Goal: Communication & Community: Answer question/provide support

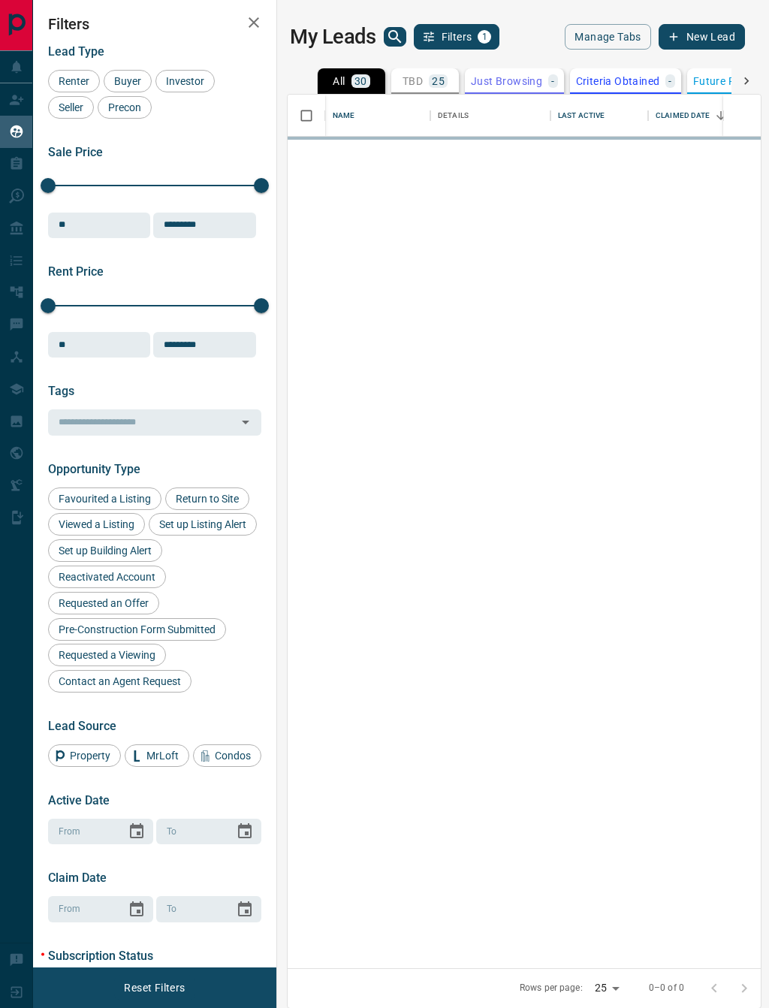
scroll to position [874, 473]
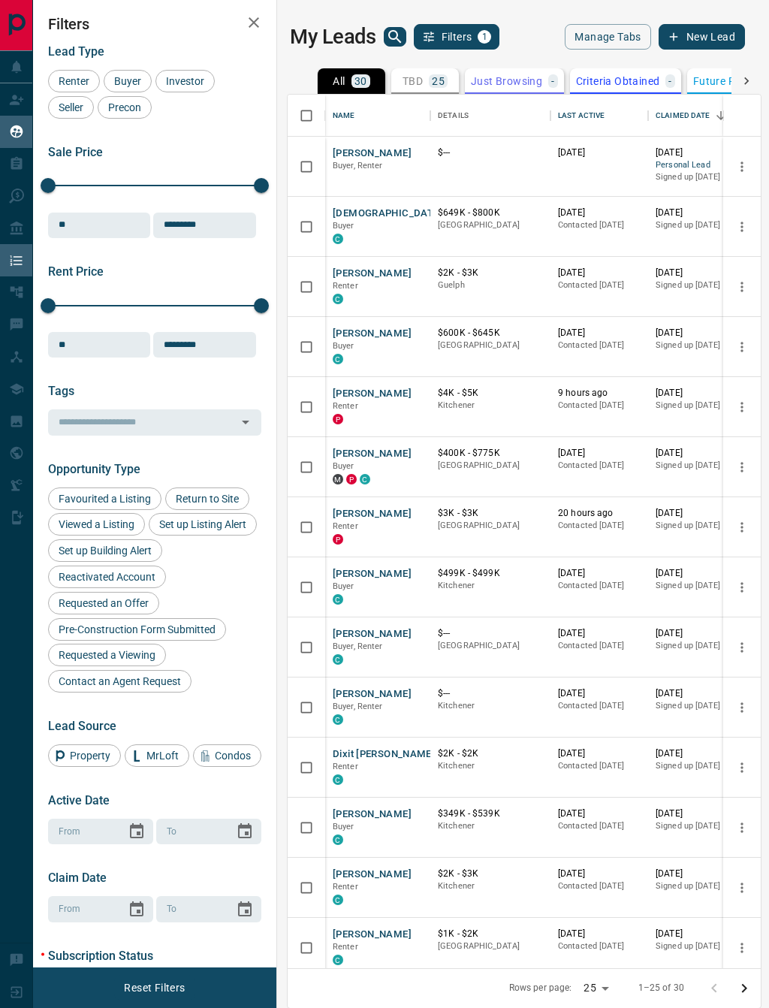
click at [5, 259] on div "Campaigns" at bounding box center [69, 260] width 139 height 32
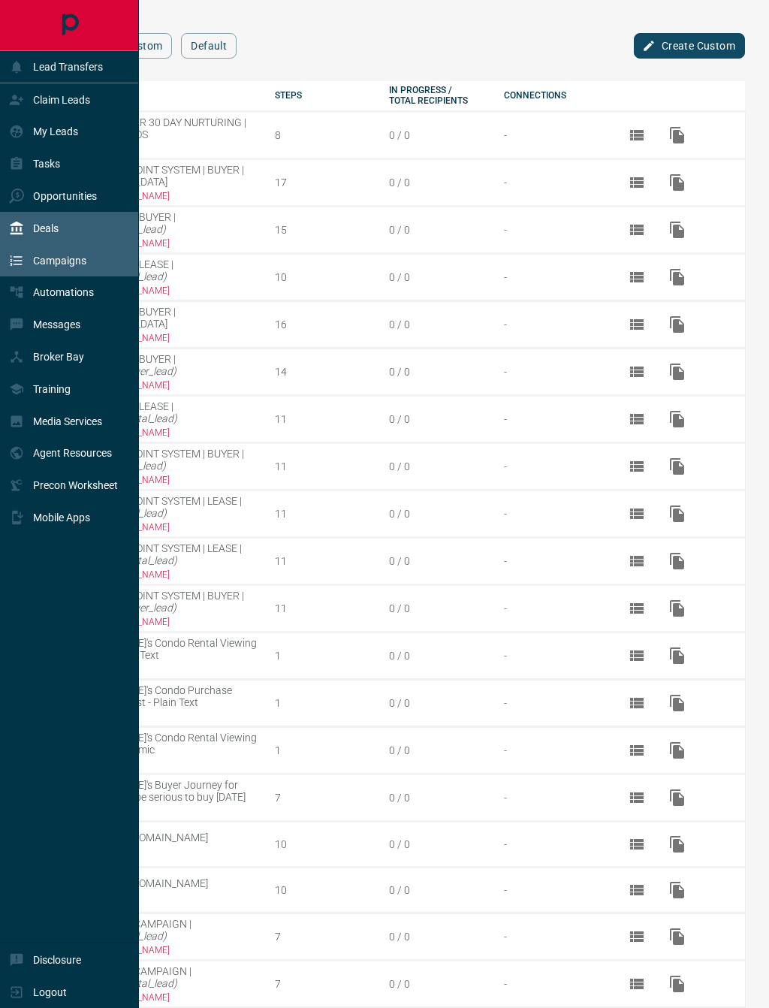
click at [79, 232] on div "Deals" at bounding box center [69, 228] width 139 height 32
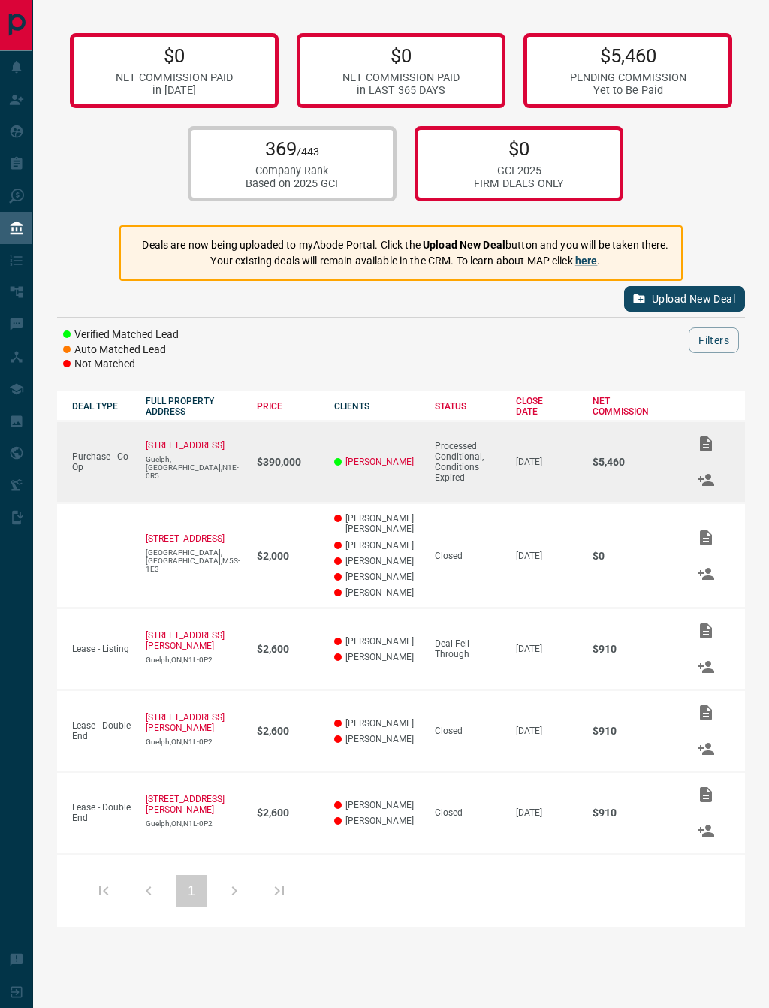
click at [218, 469] on td "[STREET_ADDRESS]" at bounding box center [186, 462] width 110 height 82
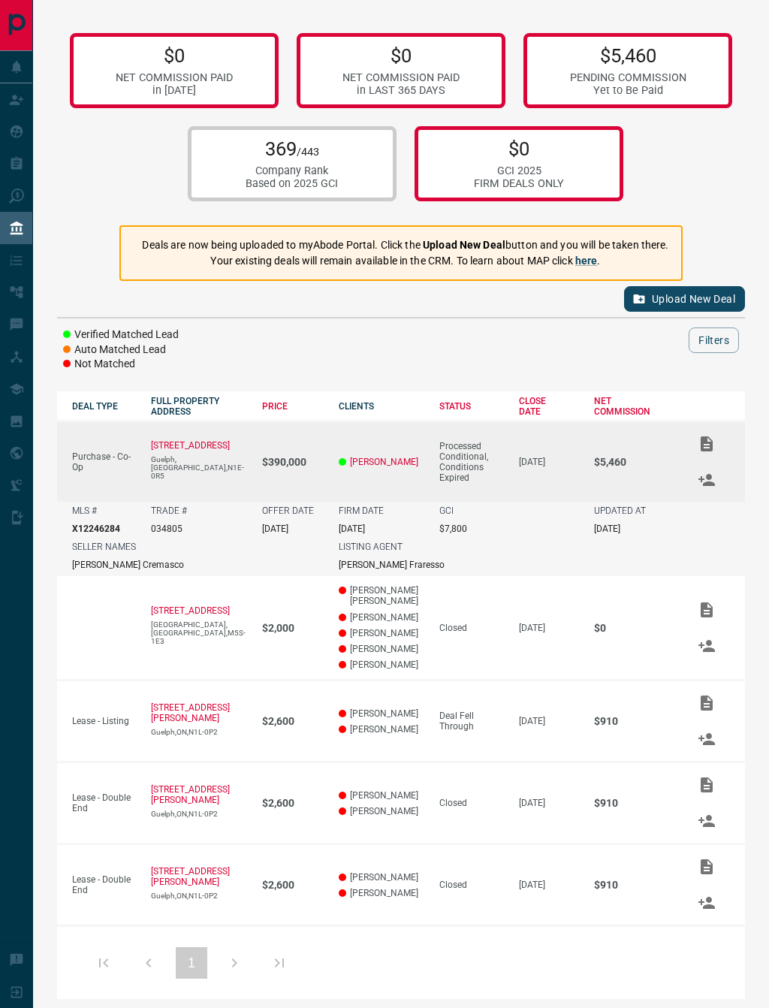
click at [702, 443] on icon "Add / View Documents" at bounding box center [707, 444] width 12 height 15
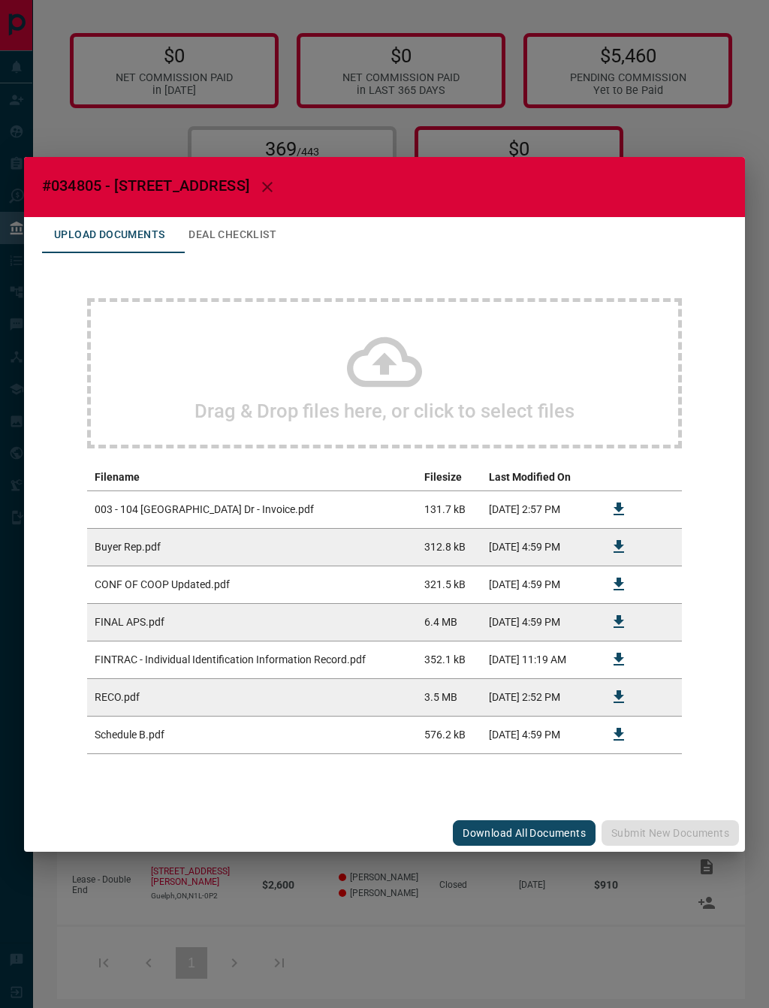
click at [403, 397] on icon at bounding box center [384, 362] width 75 height 75
click at [231, 236] on button "Deal Checklist" at bounding box center [233, 235] width 112 height 36
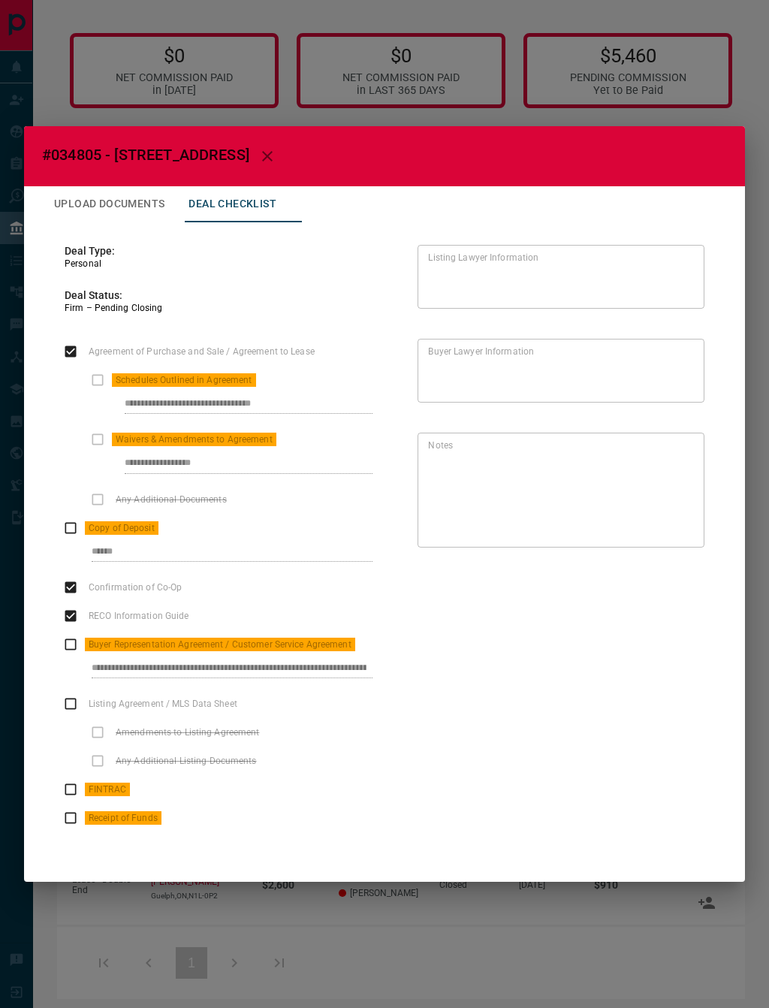
click at [100, 381] on label "Schedules Outlined in Agreement" at bounding box center [169, 380] width 173 height 29
click at [98, 384] on label "Schedules Outlined in Agreement" at bounding box center [169, 380] width 173 height 29
click at [98, 444] on label "Waivers & Amendments to Agreement" at bounding box center [179, 439] width 193 height 29
click at [116, 211] on button "Upload Documents" at bounding box center [109, 204] width 134 height 36
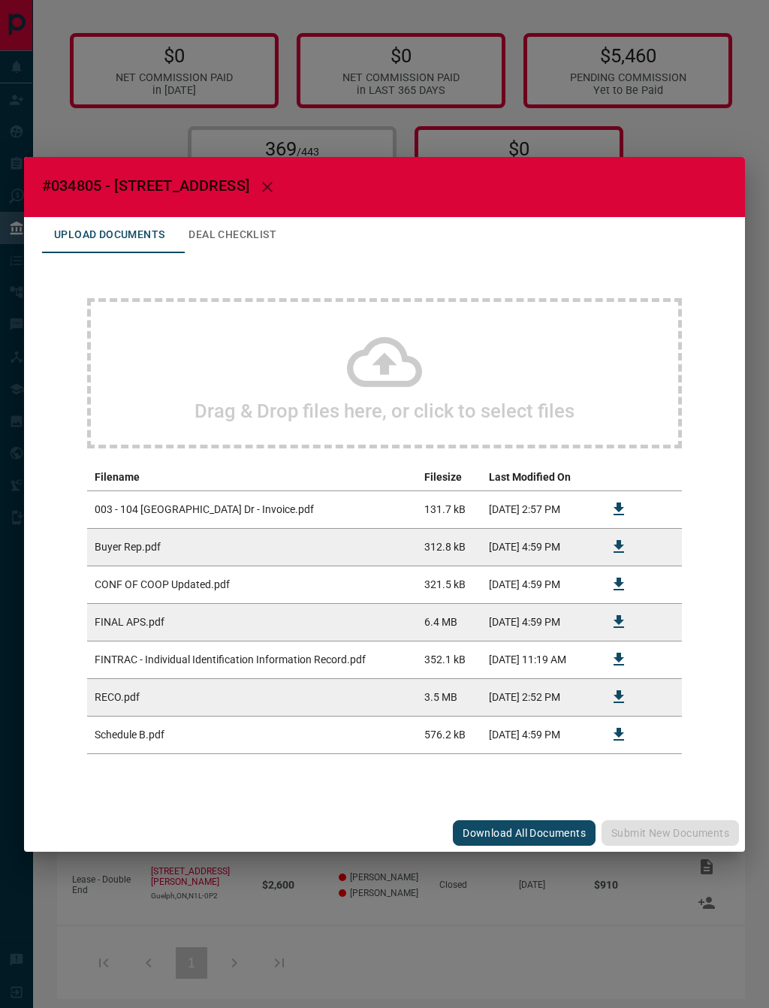
click at [379, 406] on h2 "Drag & Drop files here, or click to select files" at bounding box center [385, 411] width 380 height 23
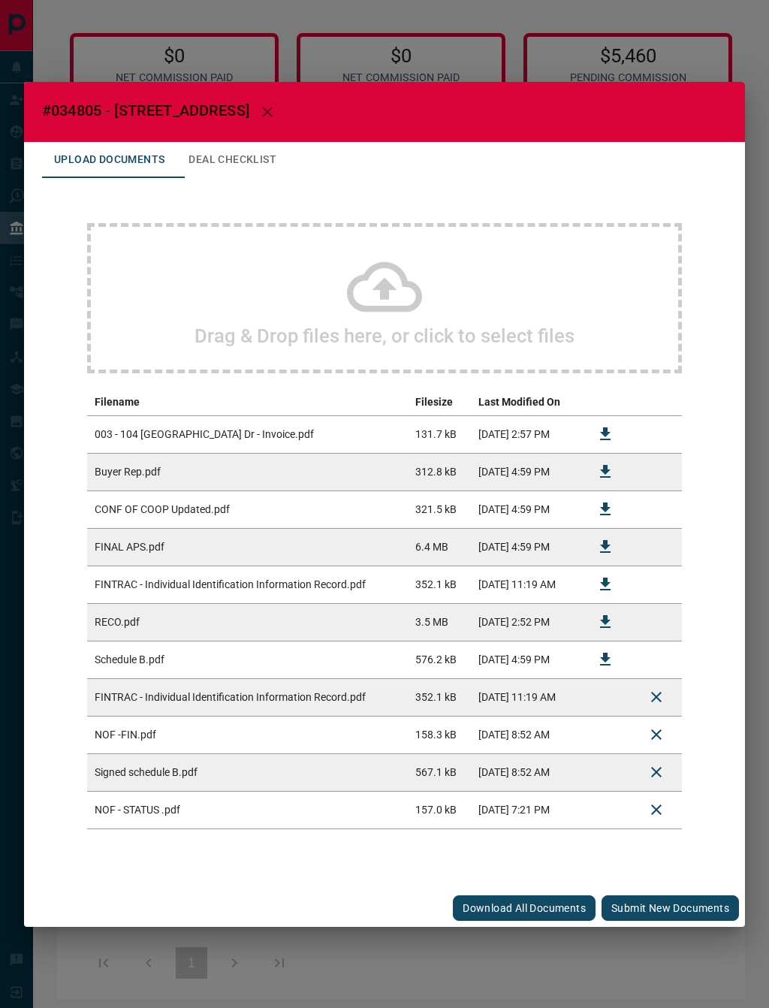
click at [264, 161] on button "Deal Checklist" at bounding box center [233, 160] width 112 height 36
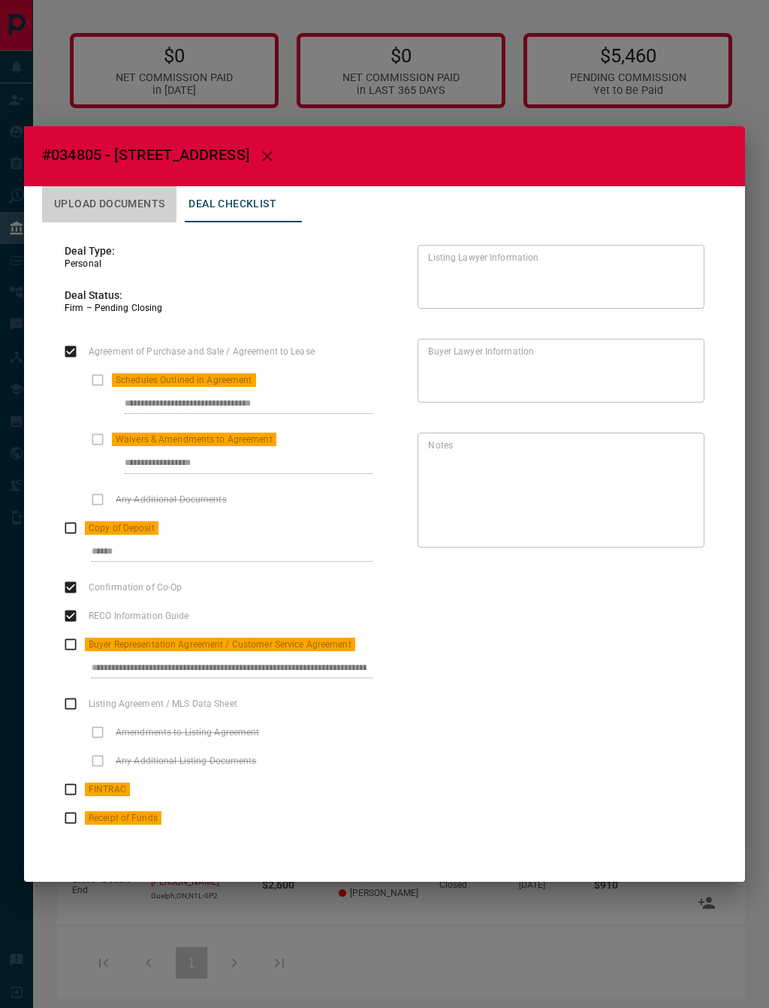
click at [99, 195] on button "Upload Documents" at bounding box center [109, 204] width 134 height 36
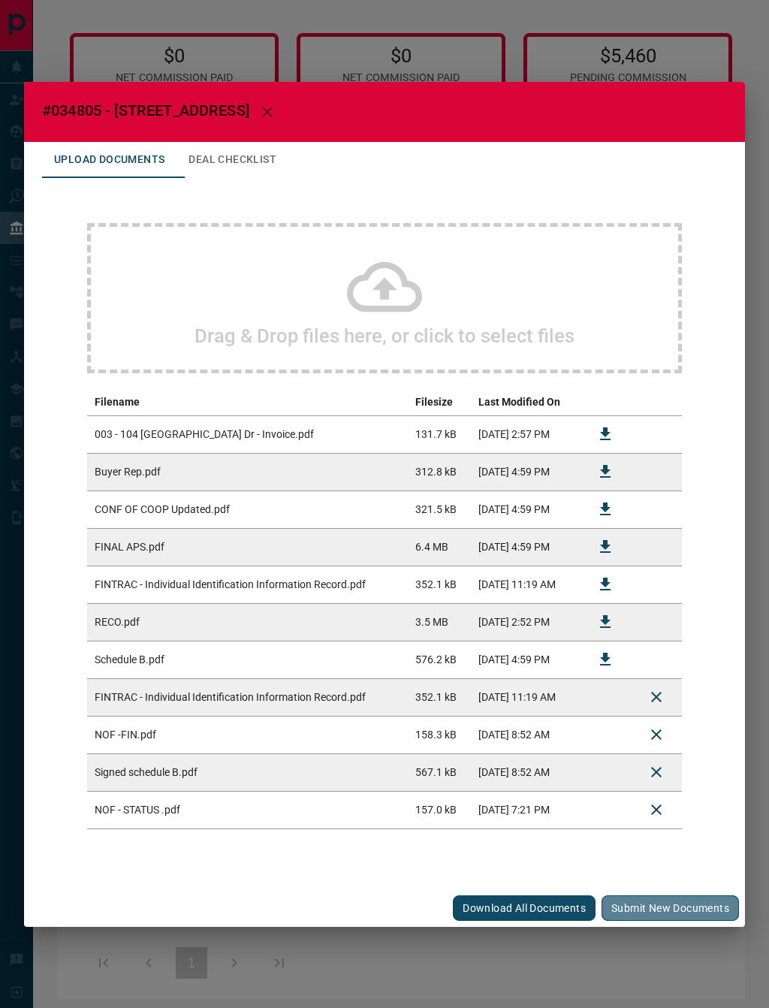
click at [634, 910] on button "Submit new documents" at bounding box center [670, 909] width 137 height 26
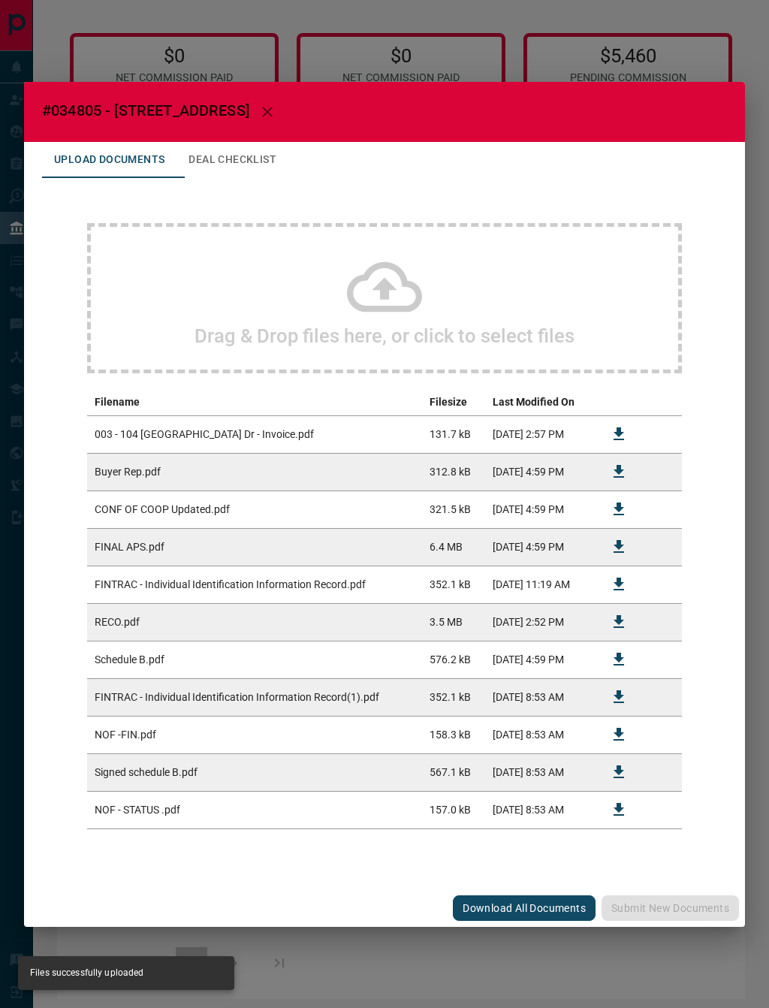
click at [412, 273] on icon at bounding box center [384, 286] width 75 height 75
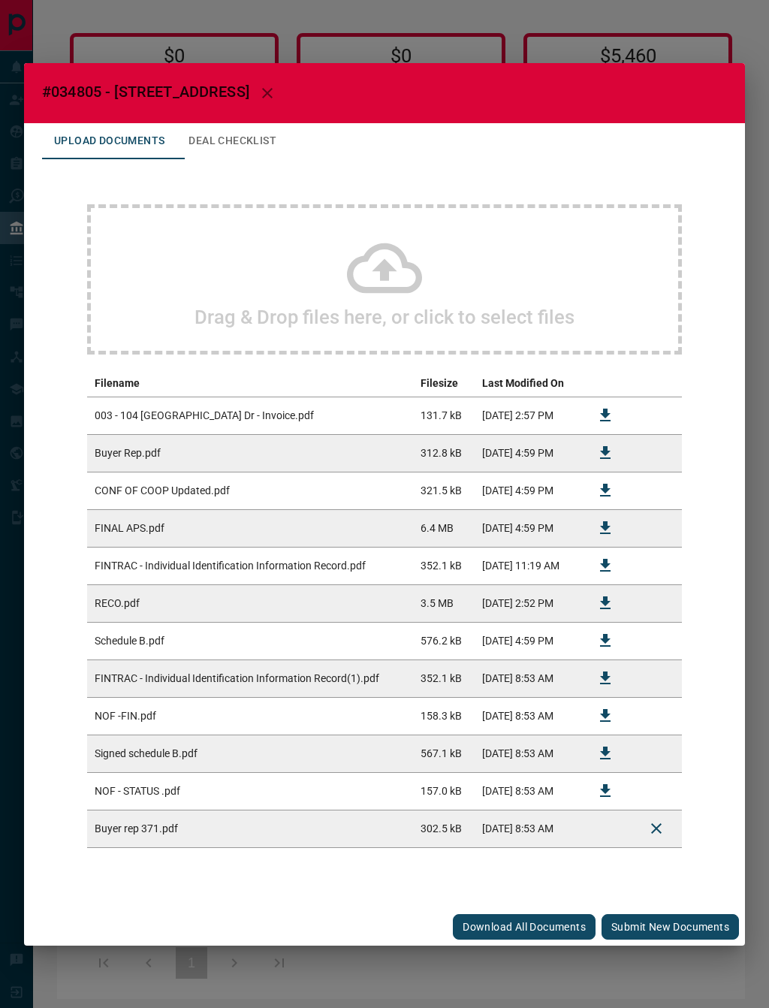
click at [679, 928] on button "Submit new documents" at bounding box center [670, 927] width 137 height 26
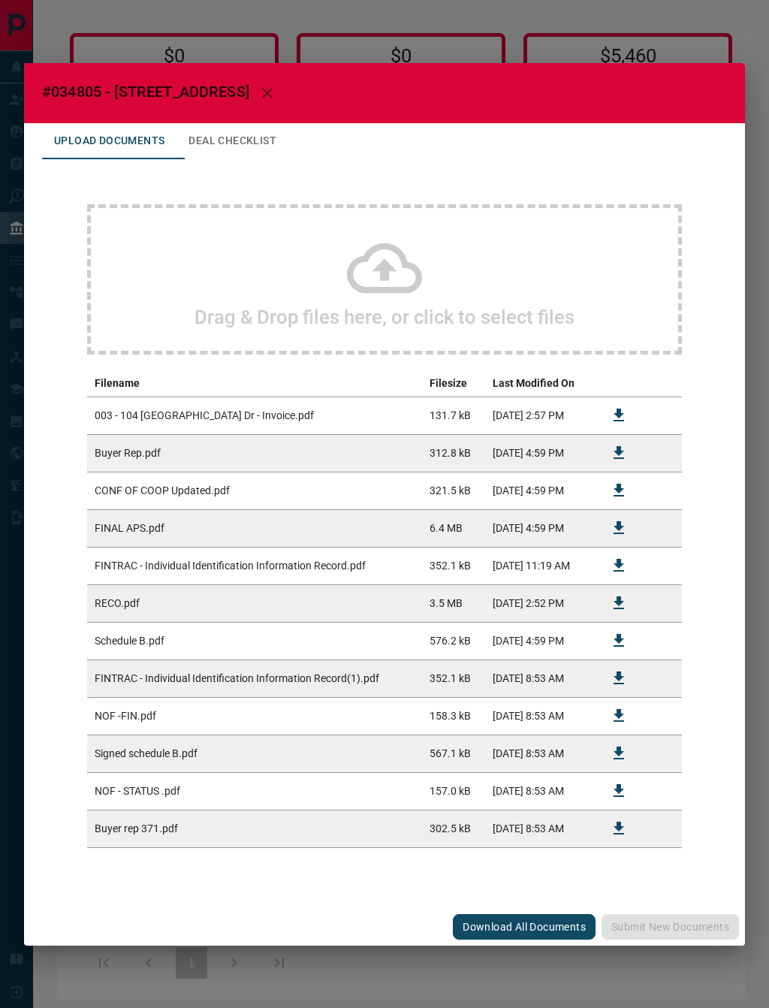
click at [285, 80] on button "button" at bounding box center [267, 93] width 36 height 36
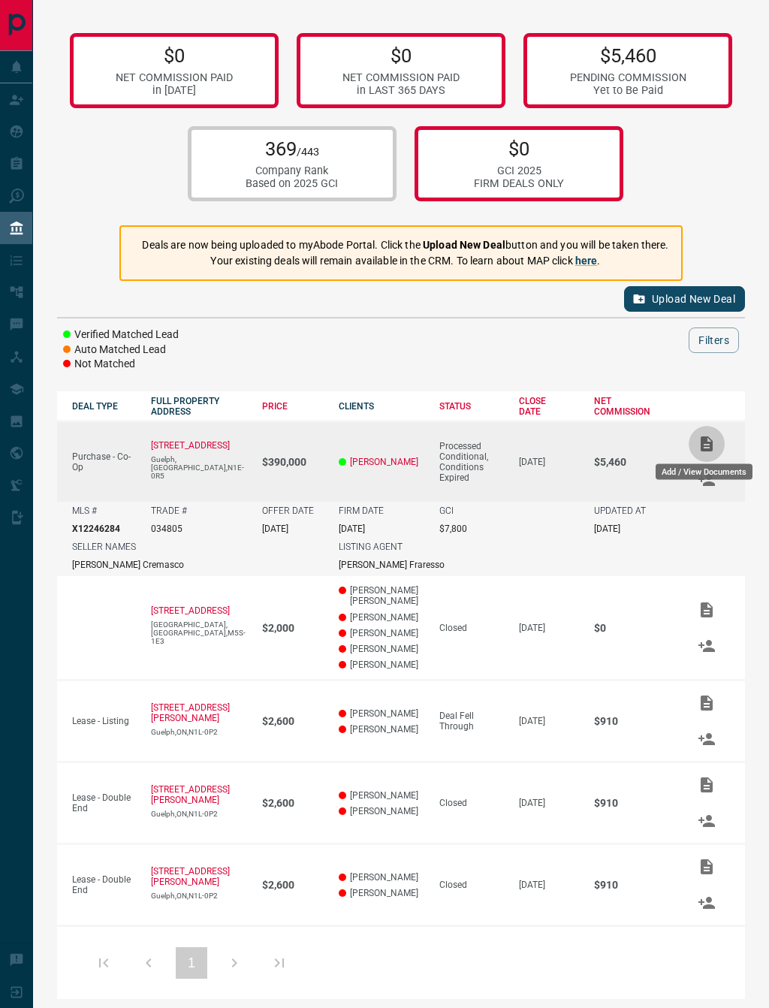
click at [702, 442] on icon "Add / View Documents" at bounding box center [707, 444] width 12 height 15
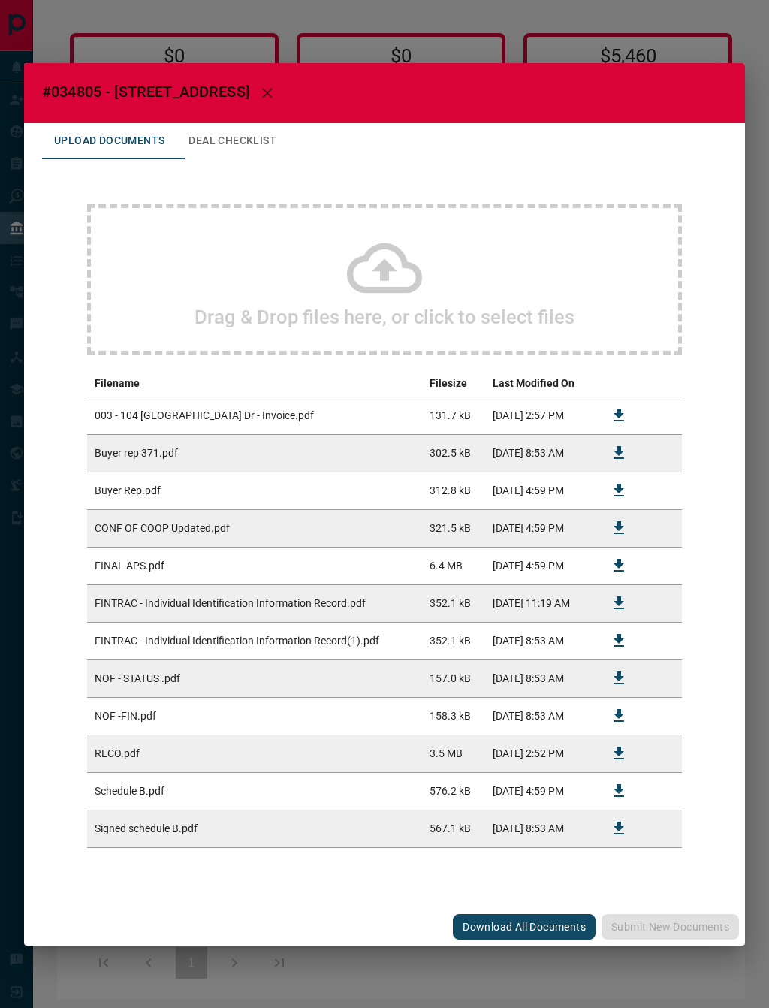
click at [548, 609] on td "[DATE] 11:19 AM" at bounding box center [539, 604] width 108 height 38
click at [438, 612] on td "352.1 kB" at bounding box center [453, 604] width 63 height 38
click at [361, 237] on icon at bounding box center [384, 268] width 75 height 75
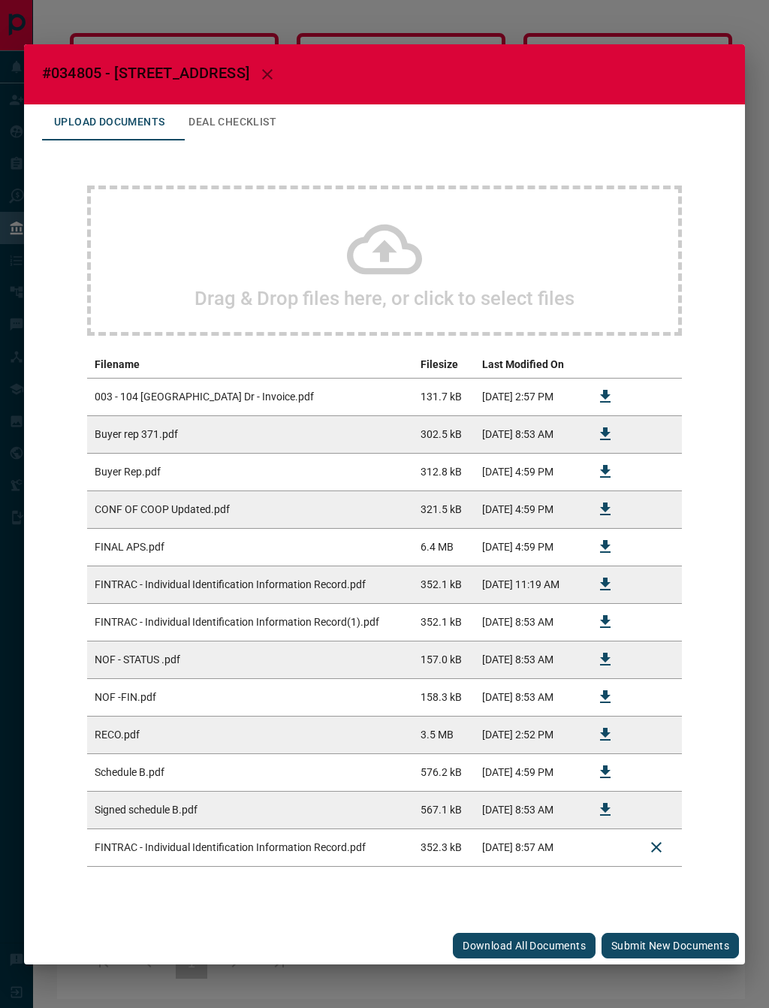
click at [702, 944] on button "Submit new documents" at bounding box center [670, 946] width 137 height 26
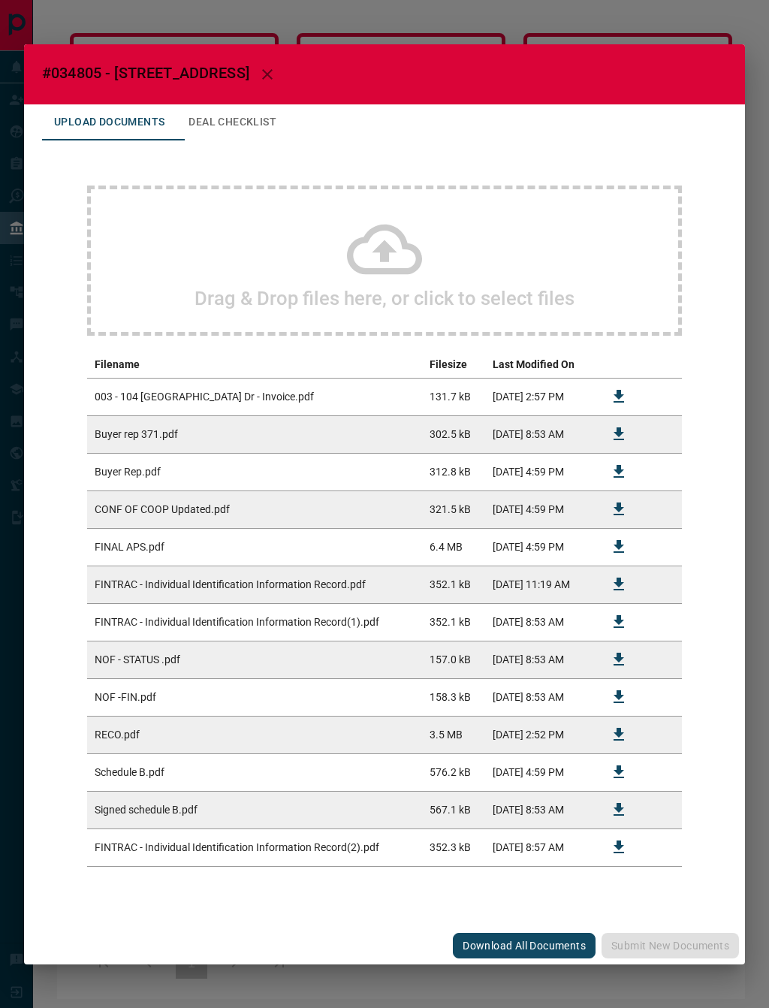
click at [398, 922] on div "Upload Documents Deal Checklist Drag & Drop files here, or click to select file…" at bounding box center [384, 515] width 721 height 823
click at [448, 209] on div "Drag & Drop files here, or click to select files" at bounding box center [384, 261] width 595 height 150
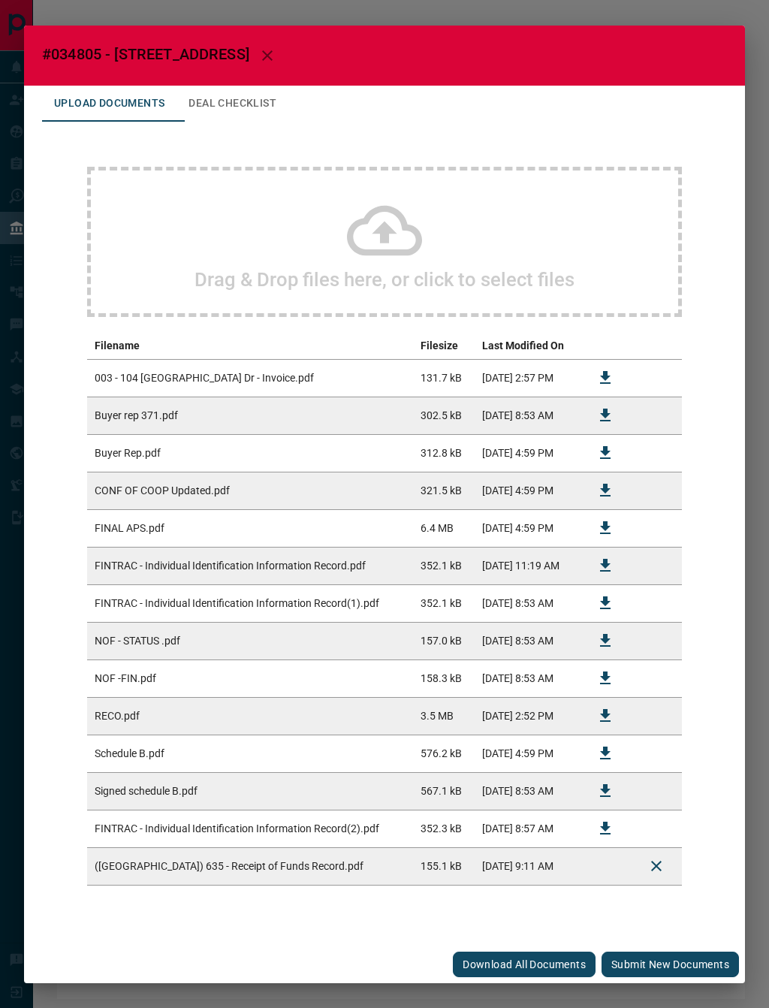
click at [658, 785] on td at bounding box center [656, 791] width 51 height 38
click at [659, 966] on button "Submit new documents" at bounding box center [670, 965] width 137 height 26
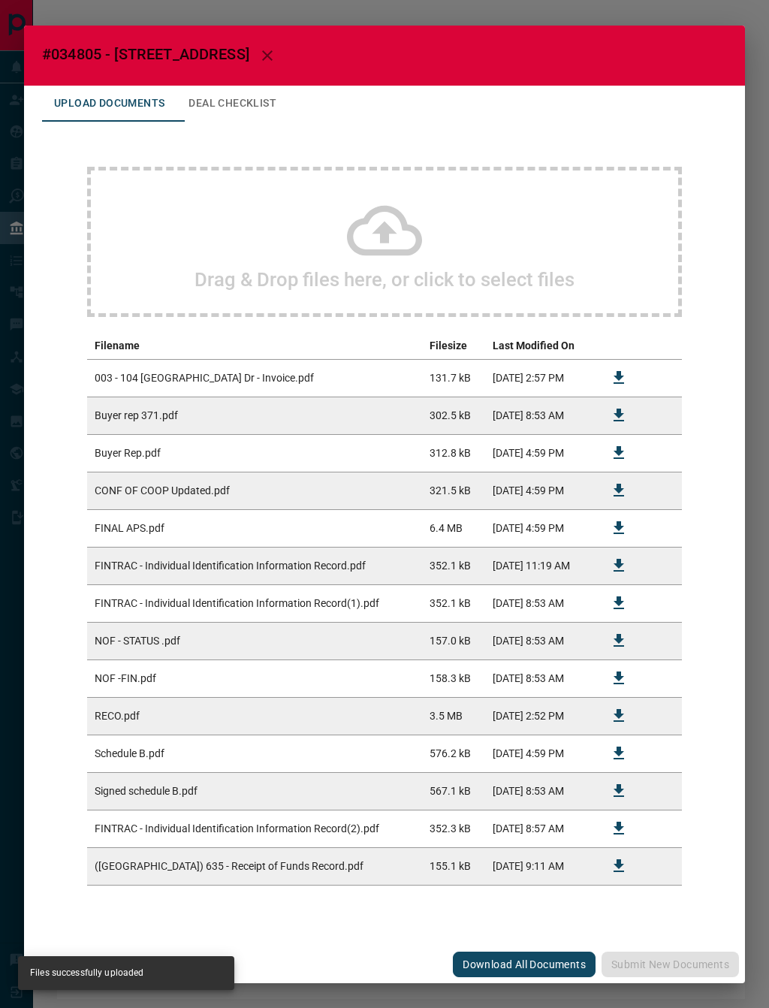
click at [222, 101] on button "Deal Checklist" at bounding box center [233, 104] width 112 height 36
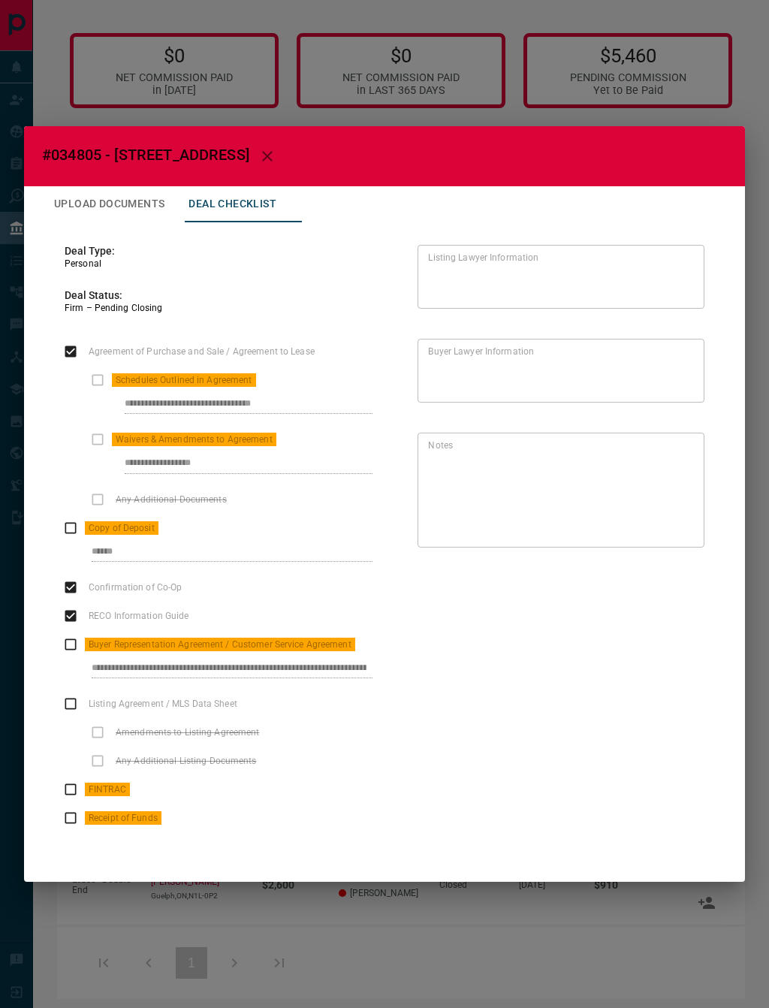
click at [127, 196] on button "Upload Documents" at bounding box center [109, 204] width 134 height 36
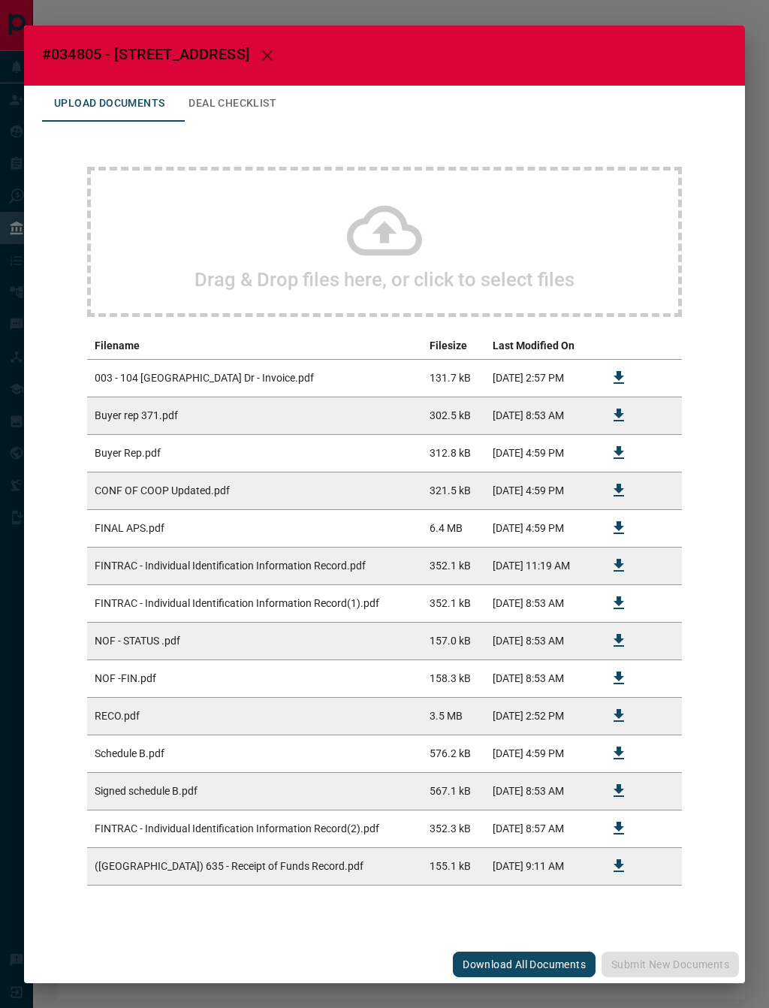
click at [288, 238] on div "Drag & Drop files here, or click to select files" at bounding box center [384, 242] width 595 height 150
click at [398, 282] on h2 "Drag & Drop files here, or click to select files" at bounding box center [385, 279] width 380 height 23
click at [347, 252] on icon at bounding box center [384, 230] width 75 height 75
click at [361, 242] on icon at bounding box center [384, 230] width 75 height 75
click at [246, 219] on div "Drag & Drop files here, or click to select files" at bounding box center [384, 242] width 595 height 150
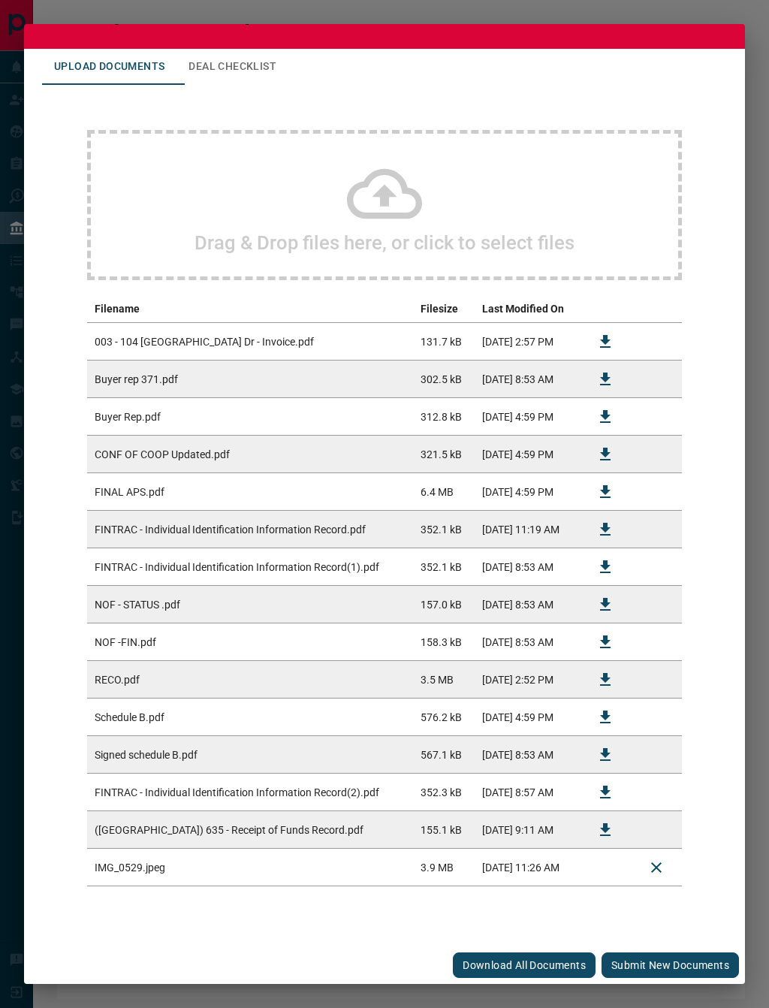
scroll to position [37, 0]
click at [684, 955] on button "Submit new documents" at bounding box center [670, 966] width 137 height 26
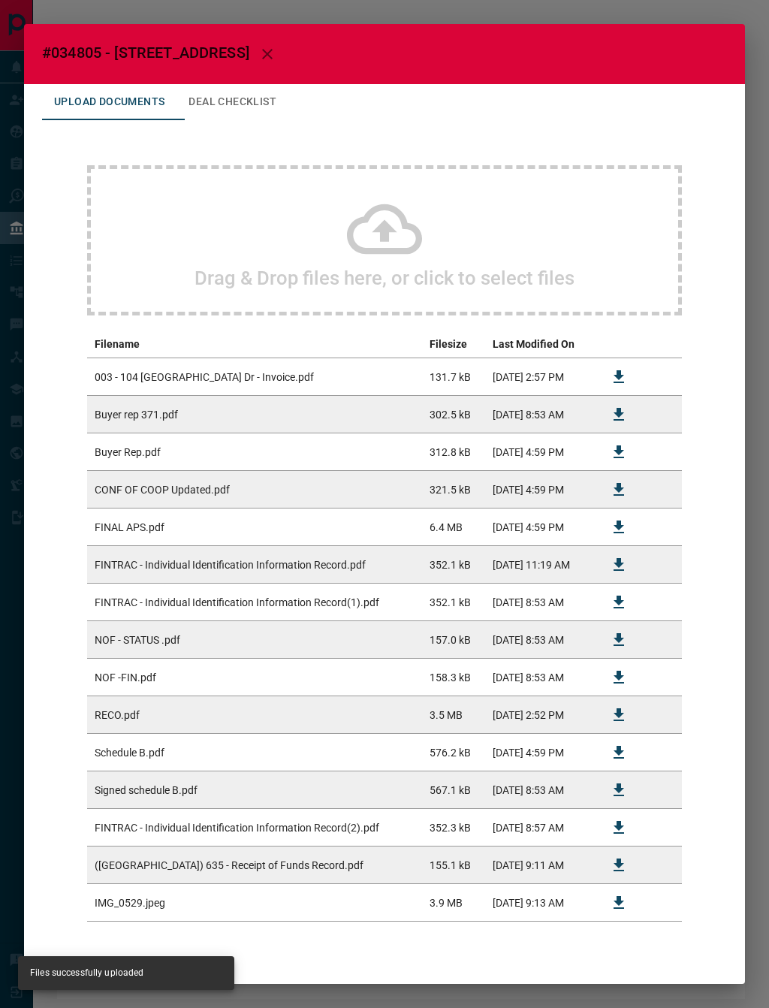
scroll to position [0, 0]
click at [642, 65] on h2 "#034805 - [STREET_ADDRESS]" at bounding box center [384, 54] width 721 height 60
click at [285, 52] on button "button" at bounding box center [267, 54] width 36 height 36
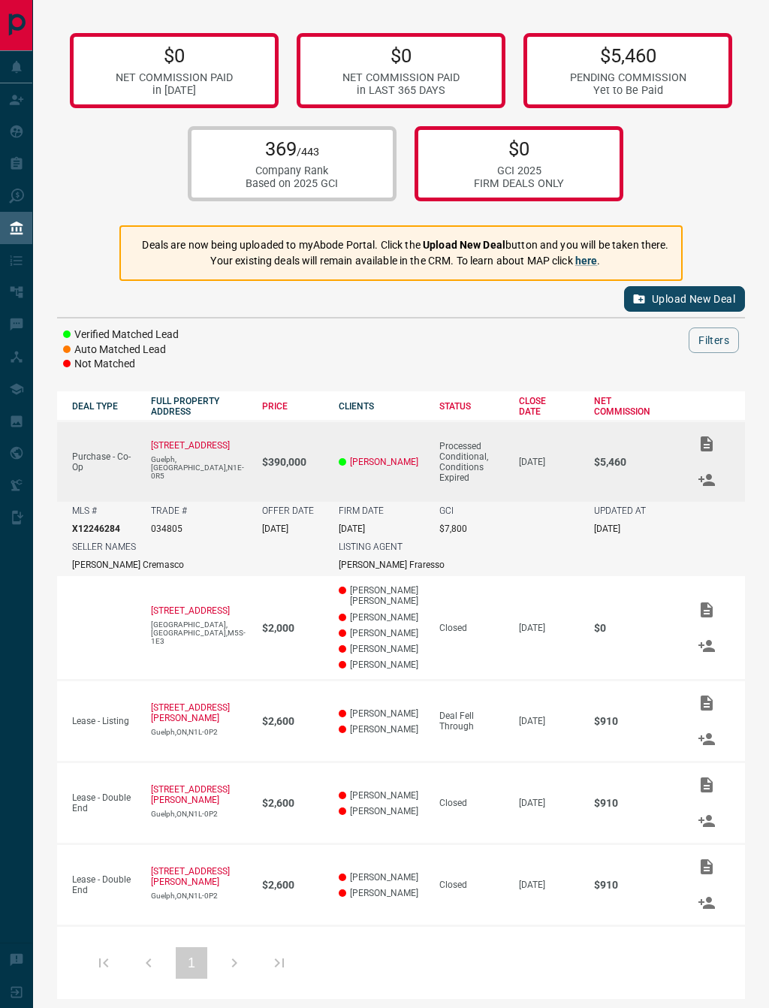
click at [698, 489] on icon "Match Clients" at bounding box center [707, 480] width 18 height 18
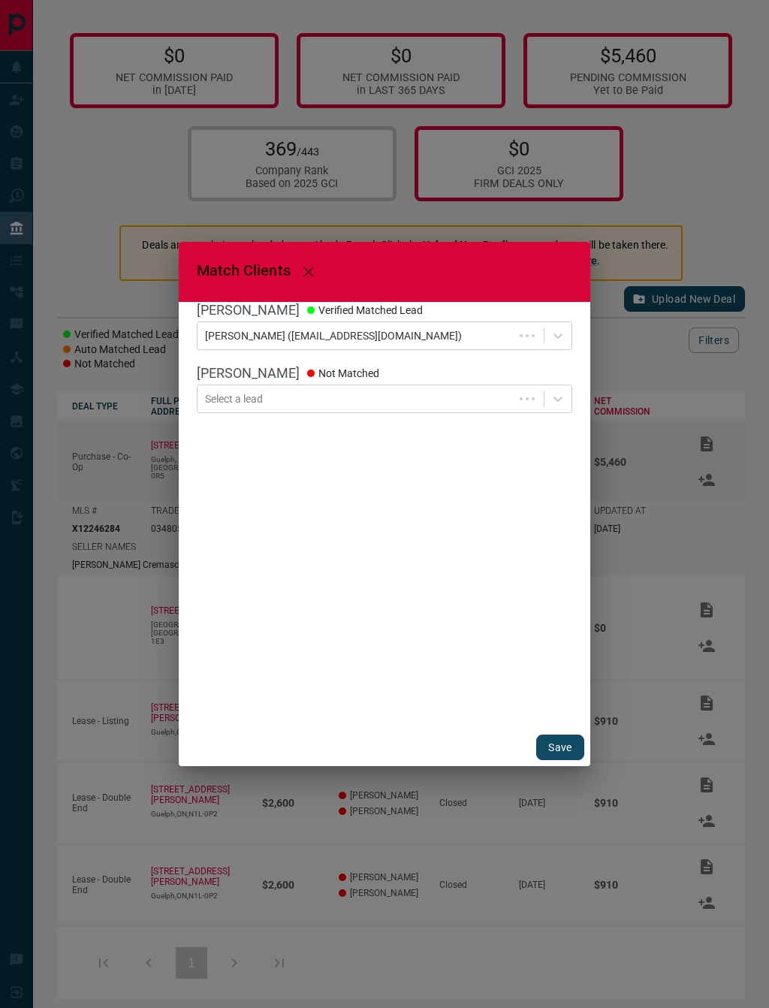
click at [557, 736] on button "Save" at bounding box center [560, 748] width 48 height 26
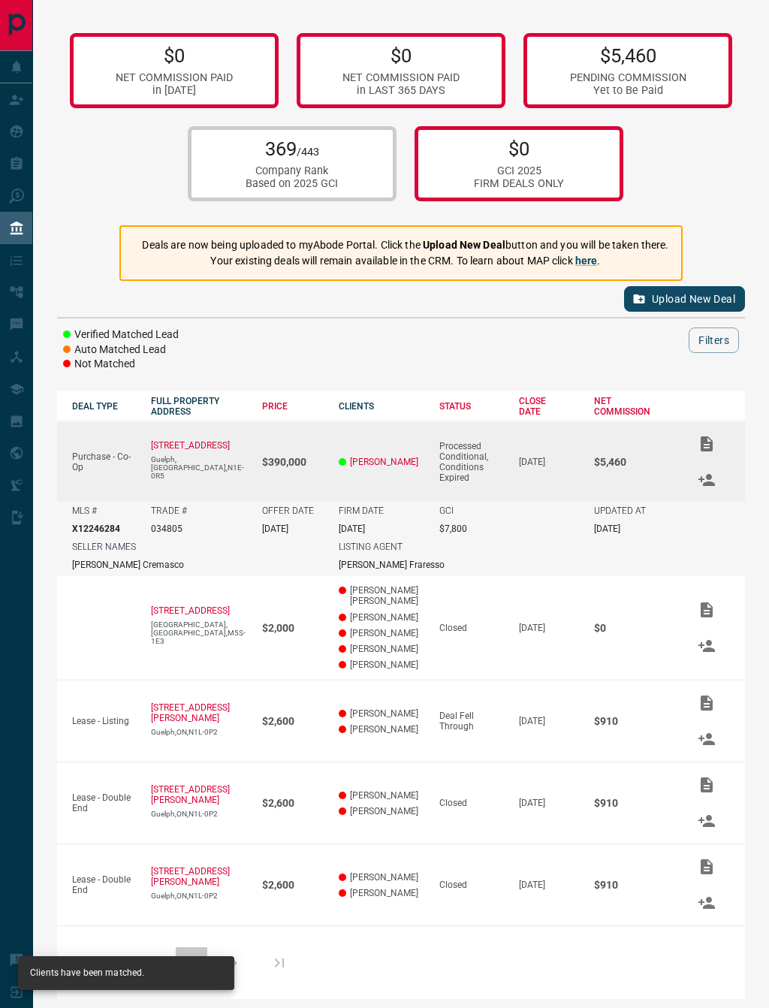
click at [288, 456] on td "$390,000" at bounding box center [285, 461] width 77 height 81
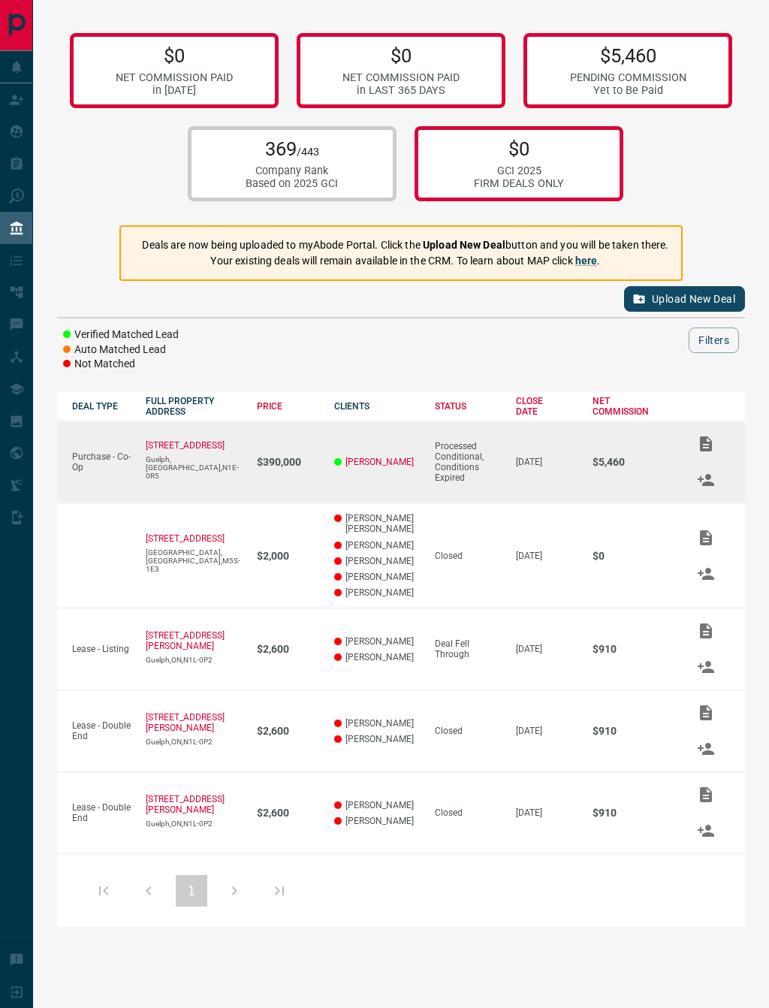
click at [113, 461] on p "Purchase - Co-Op" at bounding box center [101, 462] width 59 height 21
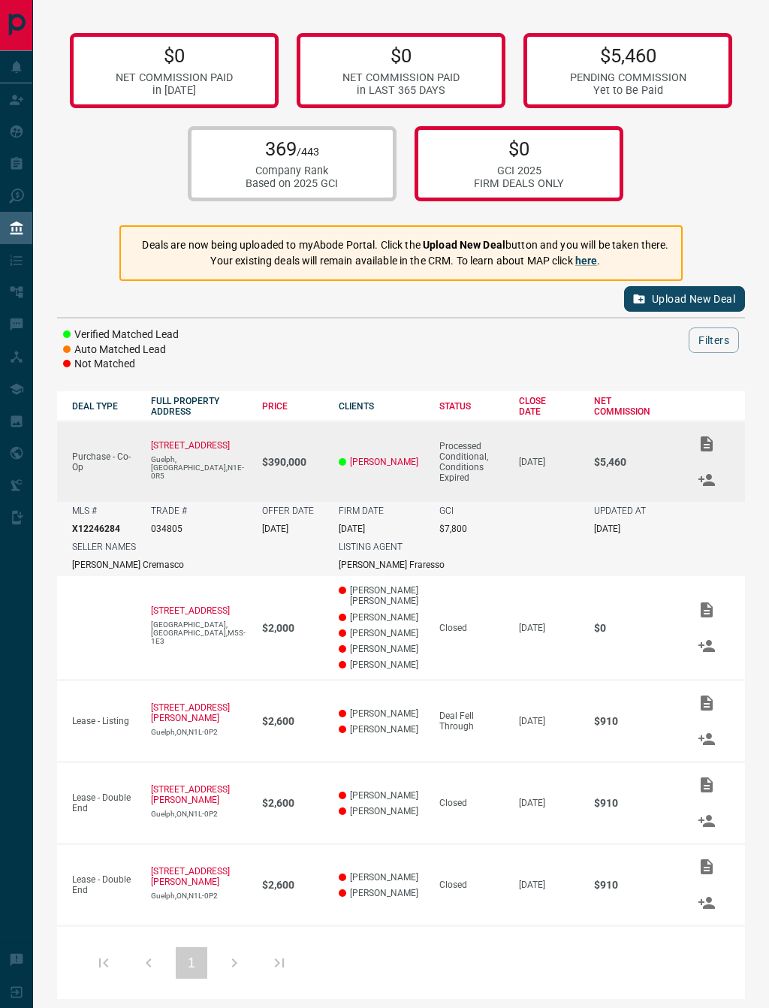
click at [751, 428] on div "$0 NET COMMISSION PAID in [DATE] $0 NET COMMISSION PAID in LAST 365 DAYS $5,460…" at bounding box center [401, 511] width 736 height 1023
click at [698, 442] on icon "Add / View Documents" at bounding box center [707, 444] width 18 height 18
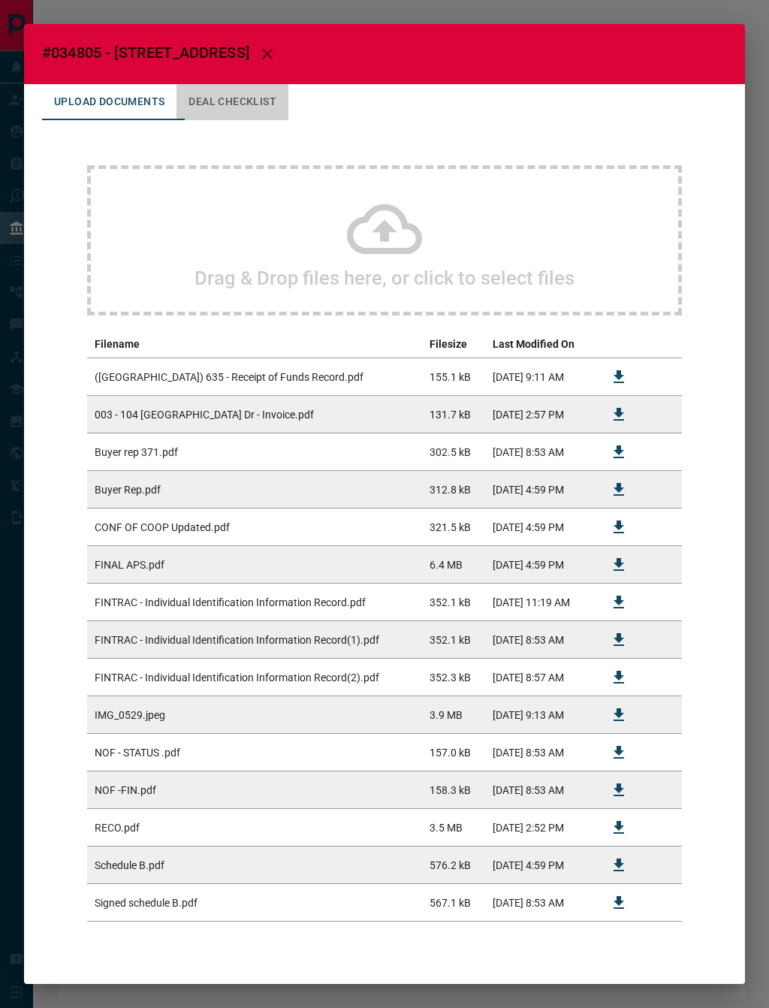
click at [222, 107] on button "Deal Checklist" at bounding box center [233, 102] width 112 height 36
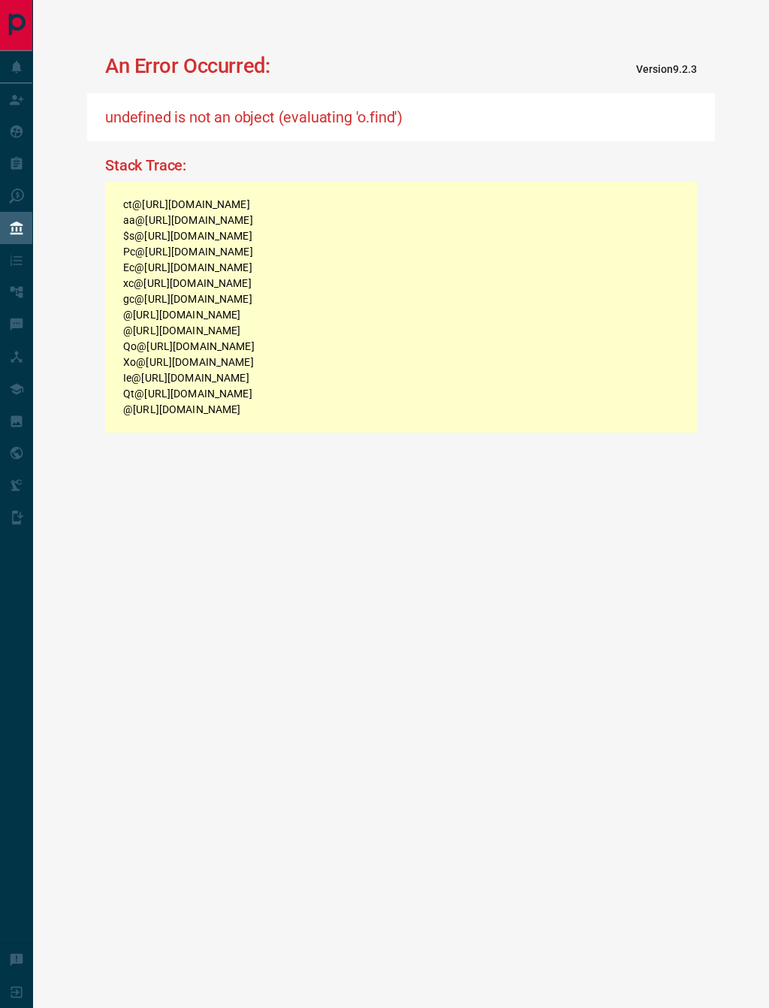
click at [151, 116] on h2 "undefined is not an object (evaluating 'o.find')" at bounding box center [401, 117] width 592 height 18
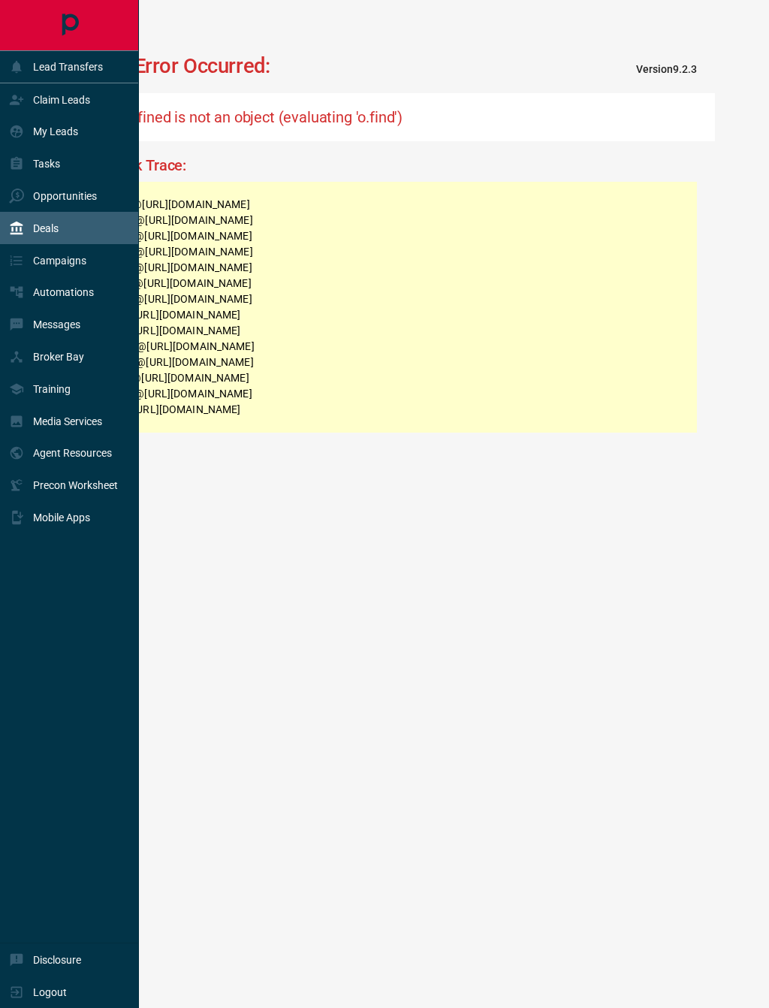
click at [44, 234] on p "Deals" at bounding box center [46, 228] width 26 height 12
click at [58, 273] on div "Campaigns" at bounding box center [47, 260] width 77 height 25
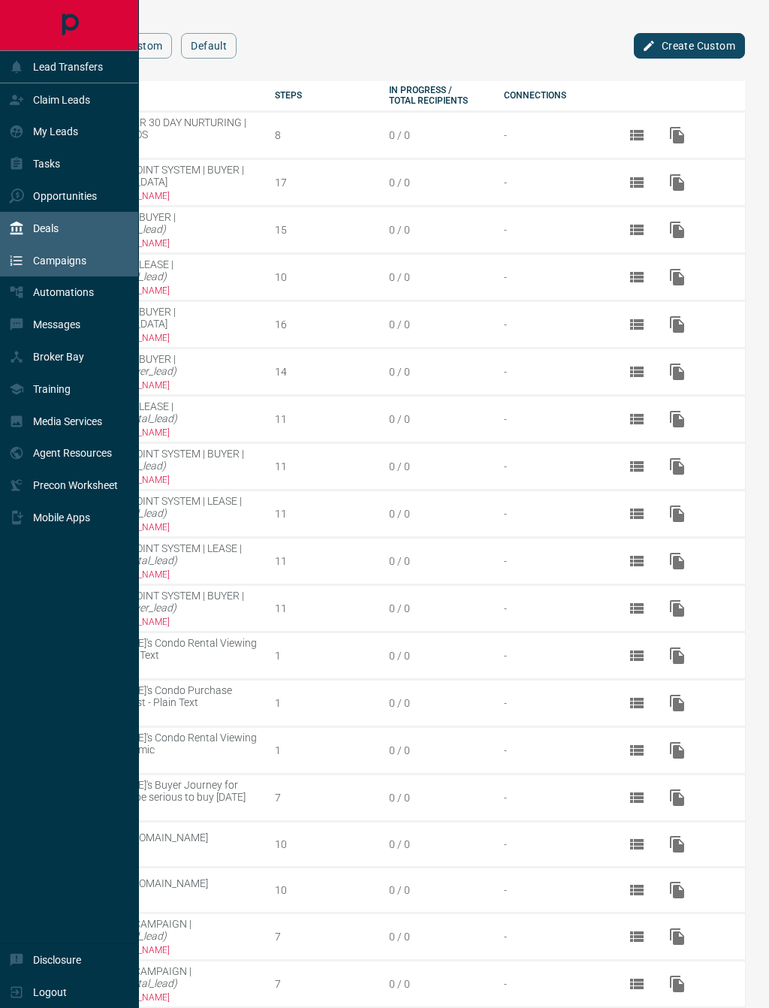
click at [47, 234] on p "Deals" at bounding box center [46, 228] width 26 height 12
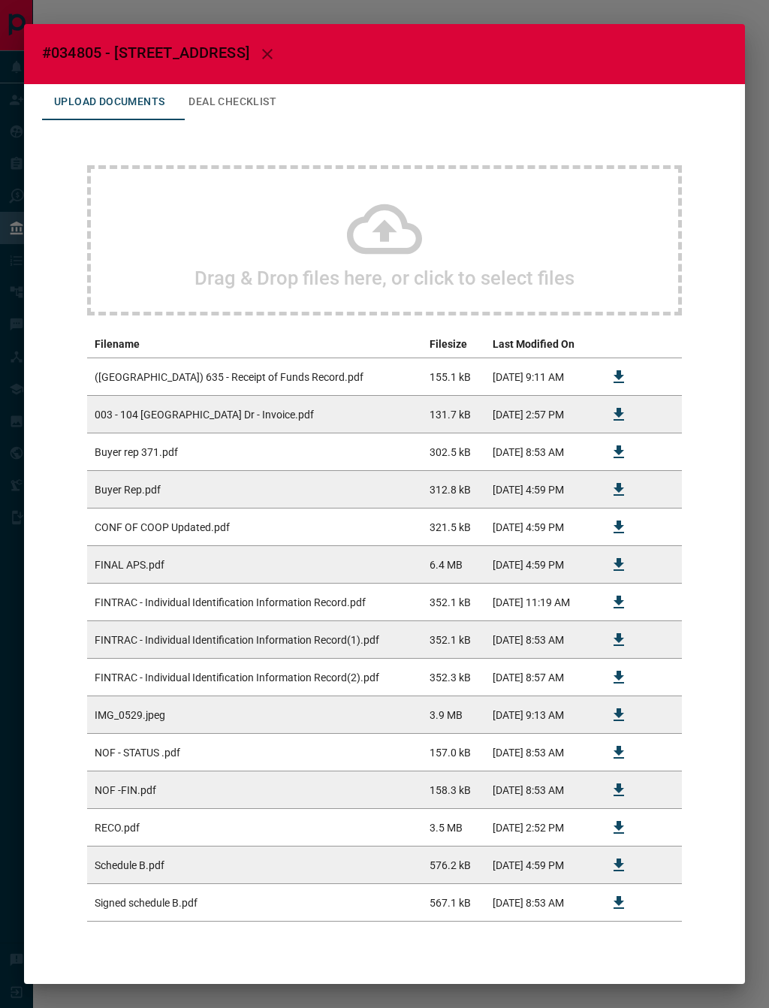
click at [267, 103] on button "Deal Checklist" at bounding box center [233, 102] width 112 height 36
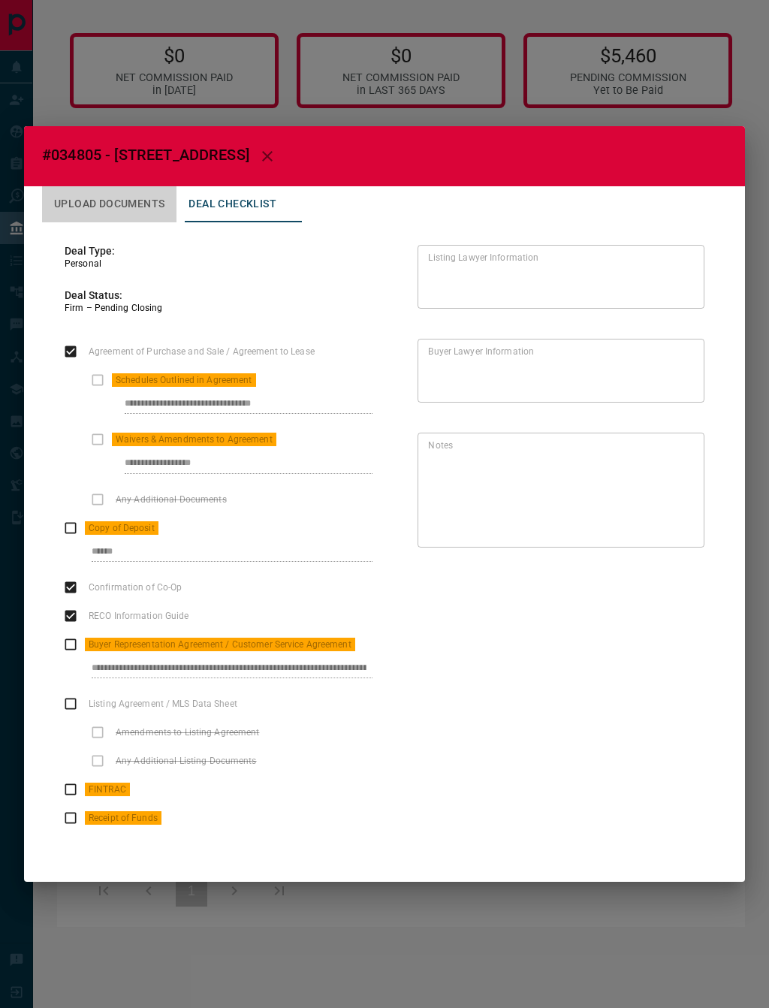
click at [108, 195] on button "Upload Documents" at bounding box center [109, 204] width 134 height 36
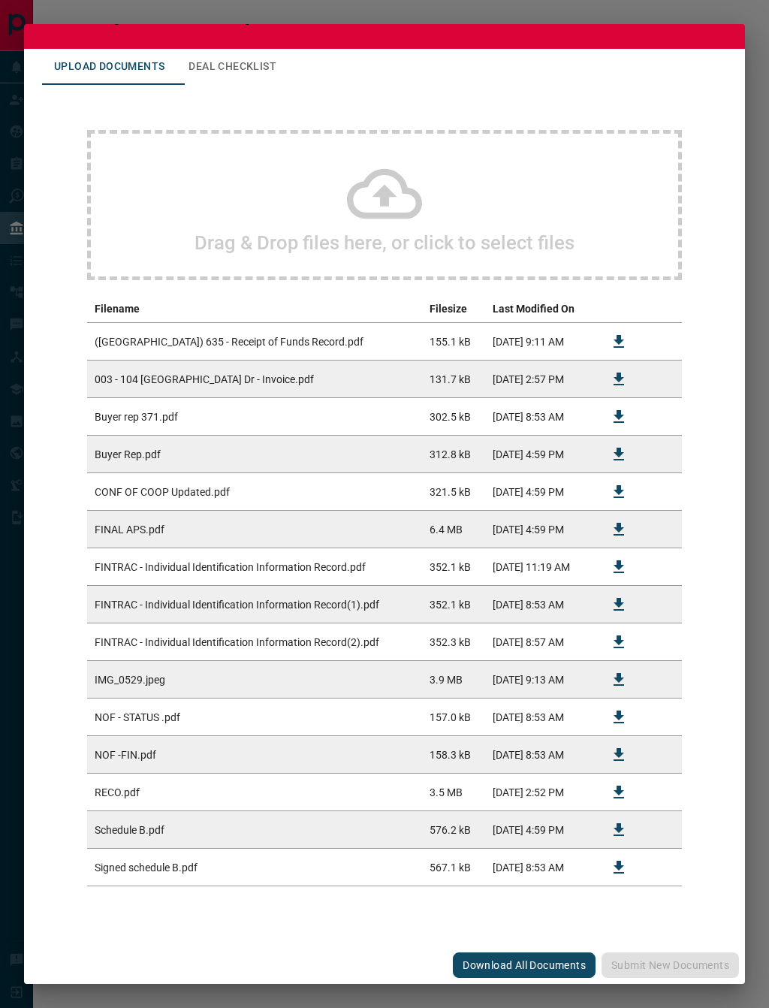
scroll to position [37, 0]
click at [665, 24] on h2 "#034805 - [STREET_ADDRESS]" at bounding box center [384, 19] width 721 height 60
click at [36, 25] on h2 "#034805 - [STREET_ADDRESS]" at bounding box center [384, 19] width 721 height 60
click at [38, 66] on div "Upload Documents Deal Checklist Drag & Drop files here, or click to select file…" at bounding box center [384, 498] width 721 height 898
click at [20, 597] on div "#034805 - [STREET_ADDRESS],003 Upload Documents Deal Checklist Drag & Drop file…" at bounding box center [384, 504] width 769 height 1008
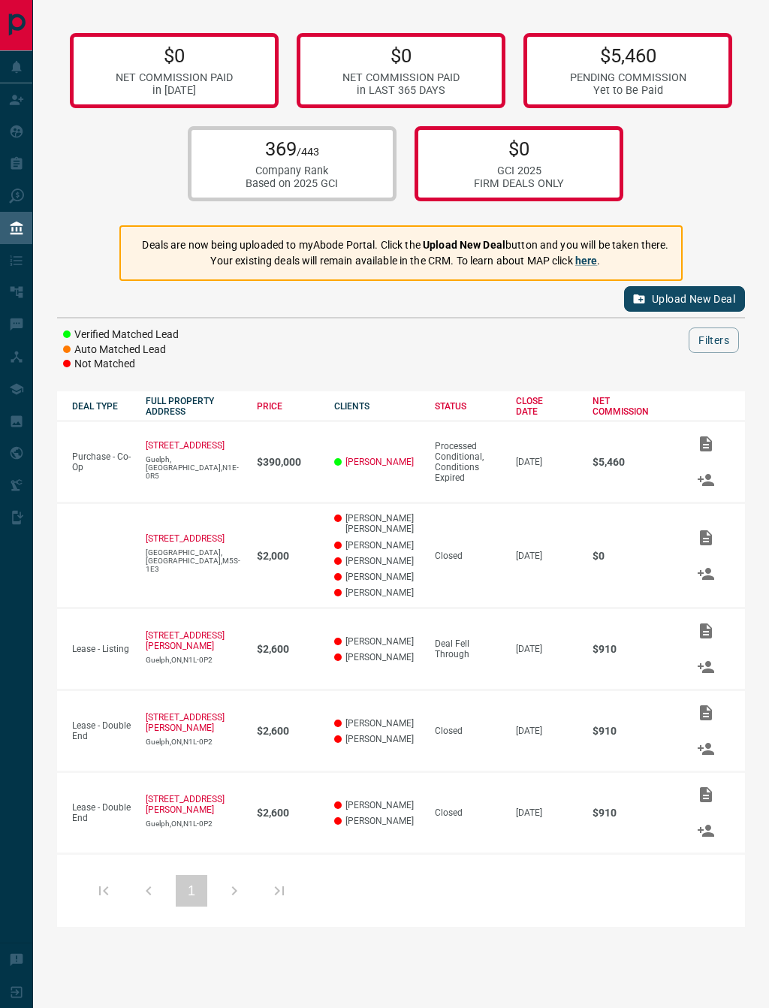
scroll to position [0, 0]
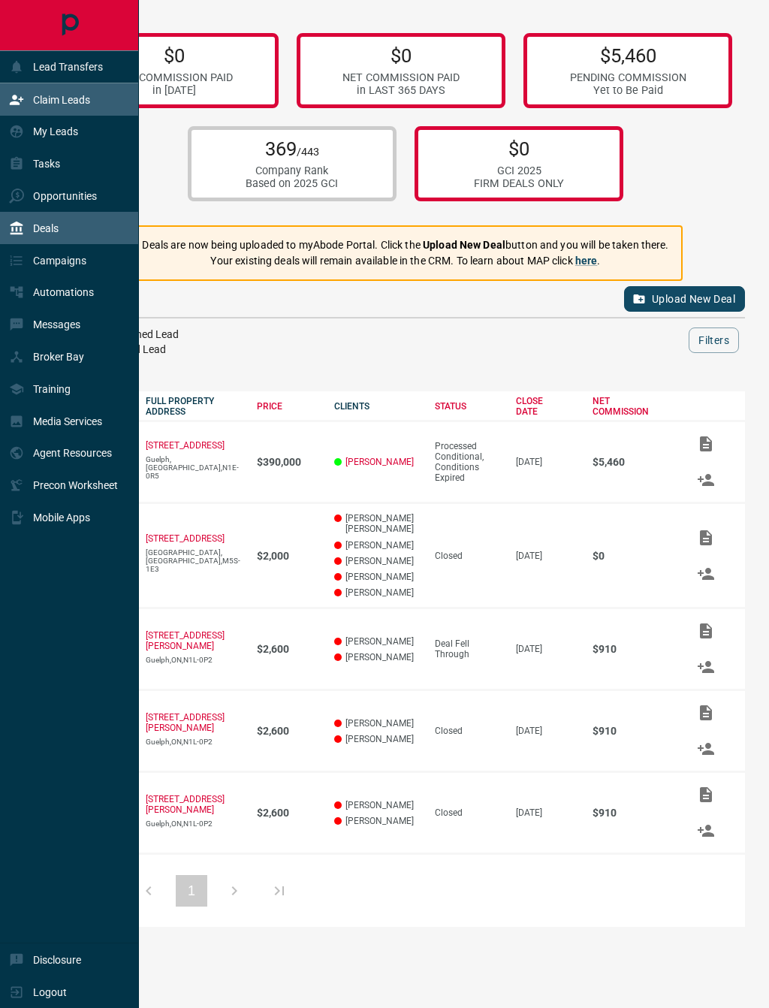
click at [62, 104] on p "Claim Leads" at bounding box center [61, 100] width 57 height 12
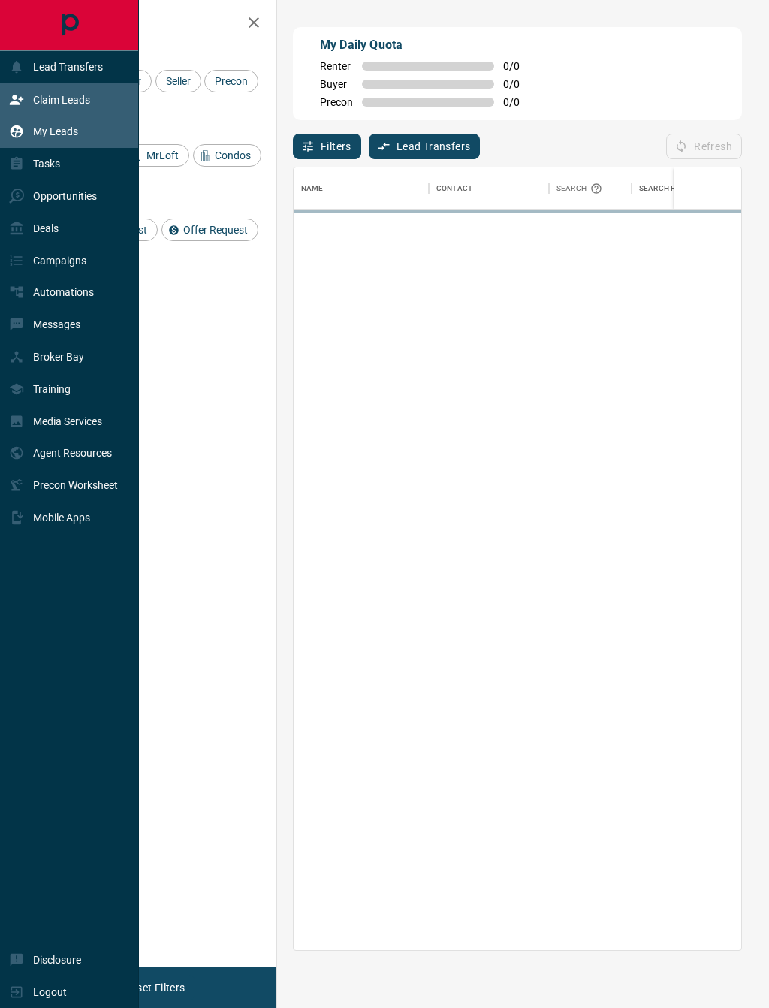
scroll to position [782, 448]
click at [71, 144] on div "My Leads" at bounding box center [43, 131] width 69 height 25
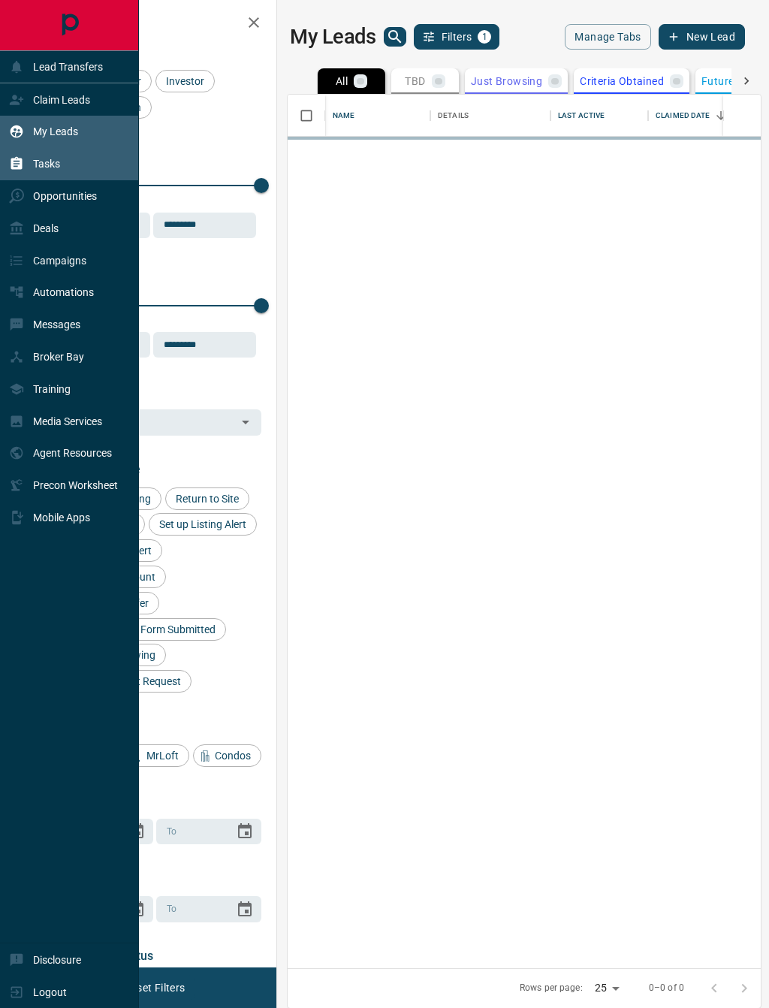
scroll to position [874, 473]
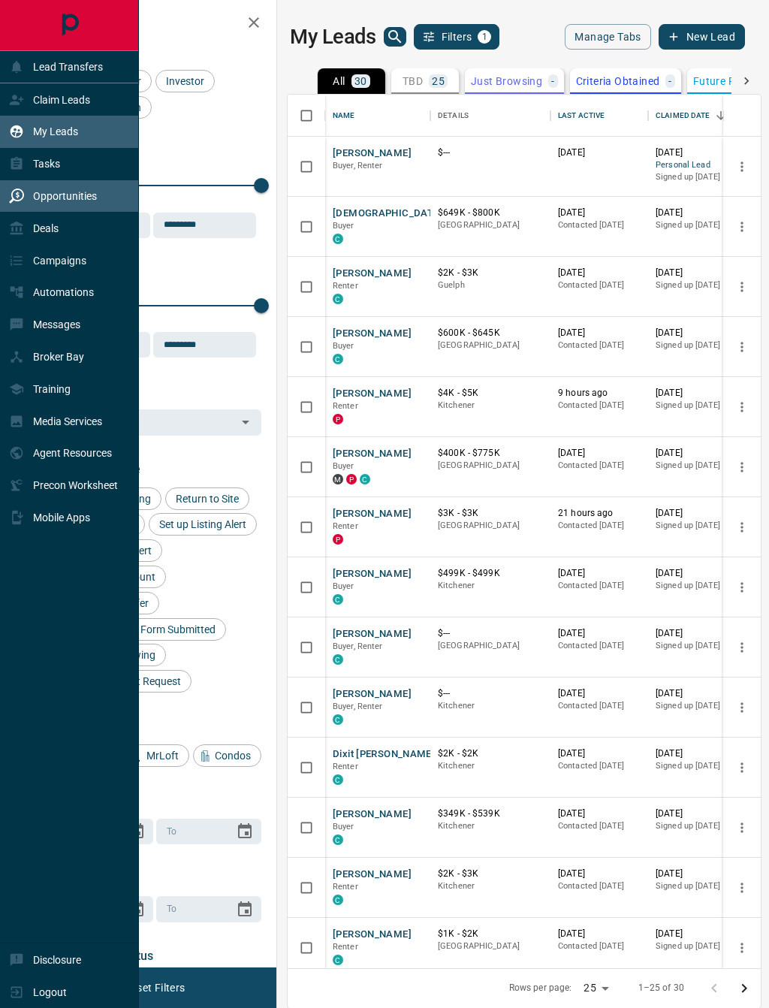
click at [80, 202] on p "Opportunities" at bounding box center [65, 196] width 64 height 12
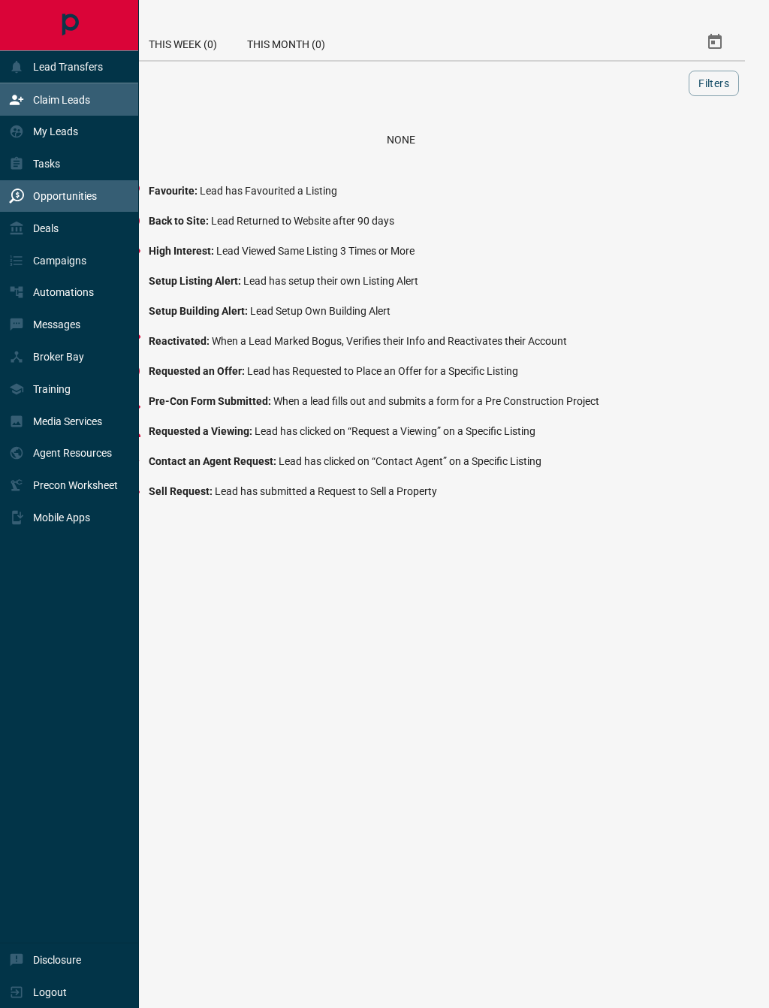
click at [39, 98] on p "Claim Leads" at bounding box center [61, 100] width 57 height 12
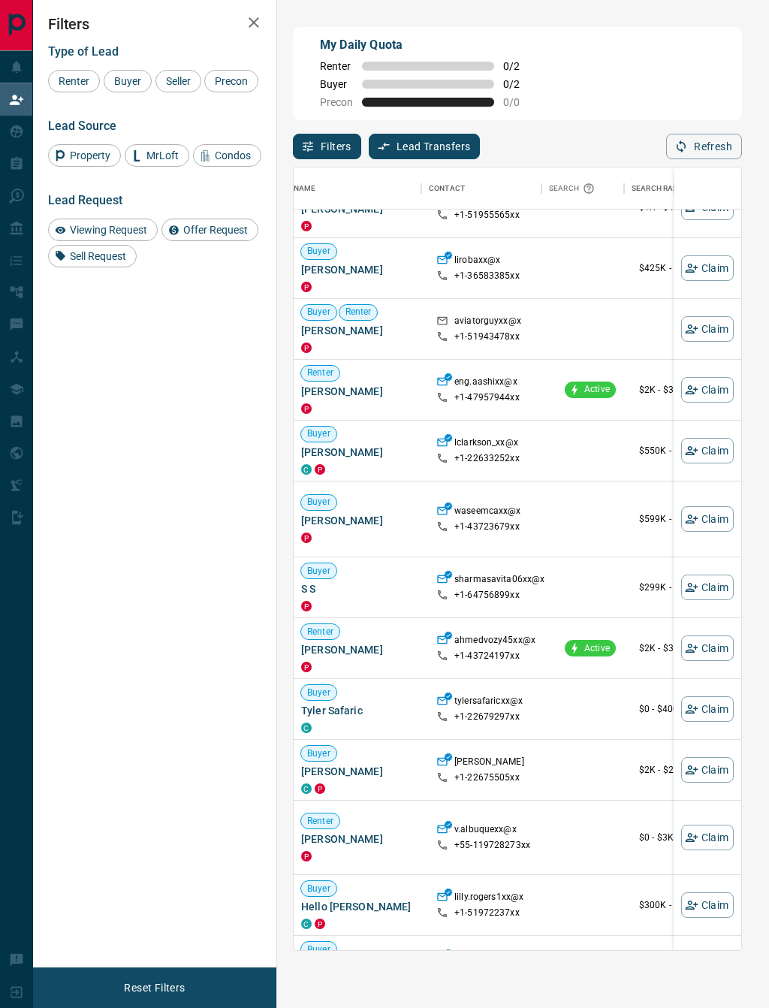
scroll to position [32, 0]
click at [715, 458] on button "Claim" at bounding box center [707, 451] width 53 height 26
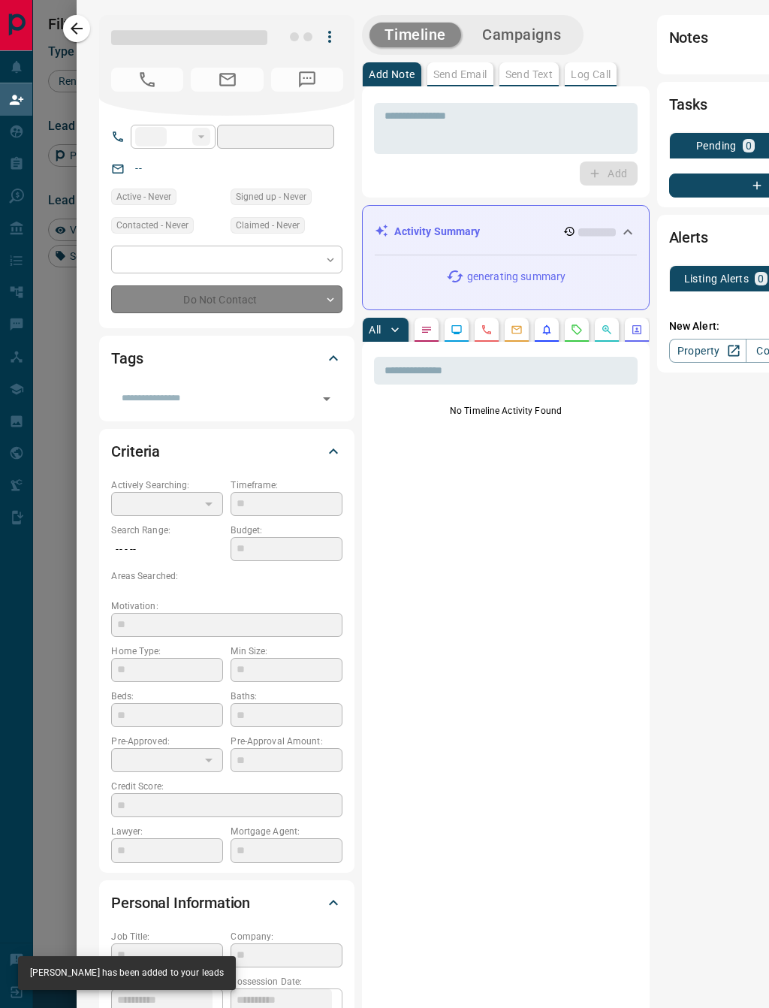
type input "**"
type input "**********"
type input "**"
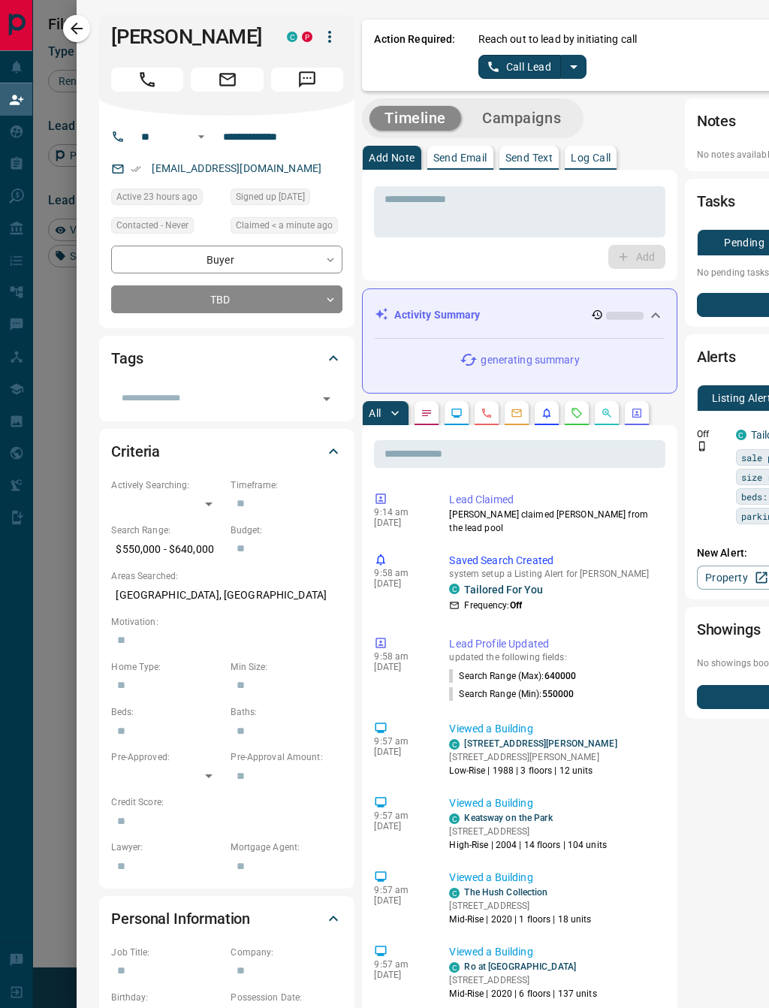
click at [573, 71] on icon "split button" at bounding box center [574, 67] width 18 height 18
click at [531, 89] on li "Call Lead" at bounding box center [532, 96] width 92 height 23
click at [519, 62] on link "Call Lead" at bounding box center [520, 67] width 83 height 24
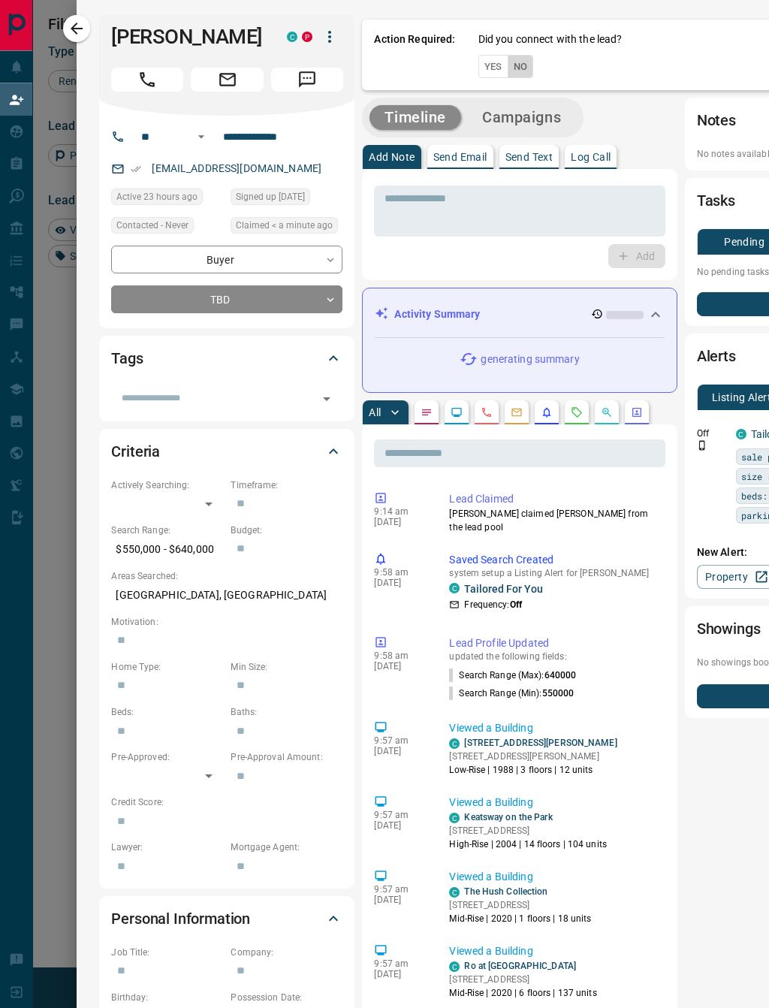
click at [527, 67] on button "No" at bounding box center [521, 66] width 26 height 23
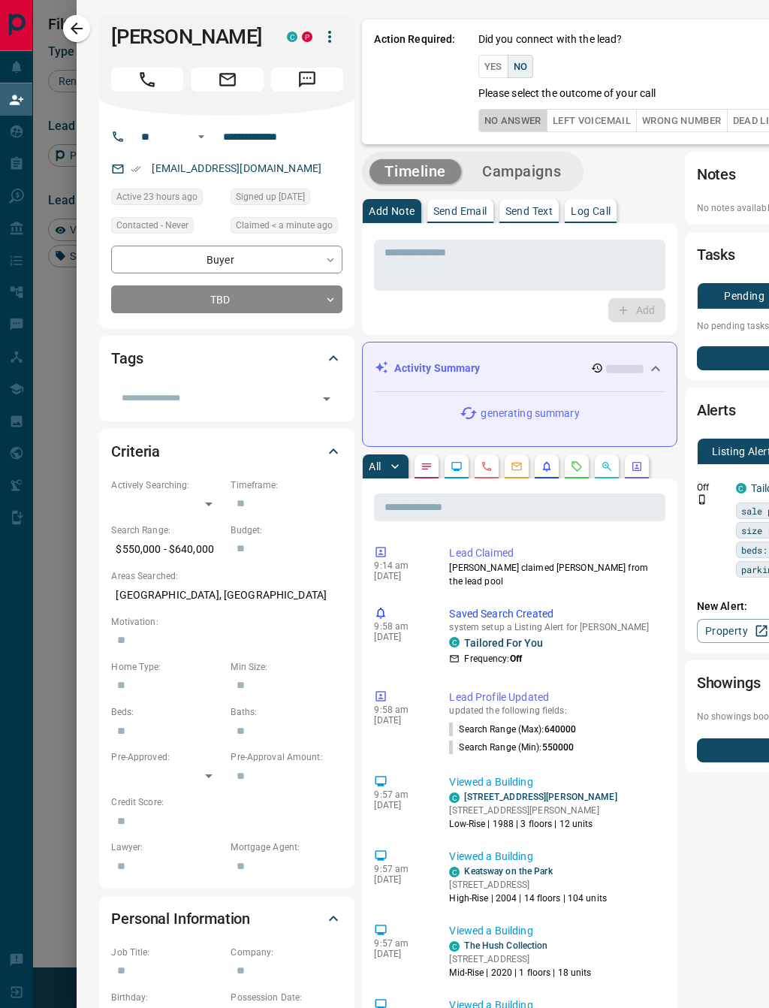
click at [527, 132] on button "No Answer" at bounding box center [513, 120] width 69 height 23
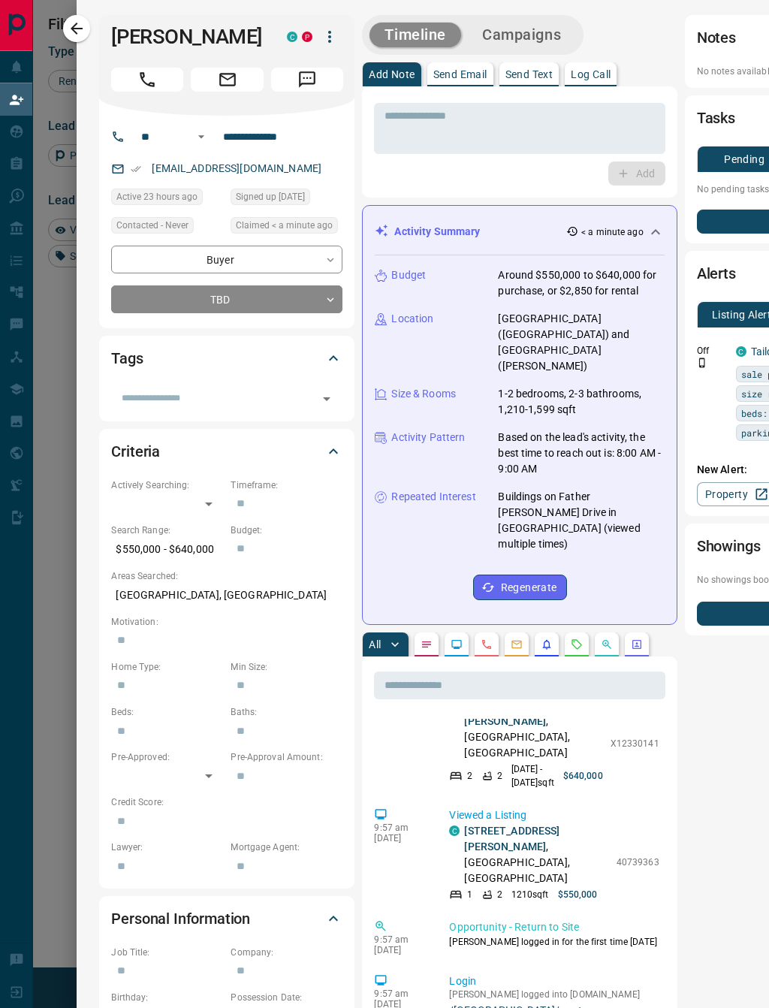
scroll to position [0, 0]
click at [458, 77] on p "Send Email" at bounding box center [461, 74] width 54 height 11
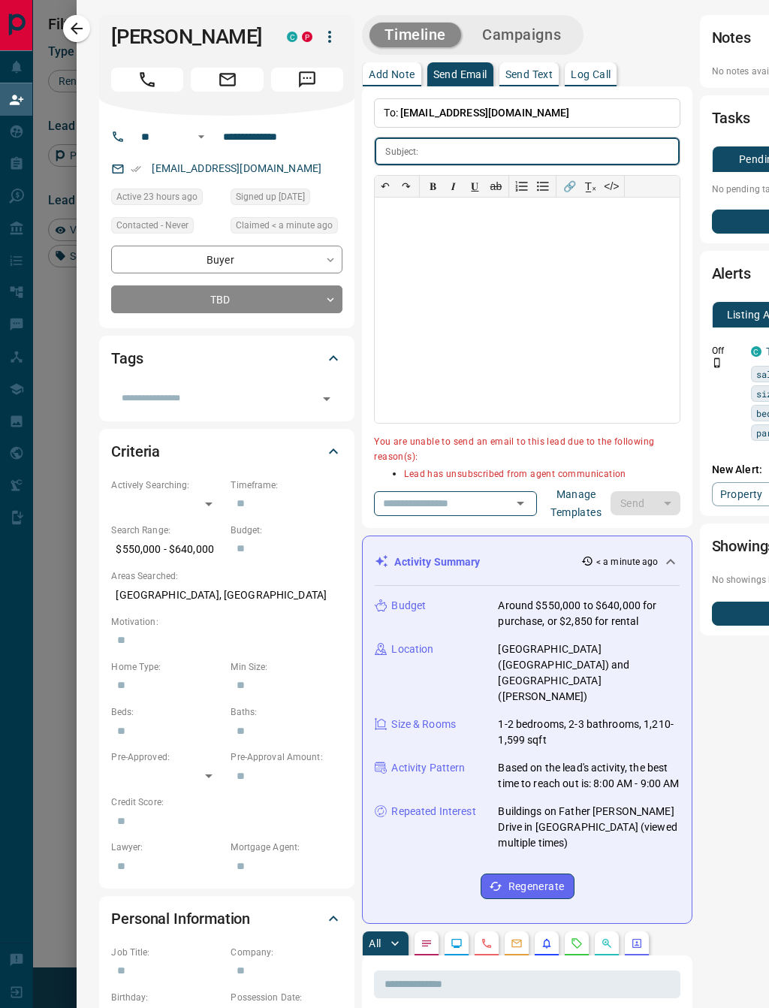
scroll to position [853, 0]
click at [512, 509] on icon "Open" at bounding box center [521, 503] width 18 height 18
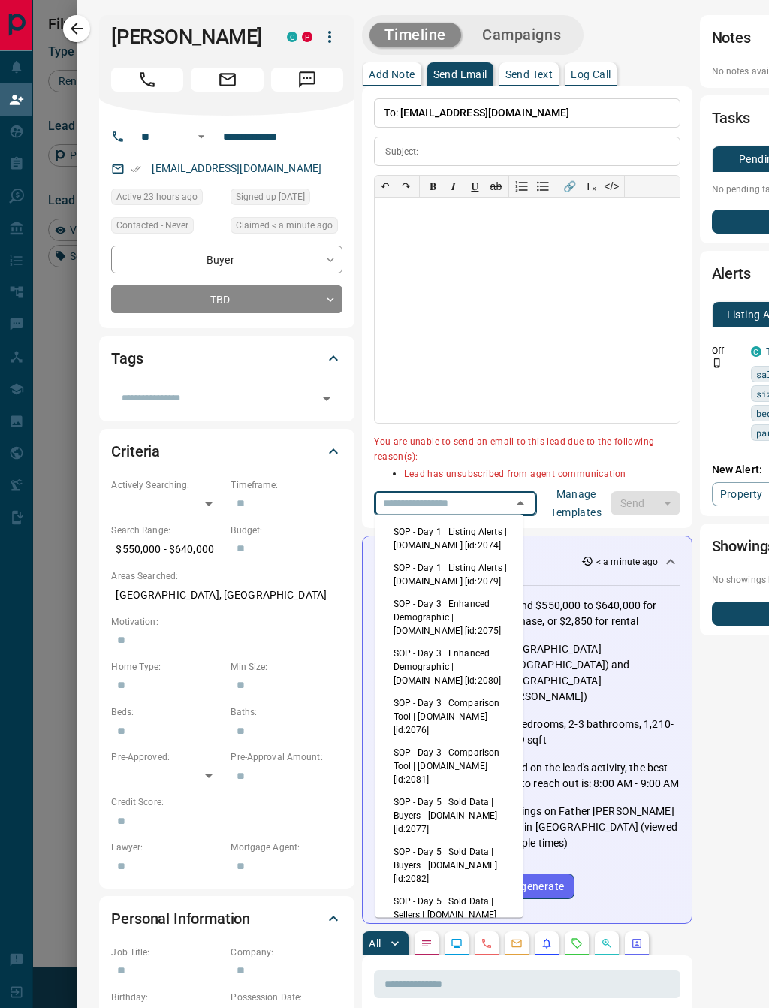
click at [479, 534] on li "SOP - Day 1 | Listing Alerts | [DOMAIN_NAME] [id:2074]" at bounding box center [450, 539] width 148 height 36
type input "**********"
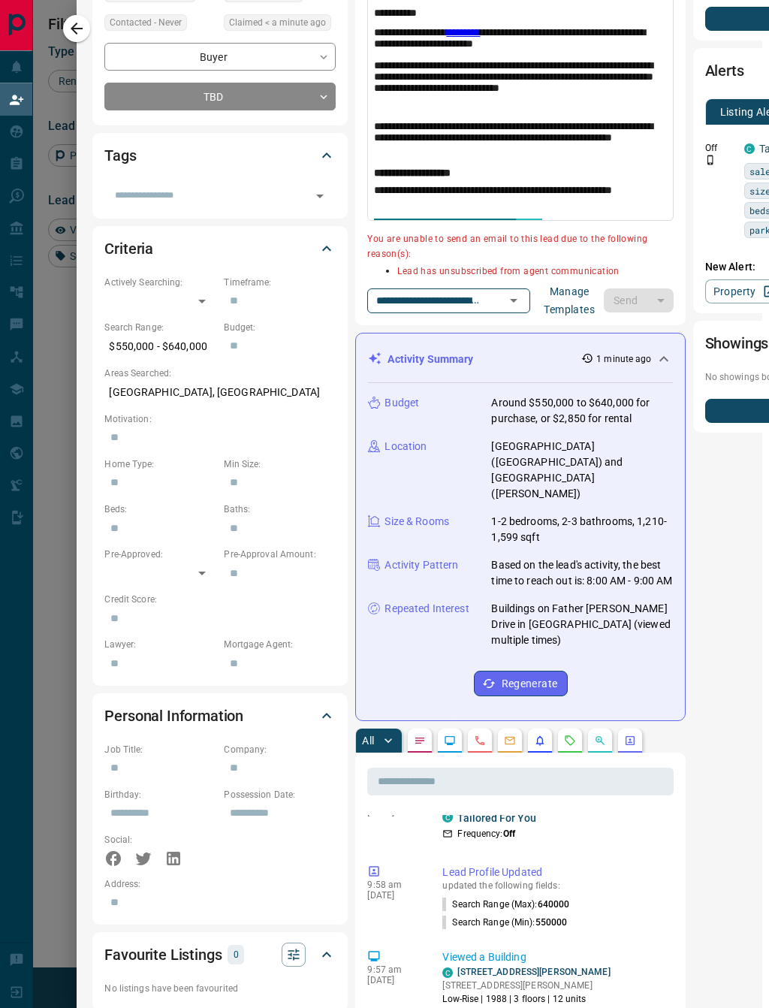
scroll to position [44, 0]
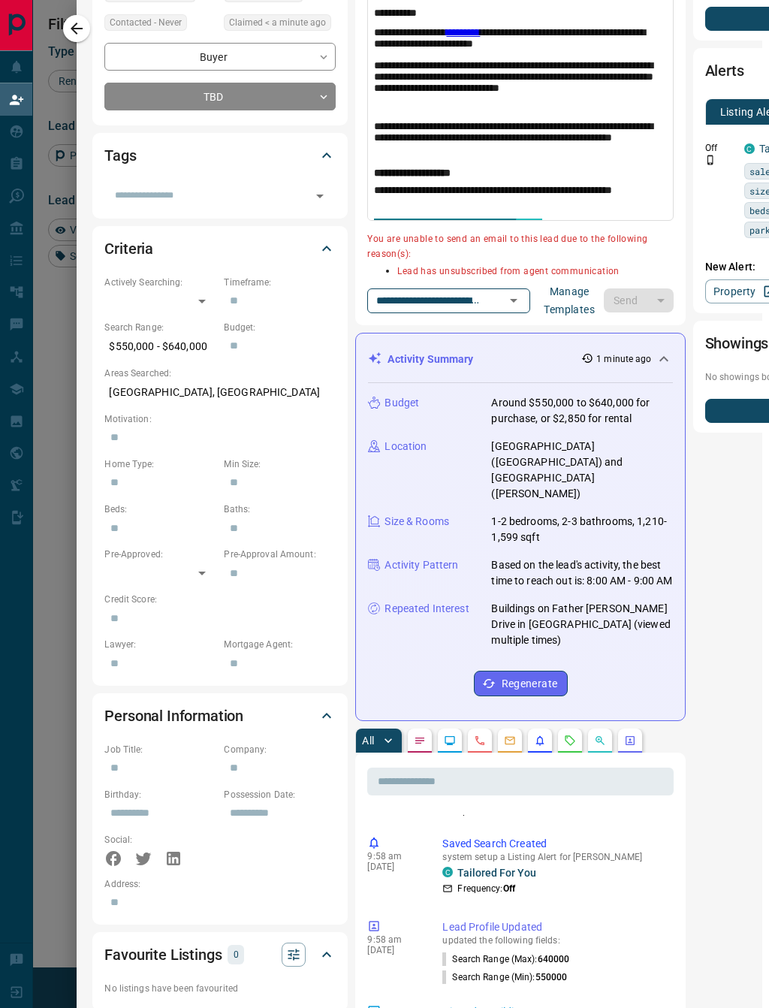
click at [446, 247] on p "You are unable to send an email to this lead due to the following reason(s):" at bounding box center [520, 247] width 306 height 30
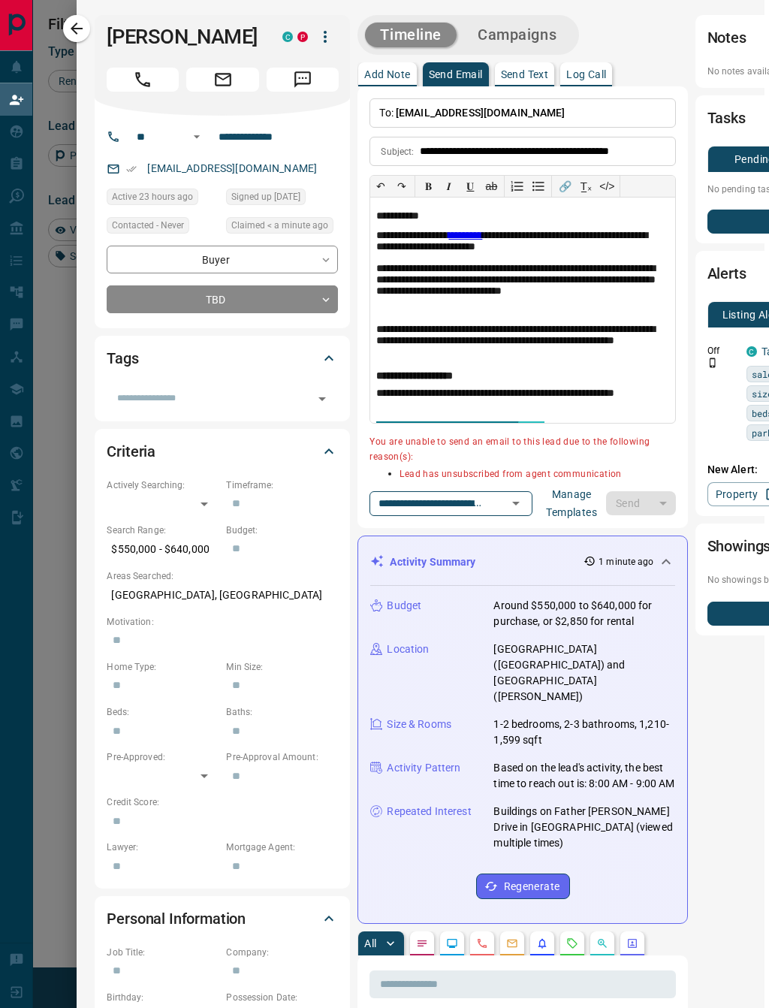
scroll to position [0, 5]
click at [536, 71] on p "Send Text" at bounding box center [525, 74] width 48 height 11
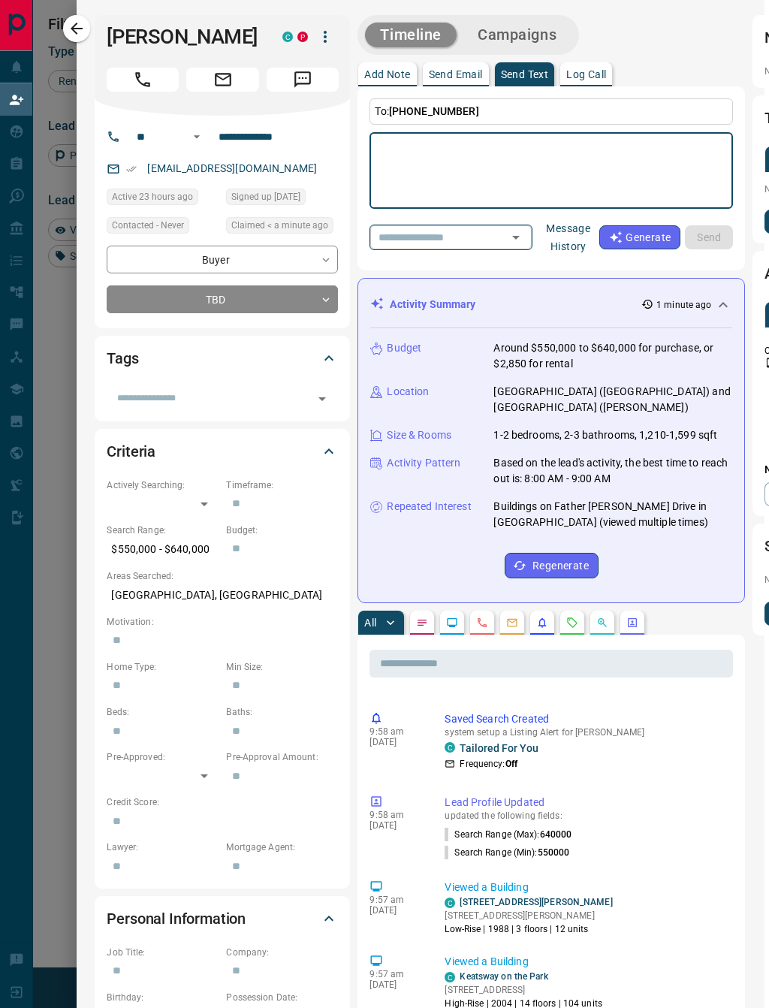
click at [507, 243] on icon "Open" at bounding box center [516, 237] width 18 height 18
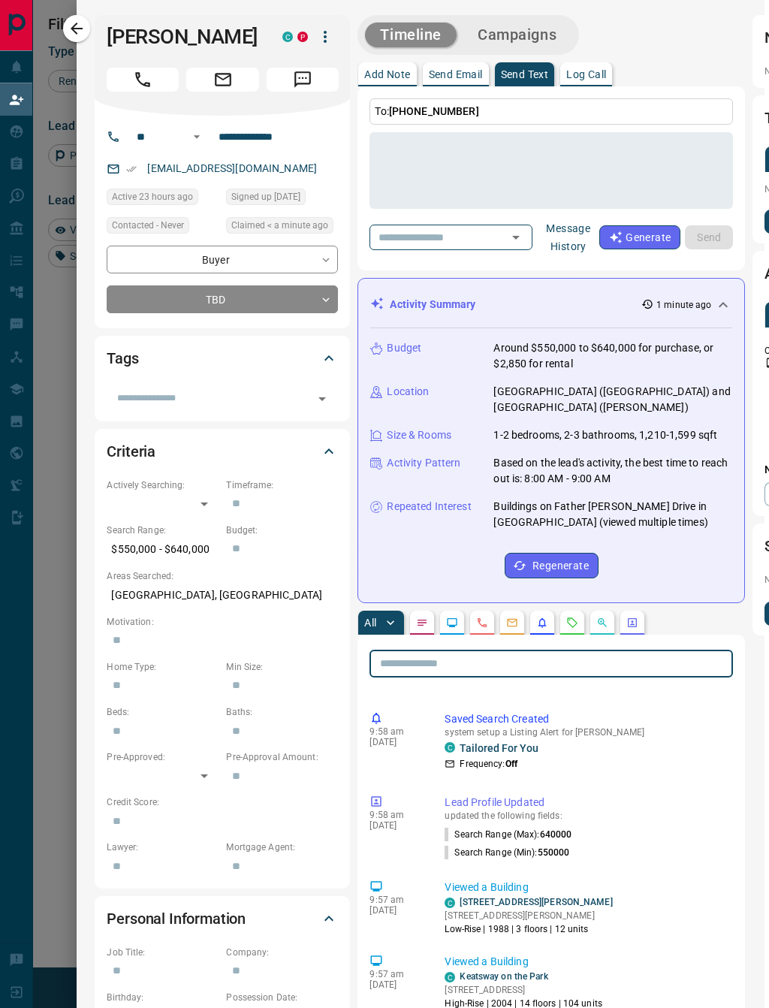
click at [708, 663] on input "text" at bounding box center [552, 664] width 364 height 28
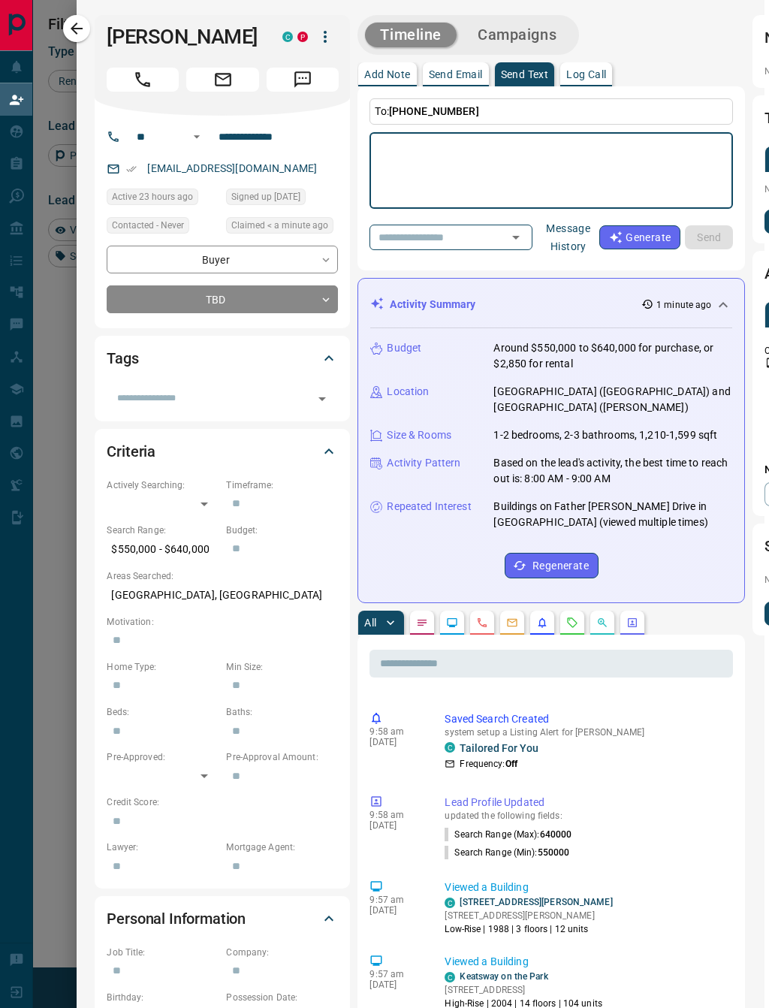
click at [500, 176] on textarea at bounding box center [551, 171] width 343 height 64
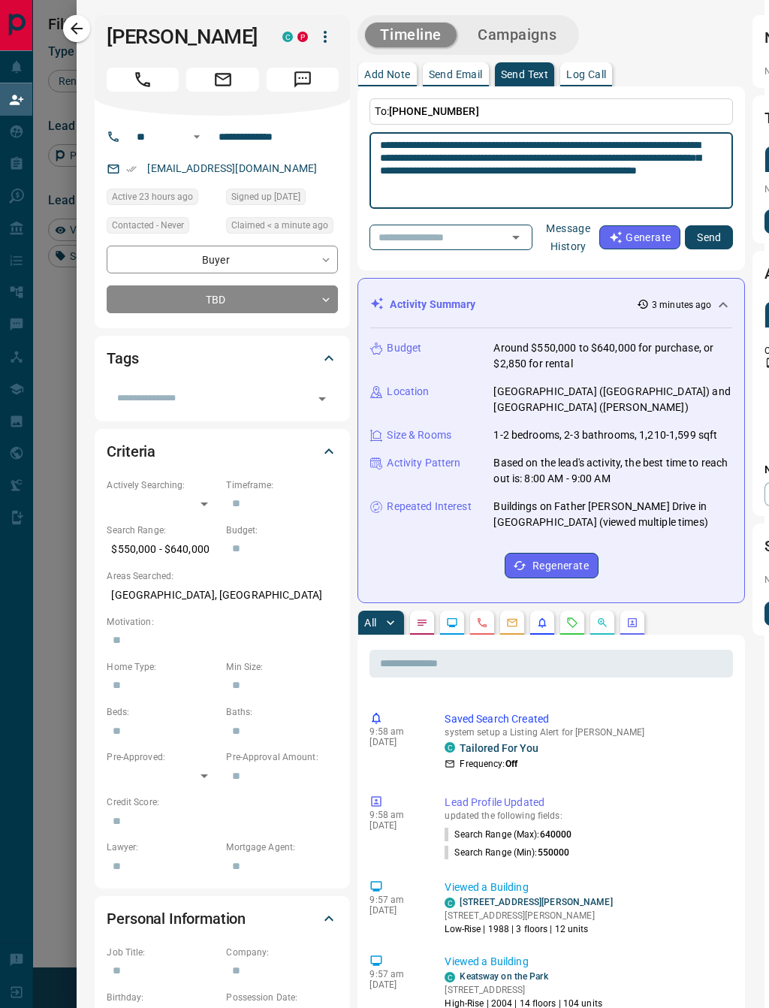
type textarea "**********"
click at [700, 234] on button "Send" at bounding box center [709, 237] width 48 height 24
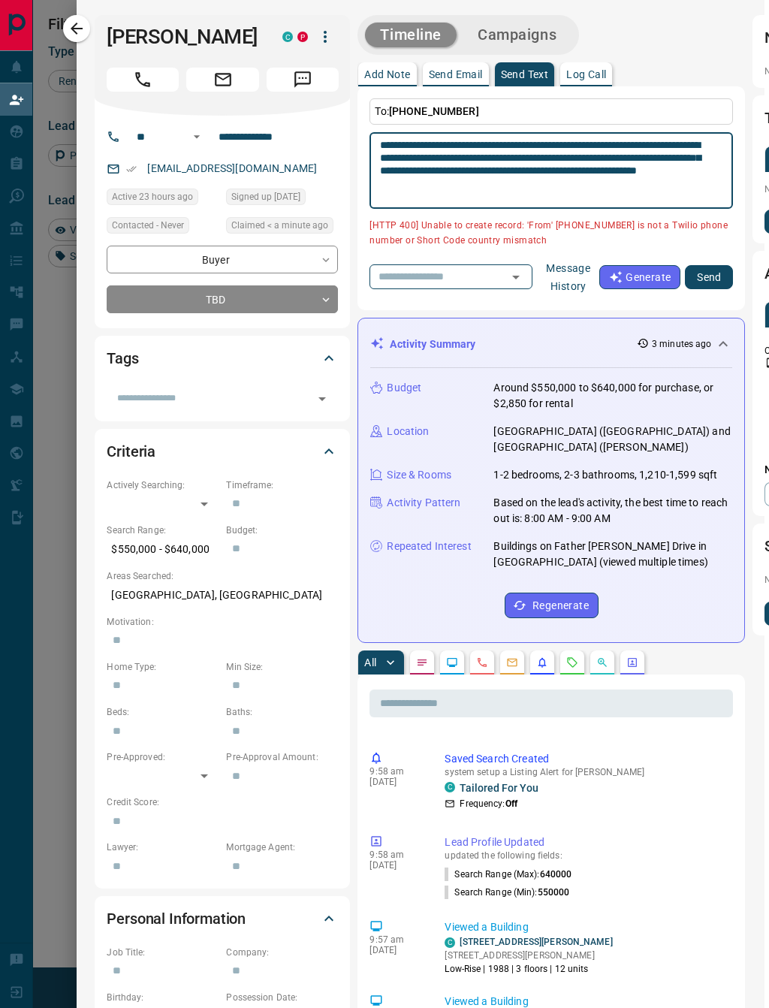
click at [523, 176] on textarea "**********" at bounding box center [545, 171] width 331 height 64
drag, startPoint x: 629, startPoint y: 182, endPoint x: 376, endPoint y: 144, distance: 256.0
click at [376, 144] on div "**********" at bounding box center [552, 170] width 364 height 77
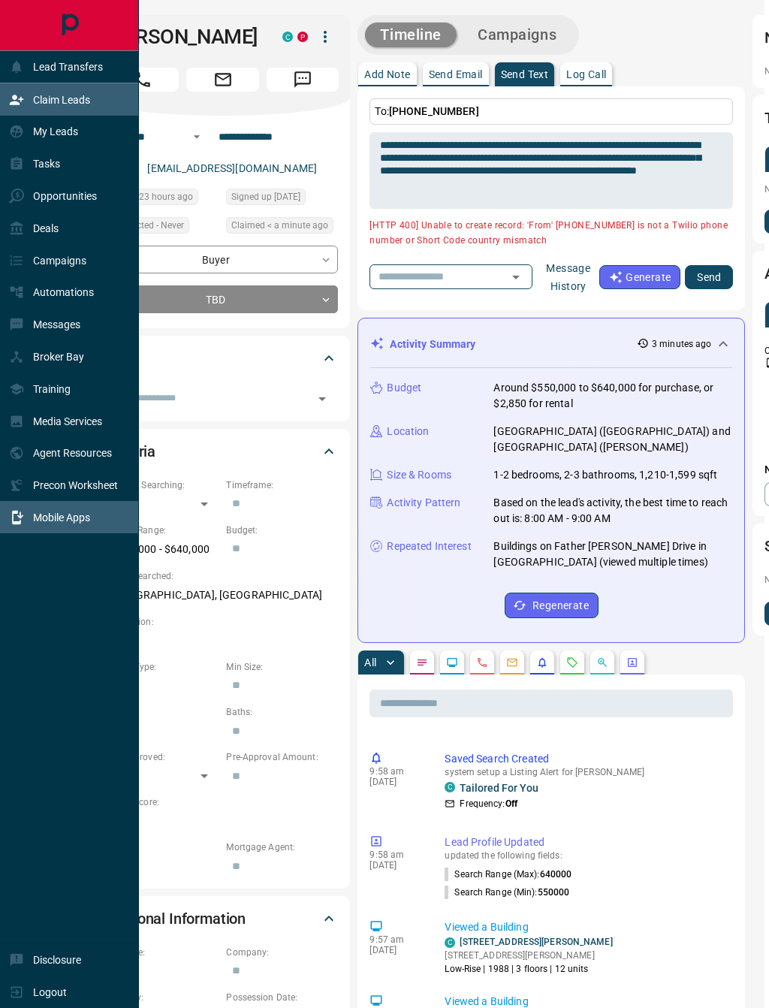
click at [77, 524] on p "Mobile Apps" at bounding box center [61, 518] width 57 height 12
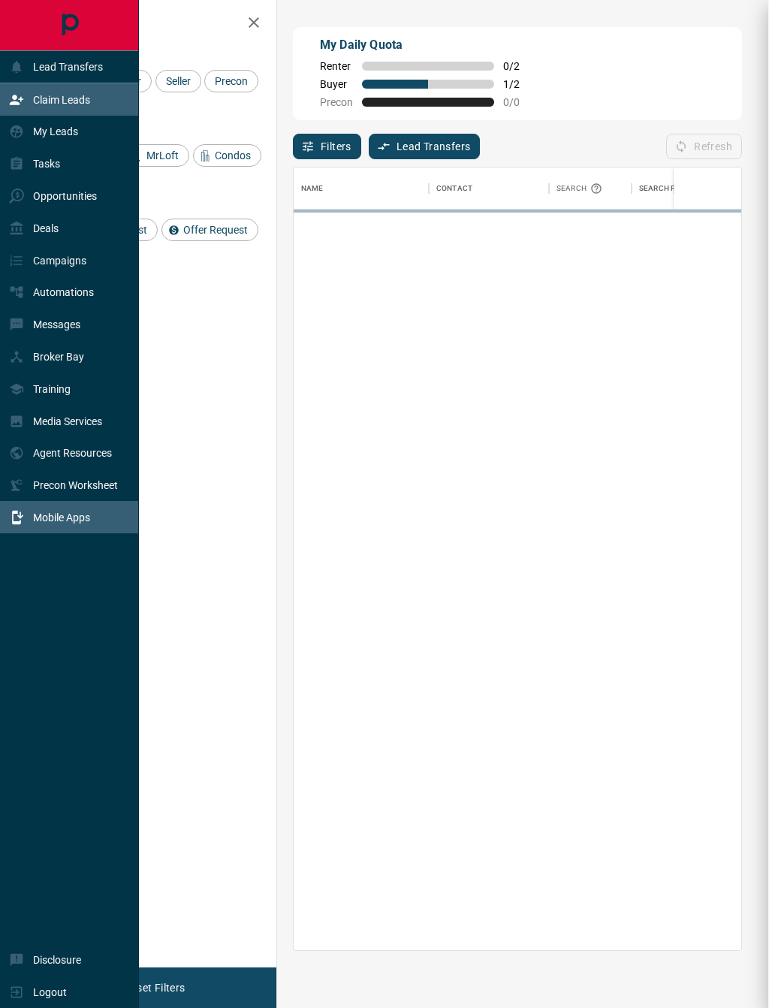
scroll to position [782, 448]
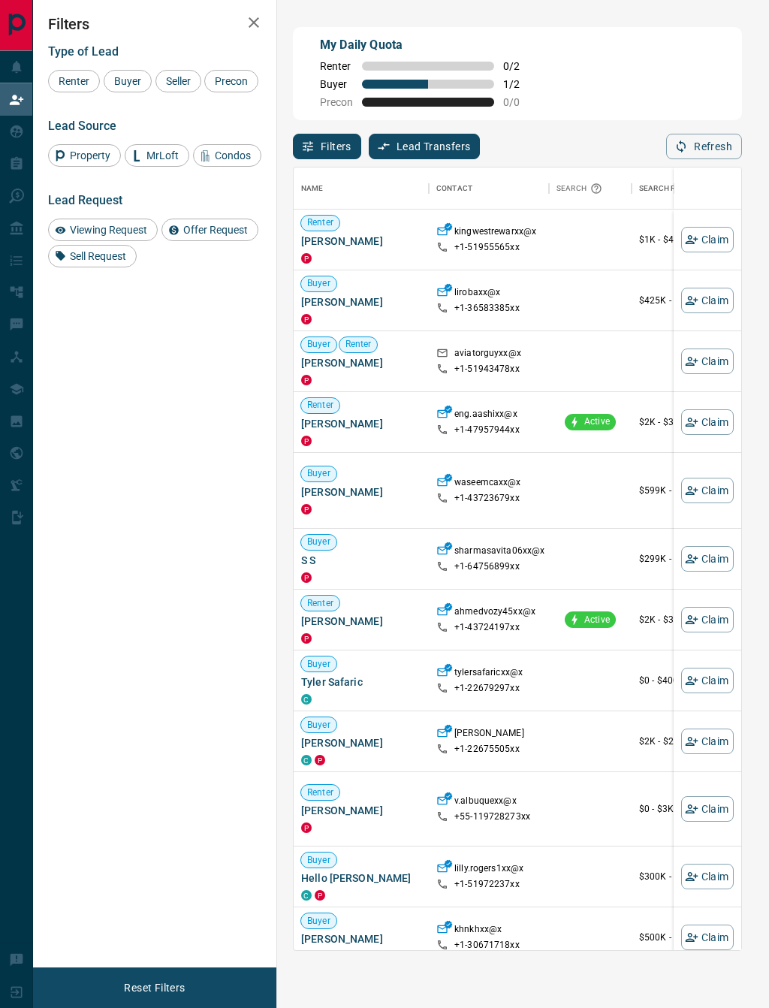
click at [263, 22] on button "button" at bounding box center [254, 23] width 30 height 30
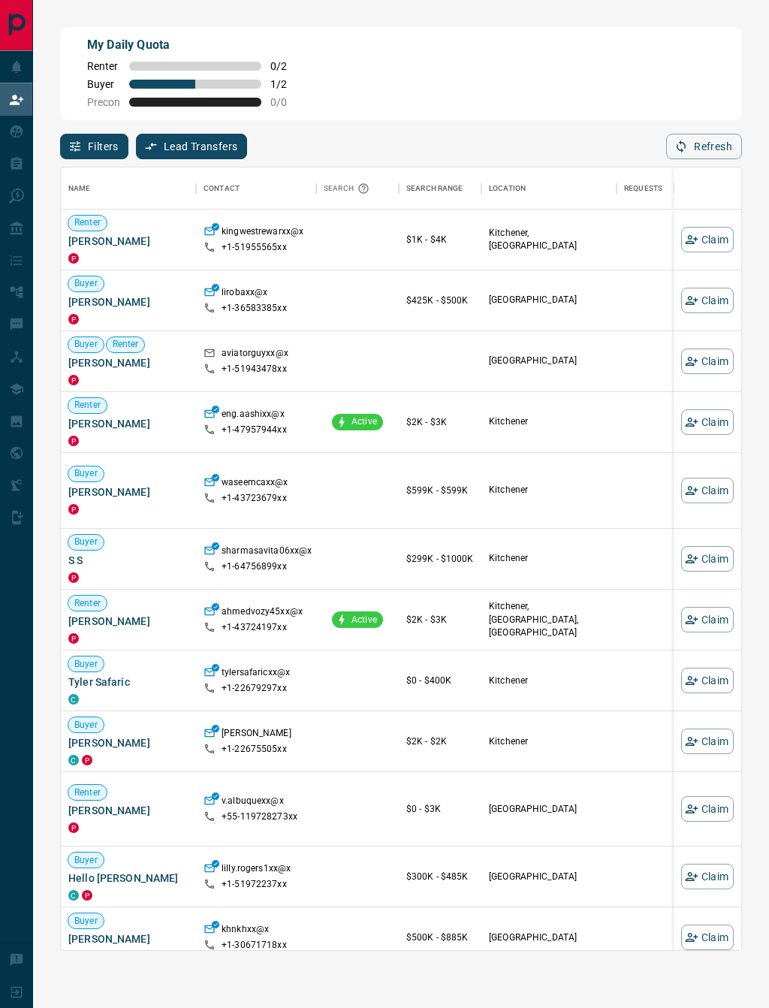
scroll to position [1, 1]
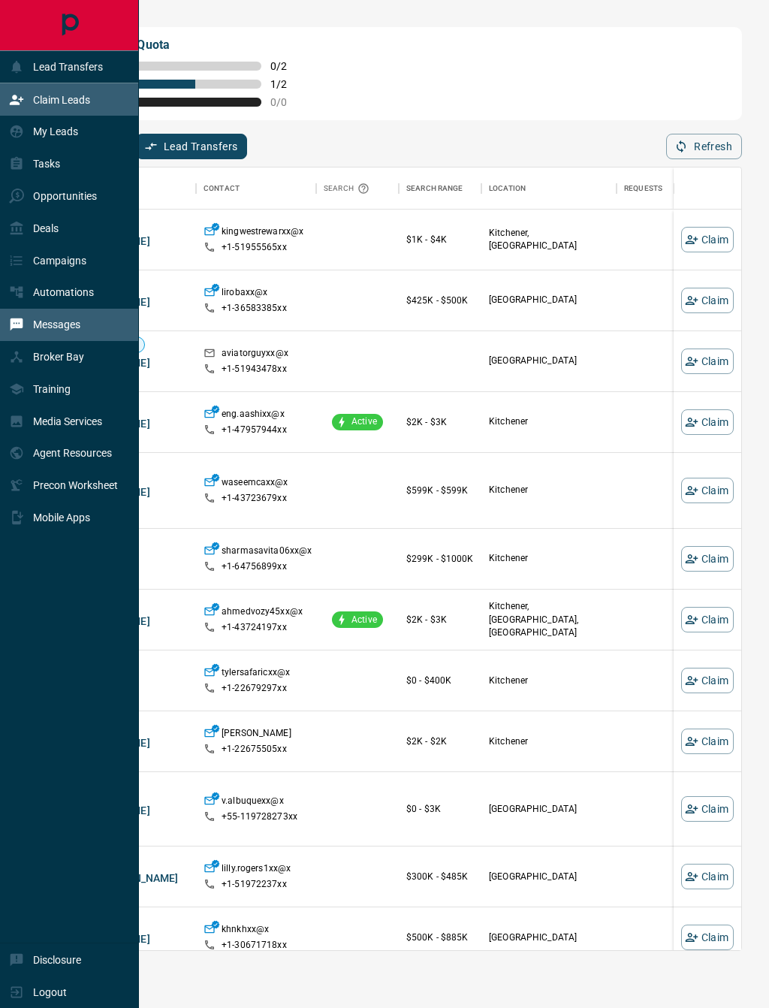
click at [40, 341] on div "Messages" at bounding box center [69, 325] width 139 height 32
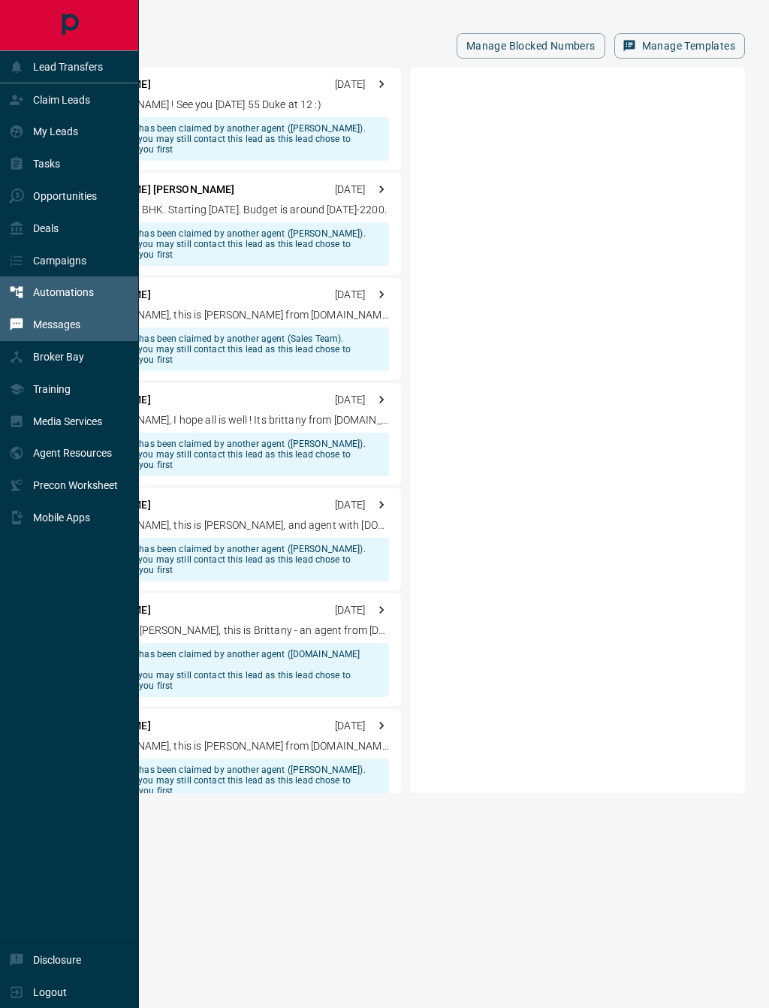
click at [59, 298] on p "Automations" at bounding box center [63, 292] width 61 height 12
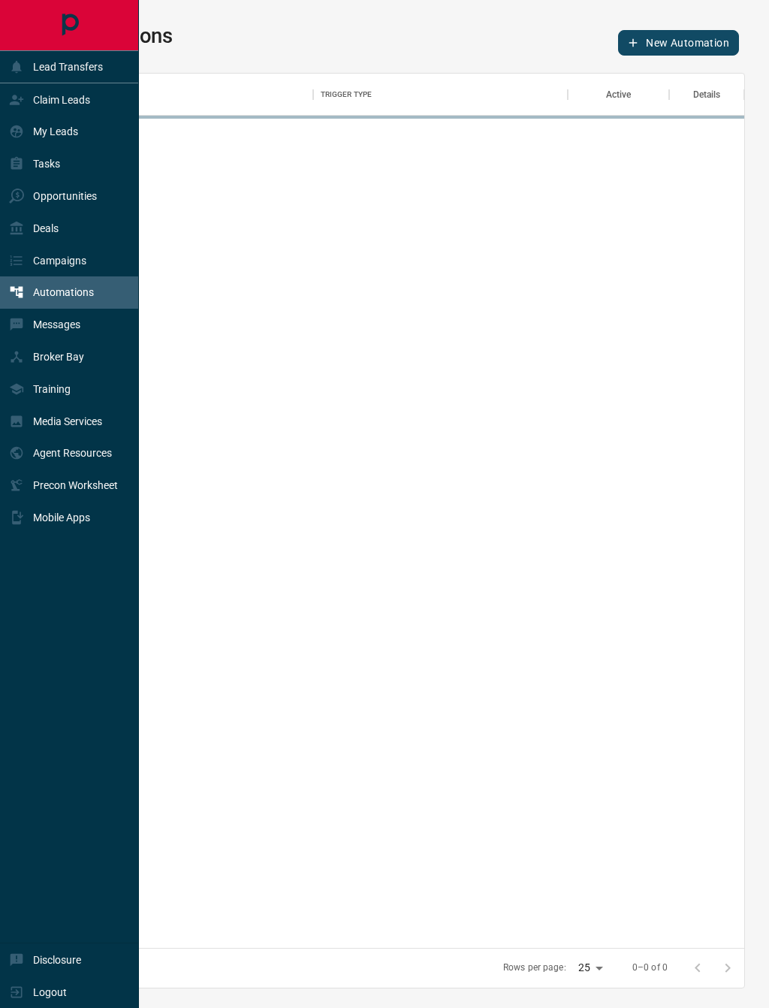
scroll to position [875, 687]
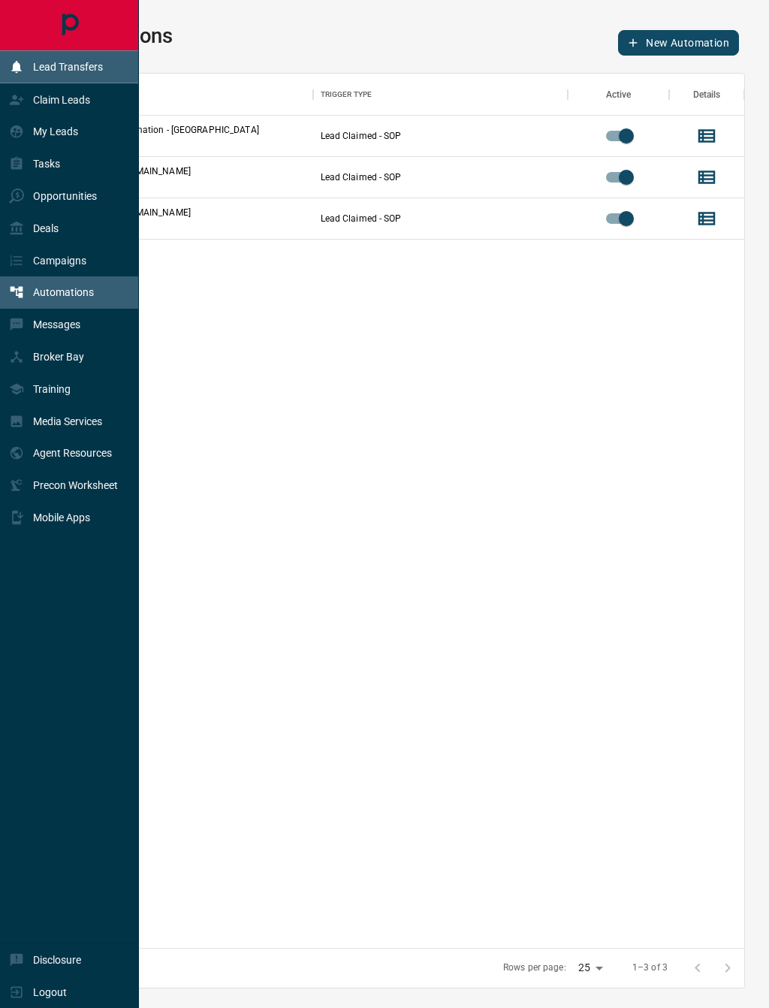
click at [19, 71] on icon at bounding box center [16, 67] width 10 height 12
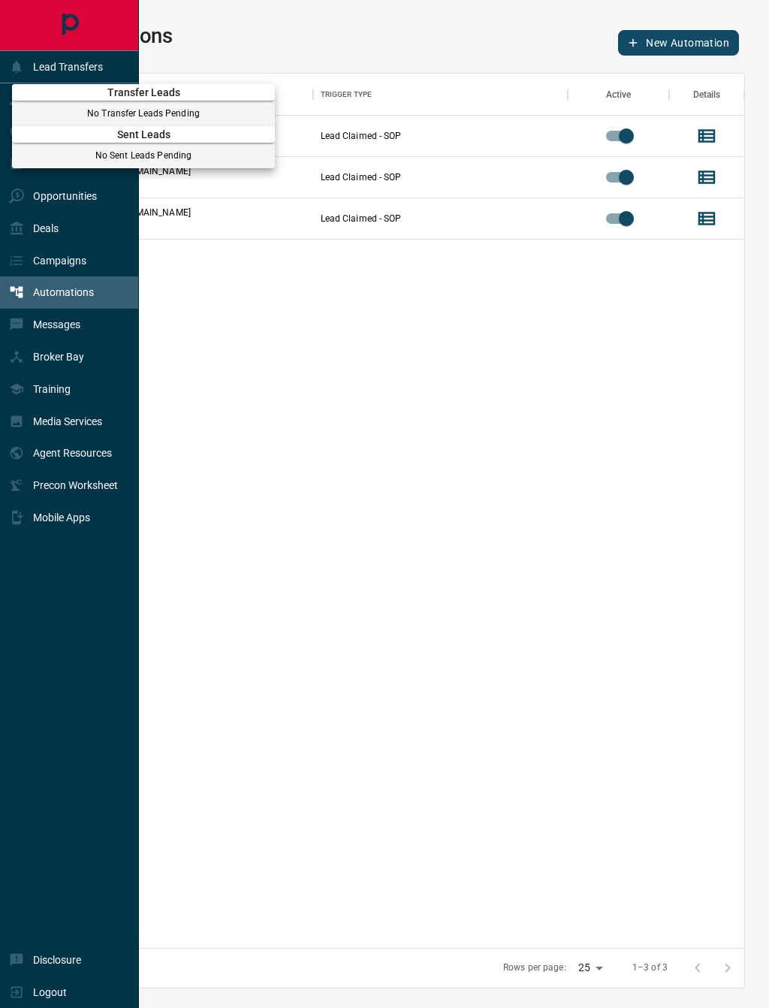
click at [35, 18] on div at bounding box center [384, 504] width 769 height 1008
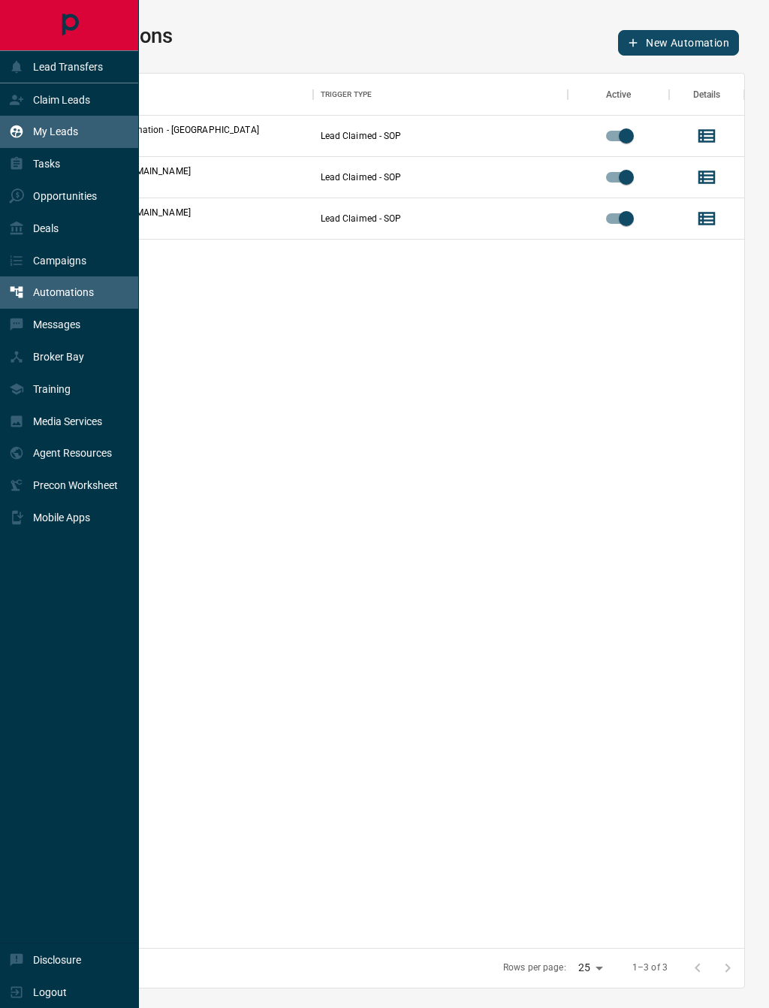
click at [50, 131] on p "My Leads" at bounding box center [55, 131] width 45 height 12
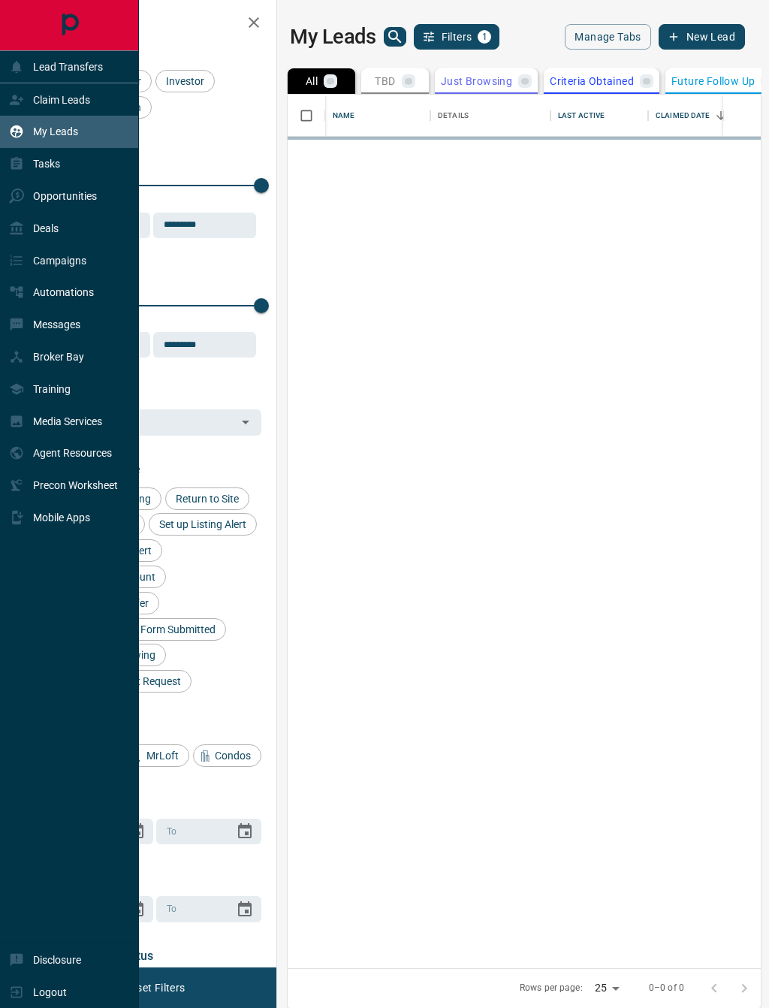
scroll to position [1, 1]
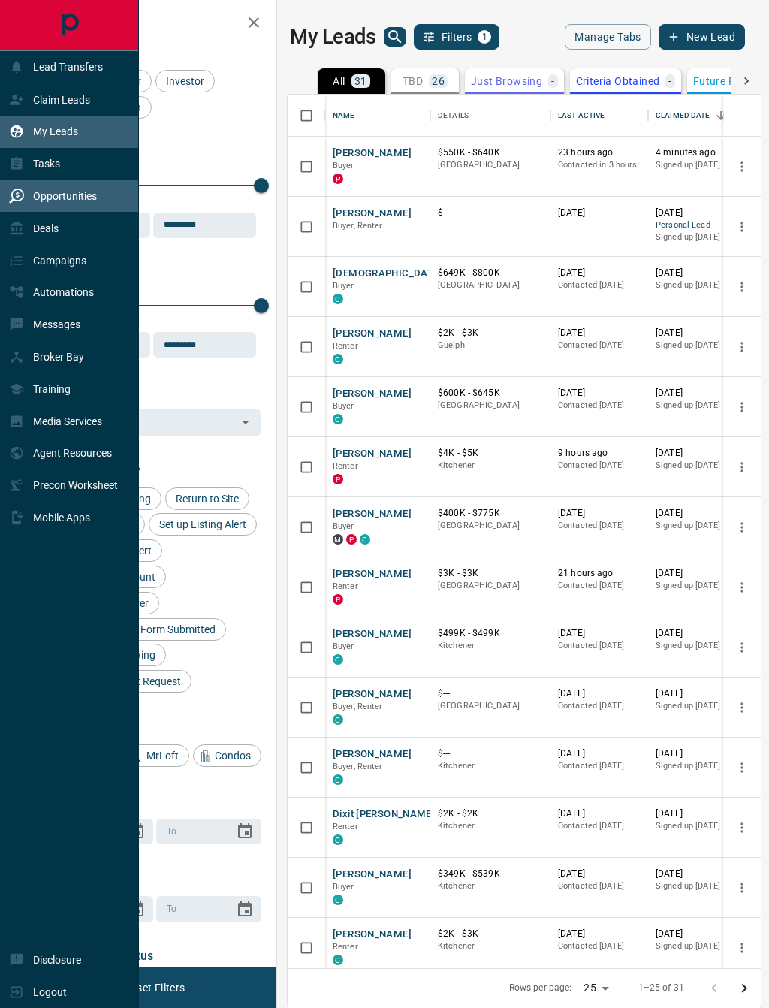
click at [56, 200] on p "Opportunities" at bounding box center [65, 196] width 64 height 12
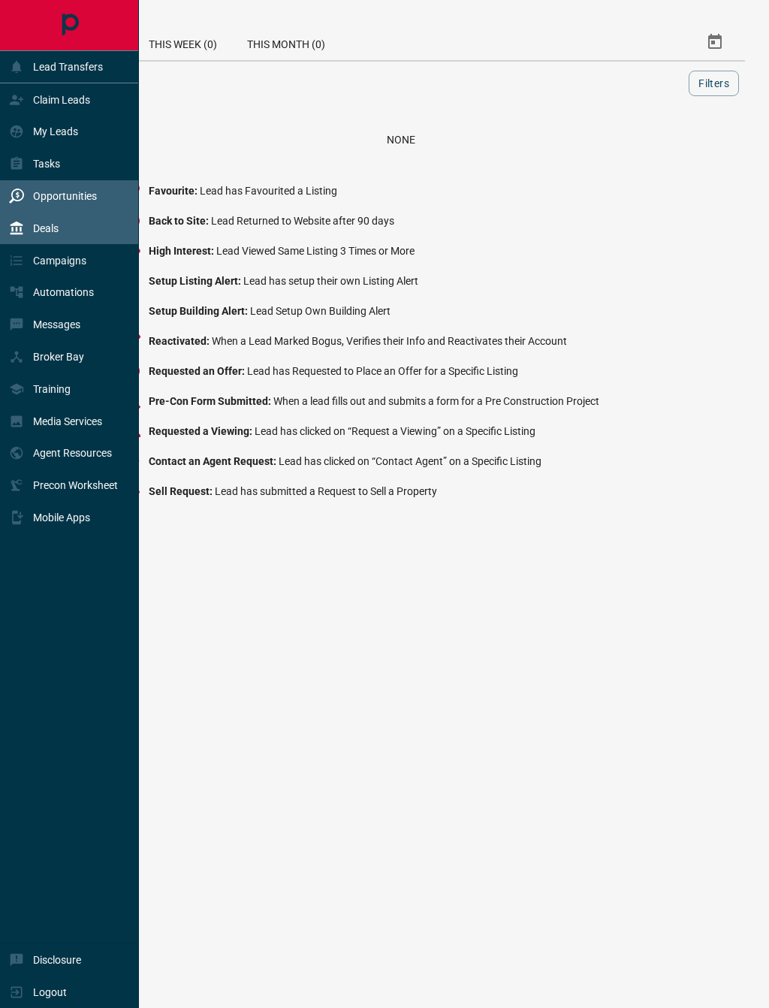
click at [53, 234] on p "Deals" at bounding box center [46, 228] width 26 height 12
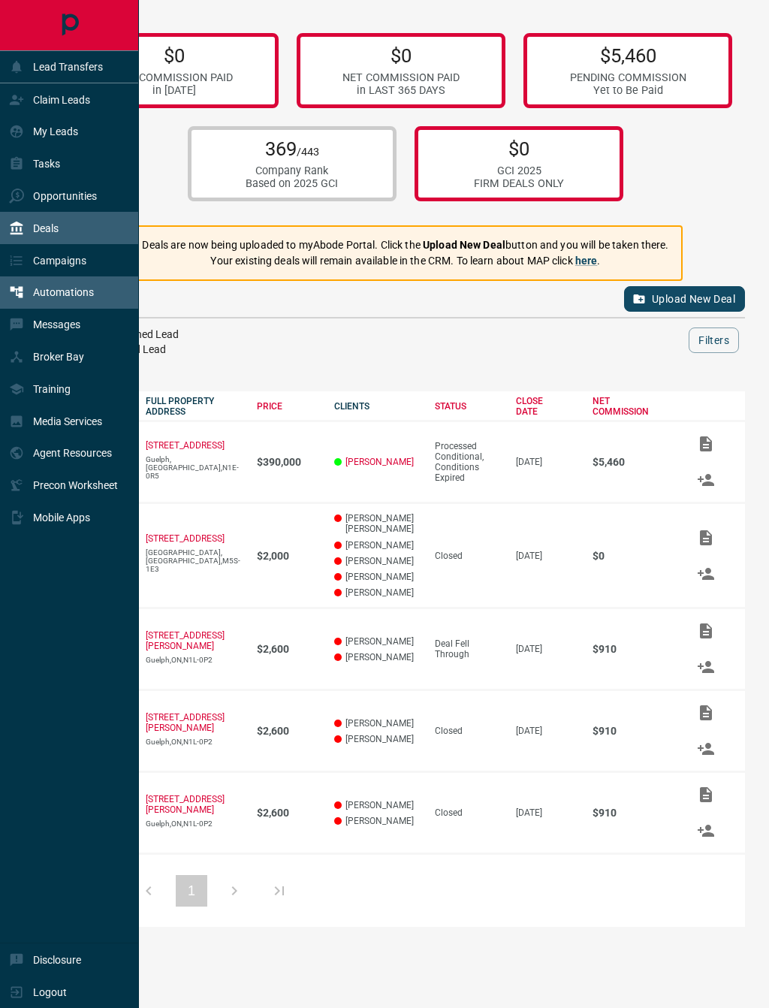
click at [56, 298] on p "Automations" at bounding box center [63, 292] width 61 height 12
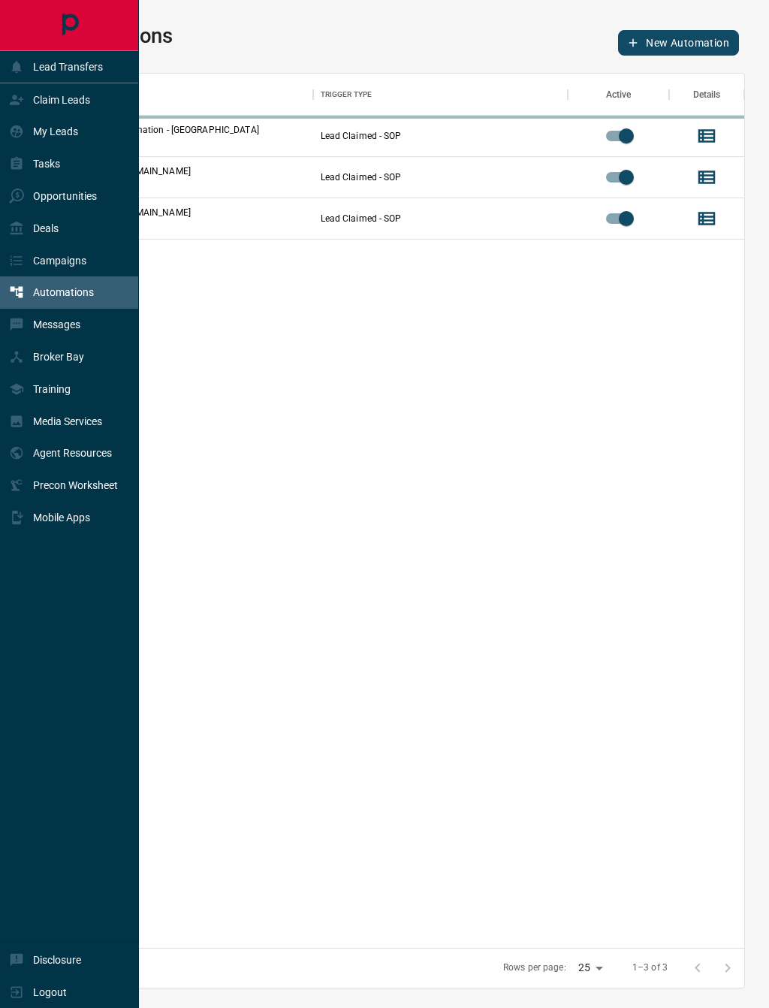
scroll to position [875, 687]
click at [53, 267] on p "Campaigns" at bounding box center [59, 261] width 53 height 12
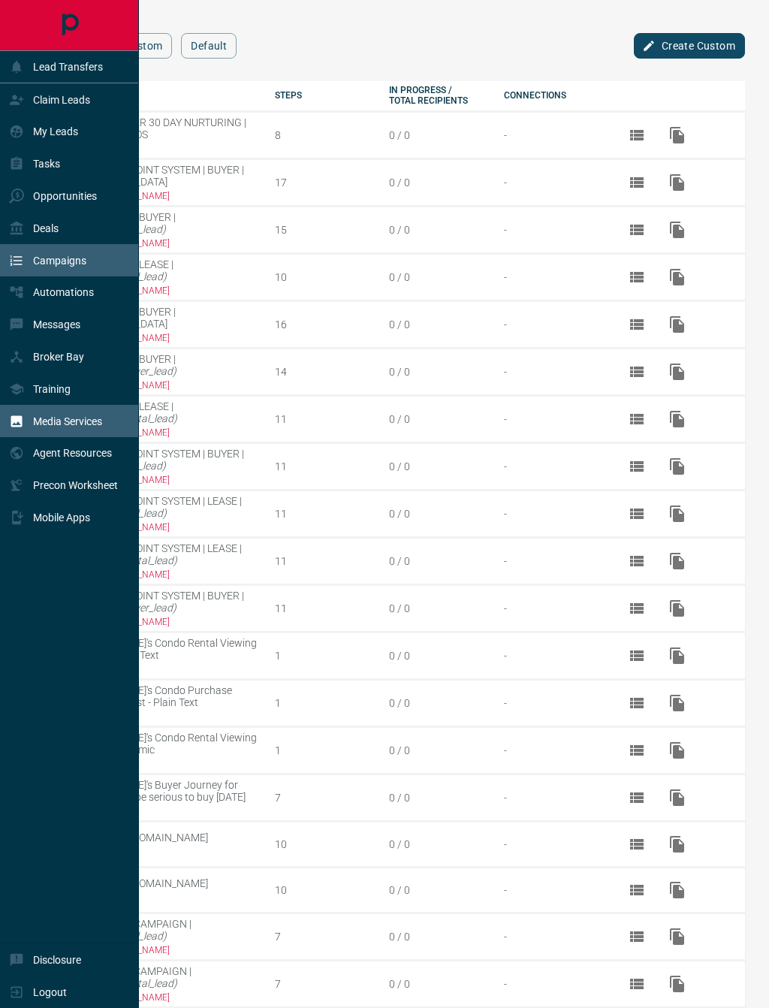
click at [26, 434] on div "Media Services" at bounding box center [55, 421] width 93 height 25
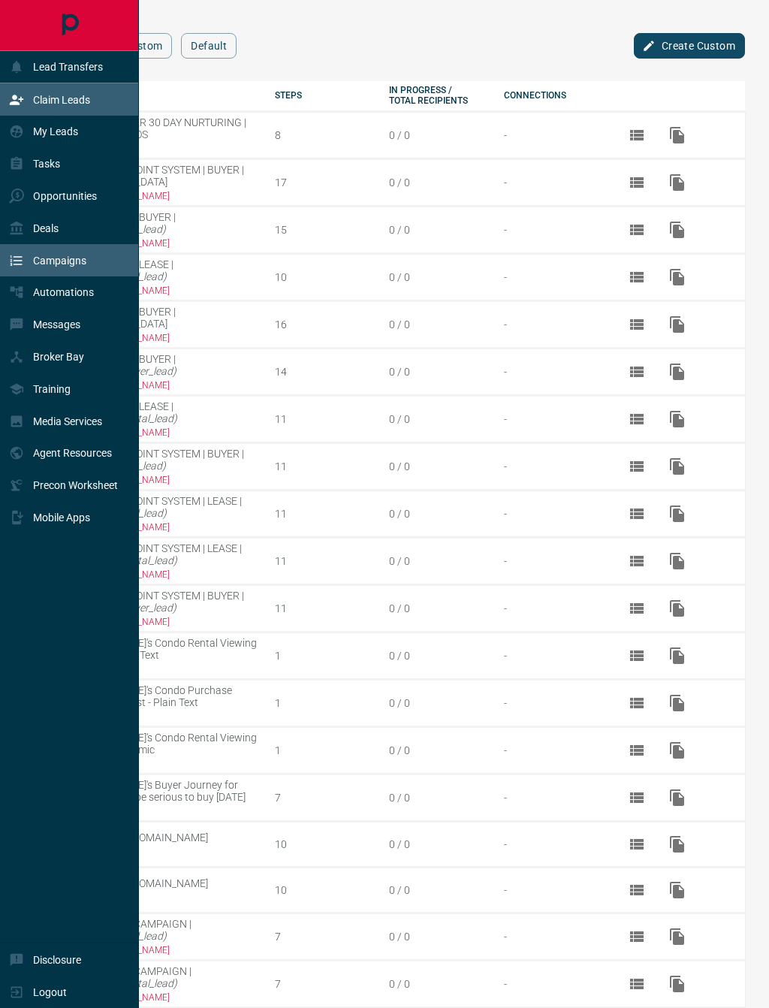
click at [17, 107] on icon at bounding box center [16, 99] width 15 height 15
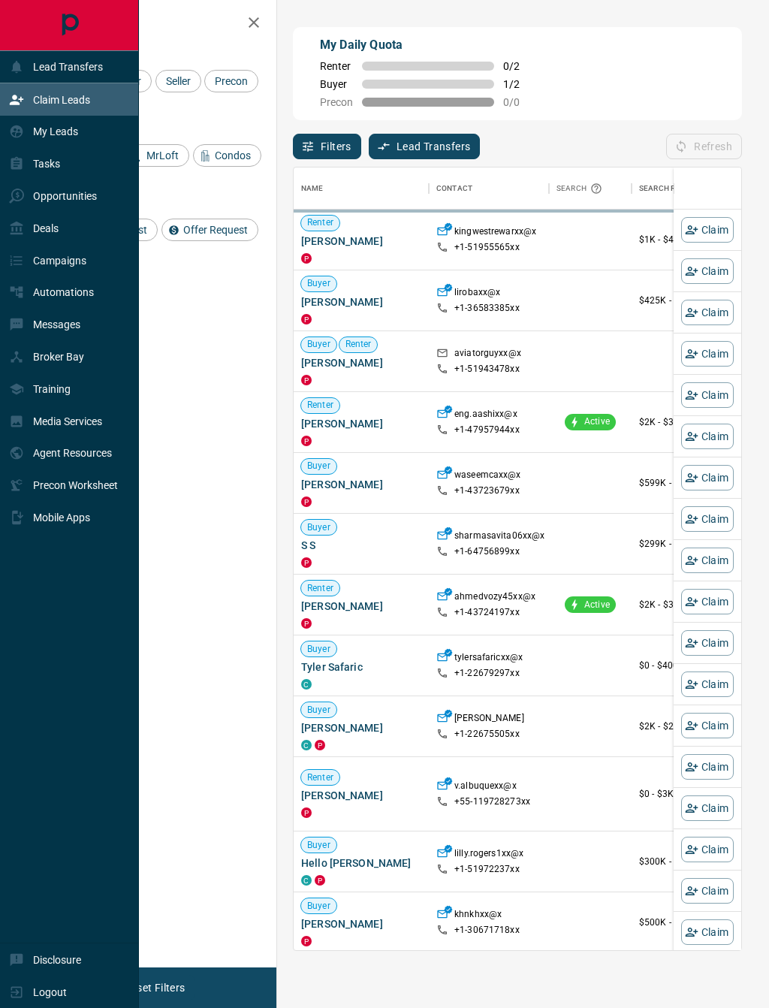
scroll to position [1, 1]
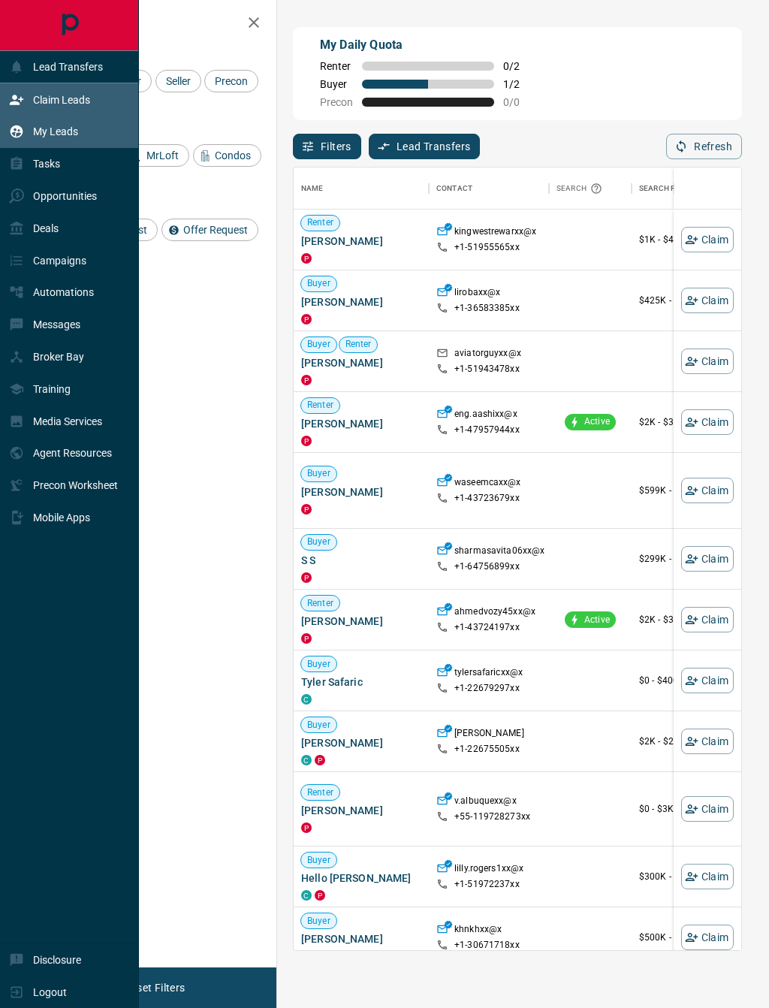
click at [26, 137] on div "My Leads" at bounding box center [43, 131] width 69 height 25
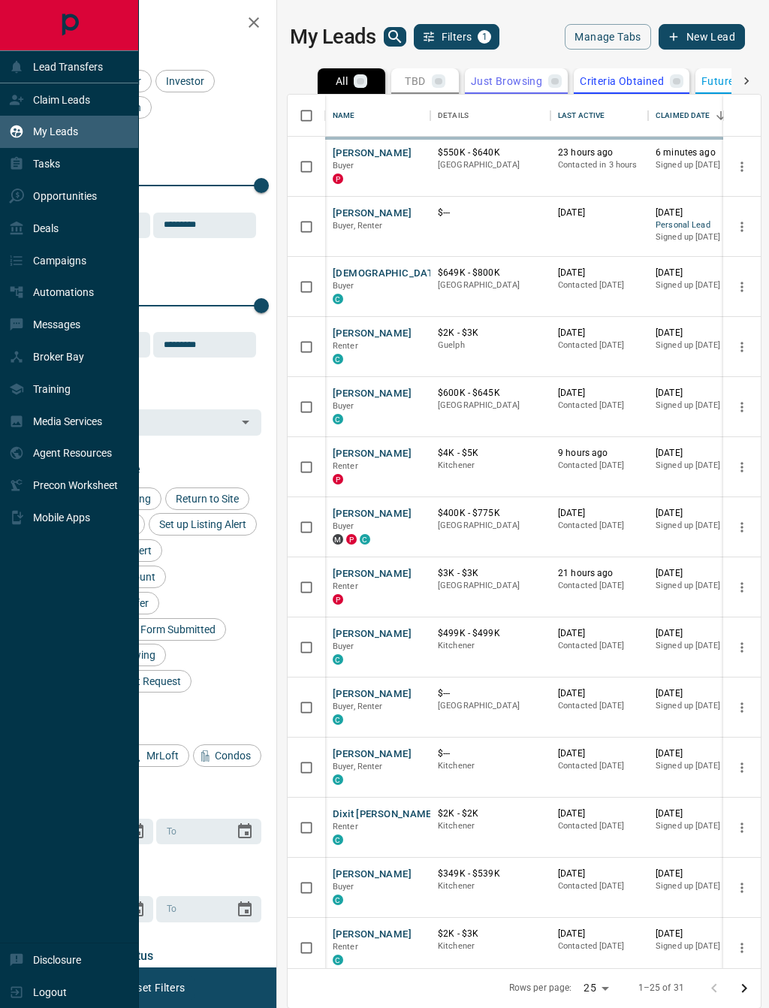
scroll to position [874, 473]
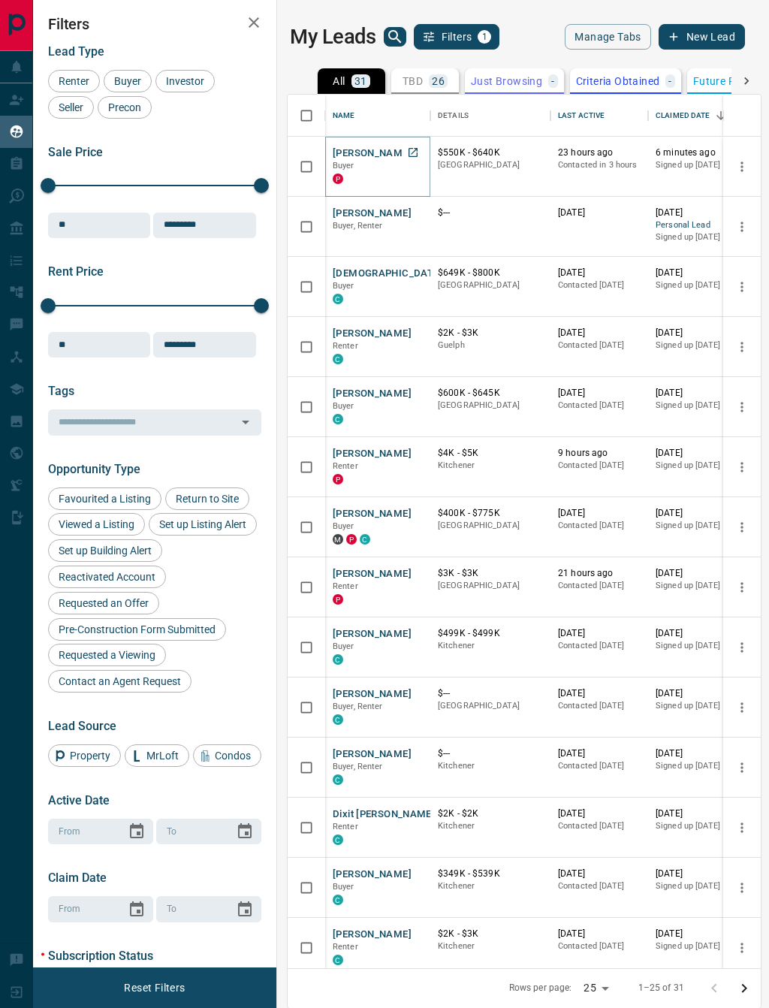
click at [373, 154] on button "[PERSON_NAME]" at bounding box center [372, 154] width 79 height 14
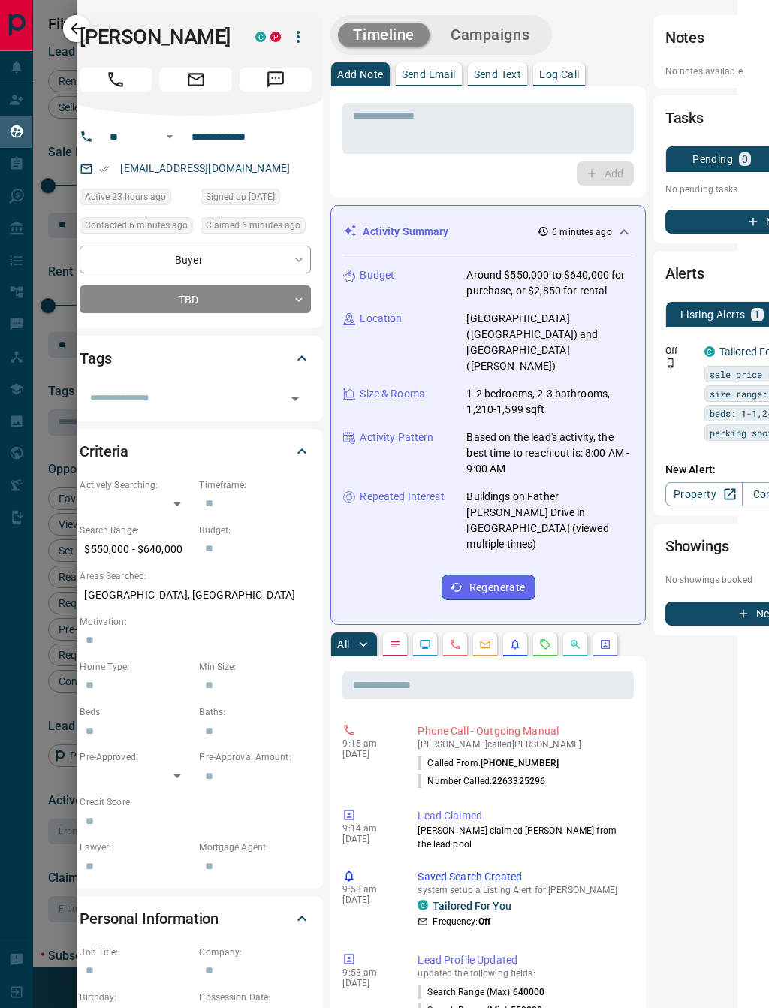
scroll to position [0, 32]
click at [512, 62] on button "Send Text" at bounding box center [498, 74] width 60 height 24
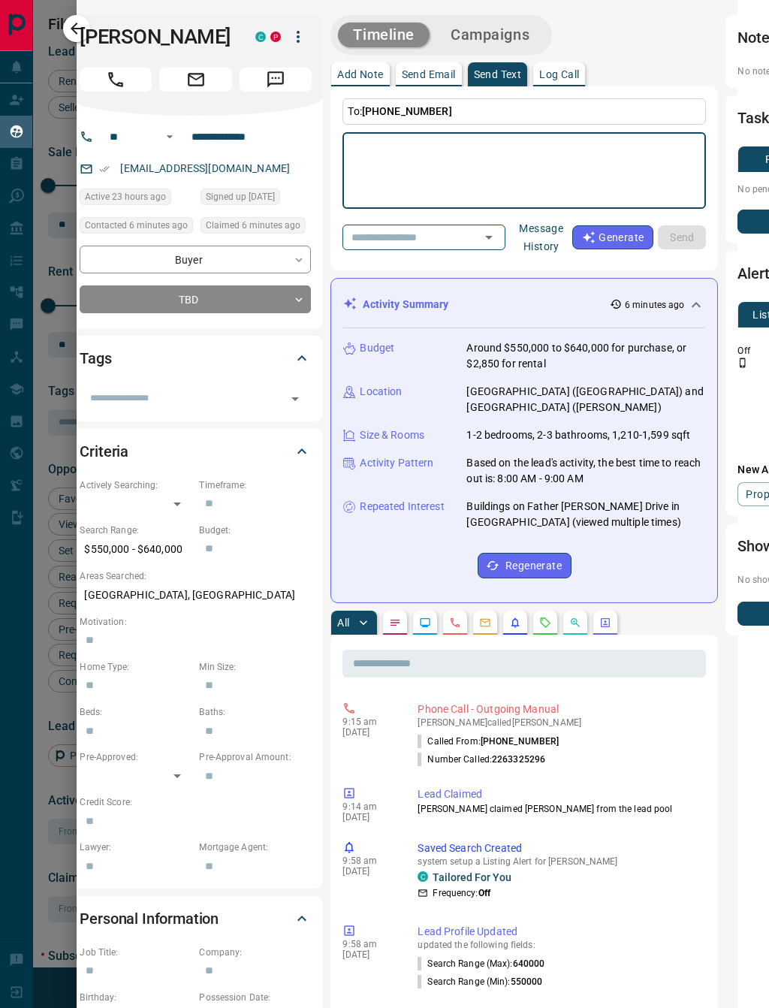
click at [423, 108] on span "[PHONE_NUMBER]" at bounding box center [407, 111] width 90 height 12
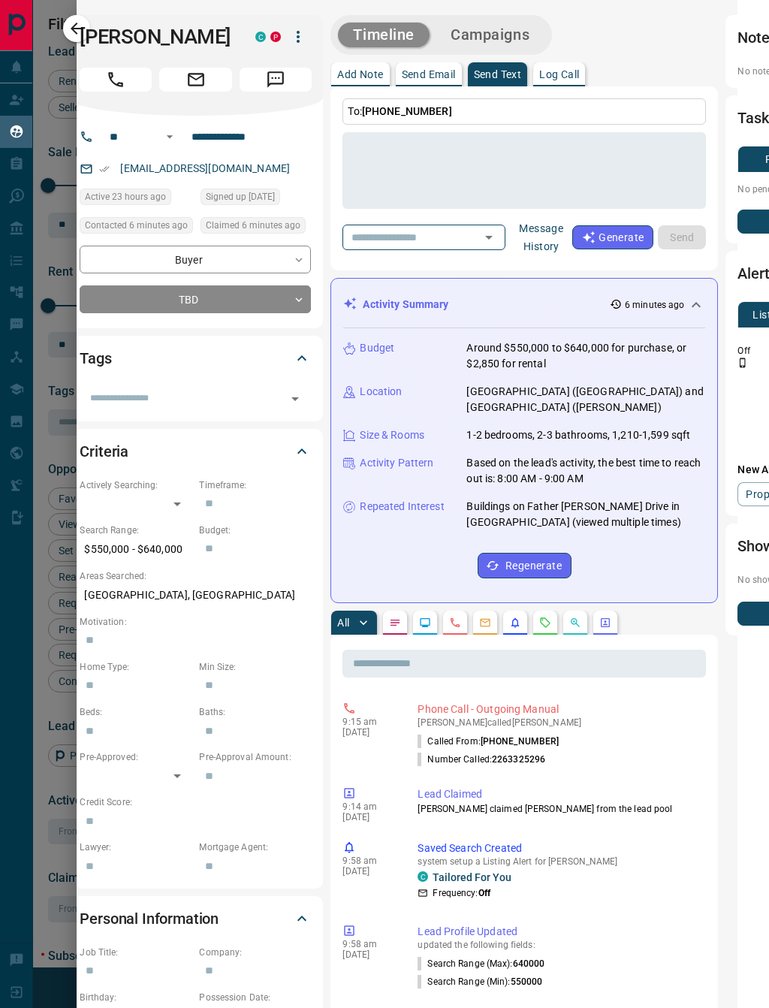
click at [492, 96] on div "To: [PHONE_NUMBER] * ​ ​ Message History Generate Send" at bounding box center [525, 178] width 388 height 184
click at [477, 156] on textarea at bounding box center [524, 171] width 343 height 64
click at [374, 108] on span "[PHONE_NUMBER]" at bounding box center [407, 111] width 90 height 12
click at [380, 110] on span "[PHONE_NUMBER]" at bounding box center [407, 111] width 90 height 12
click at [379, 113] on span "[PHONE_NUMBER]" at bounding box center [407, 111] width 90 height 12
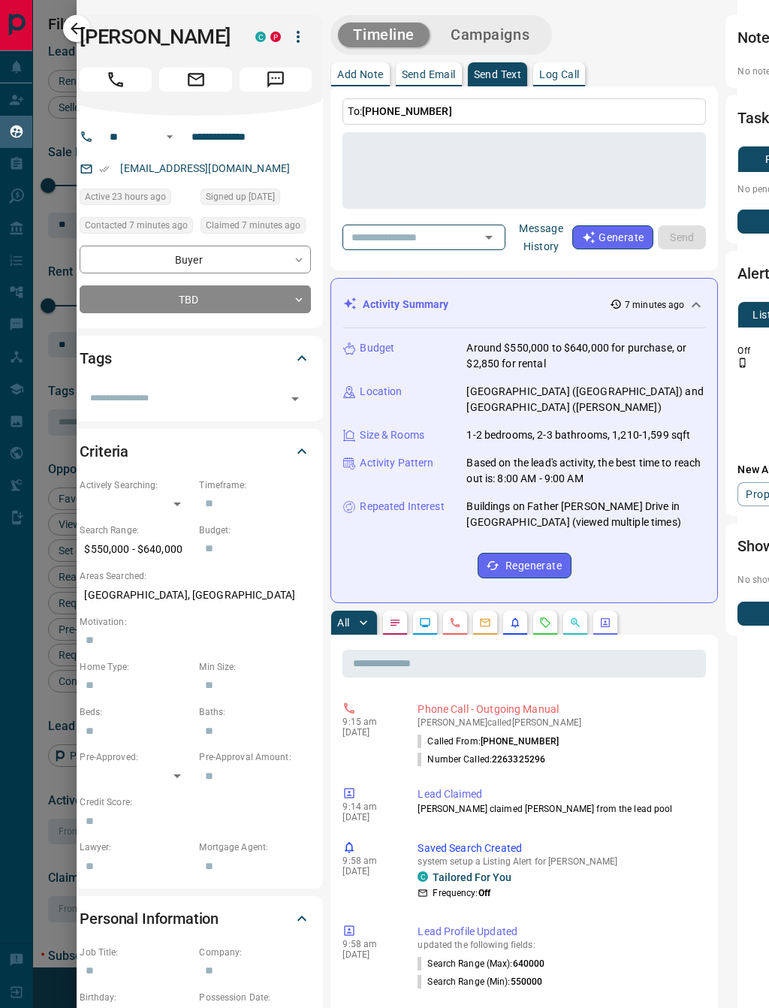
click at [301, 349] on icon at bounding box center [302, 358] width 18 height 18
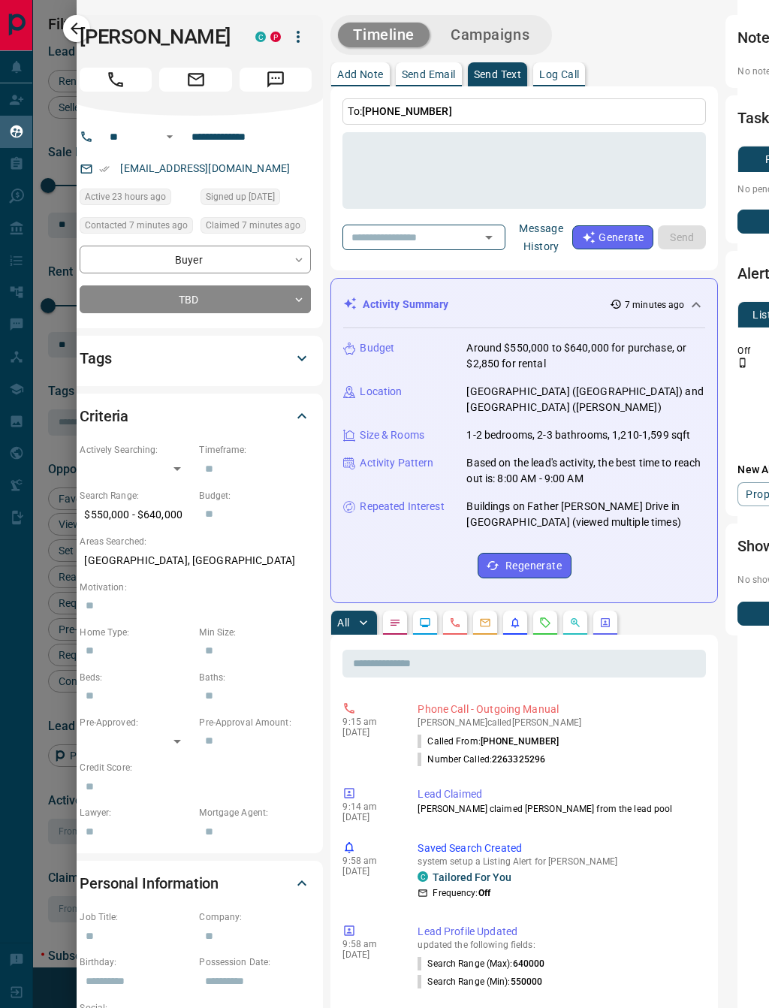
click at [301, 349] on icon at bounding box center [302, 358] width 18 height 18
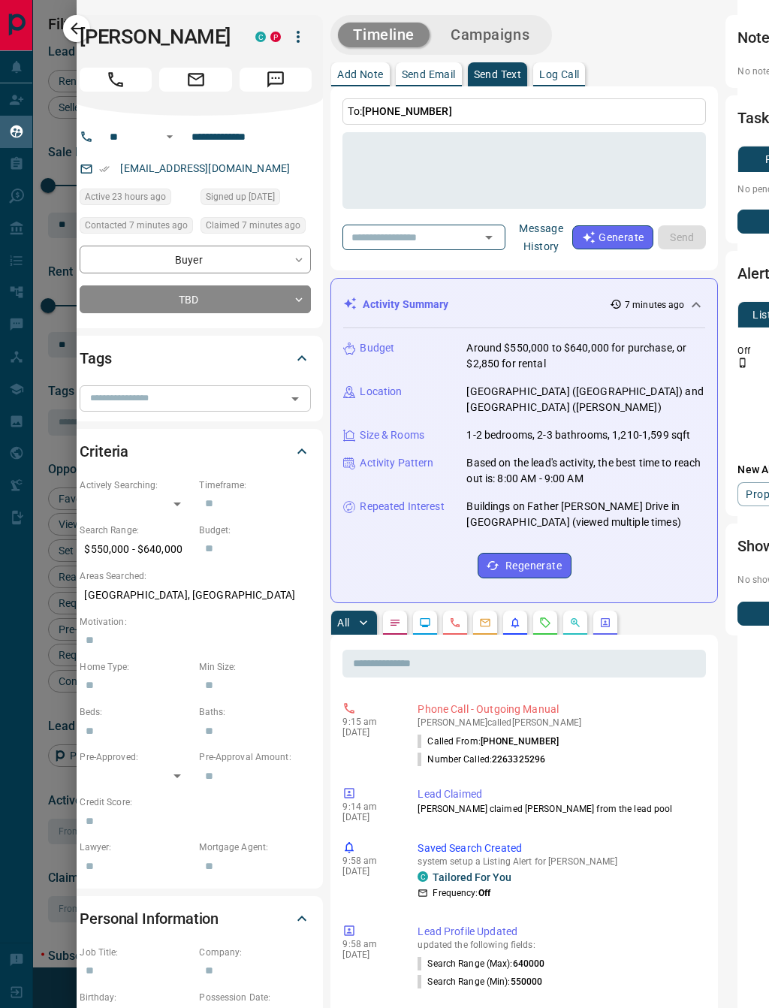
click at [299, 390] on icon "Open" at bounding box center [295, 399] width 18 height 18
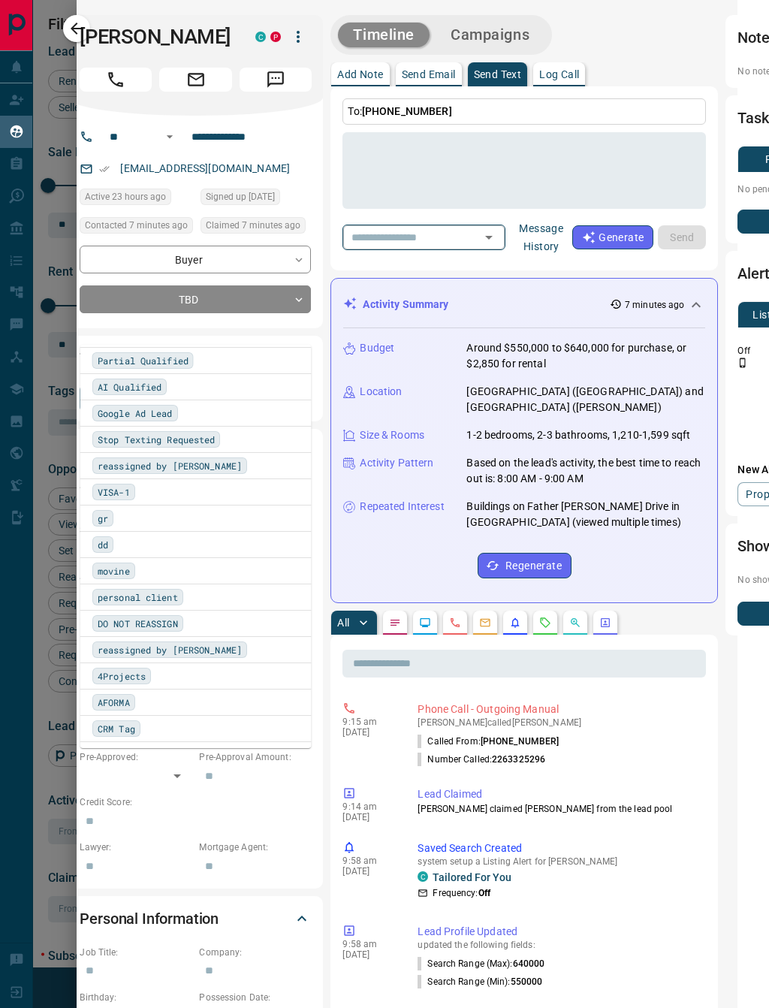
scroll to position [816, 0]
click at [325, 211] on div "**********" at bounding box center [392, 964] width 648 height 1899
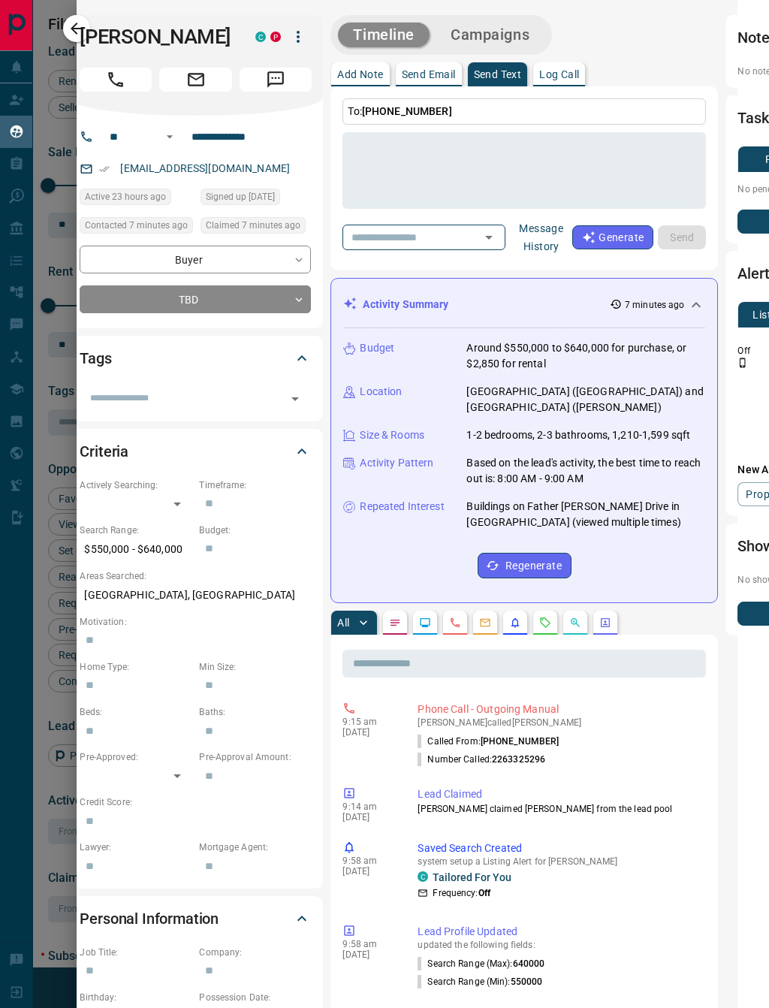
click at [367, 69] on p "Add Note" at bounding box center [360, 74] width 46 height 11
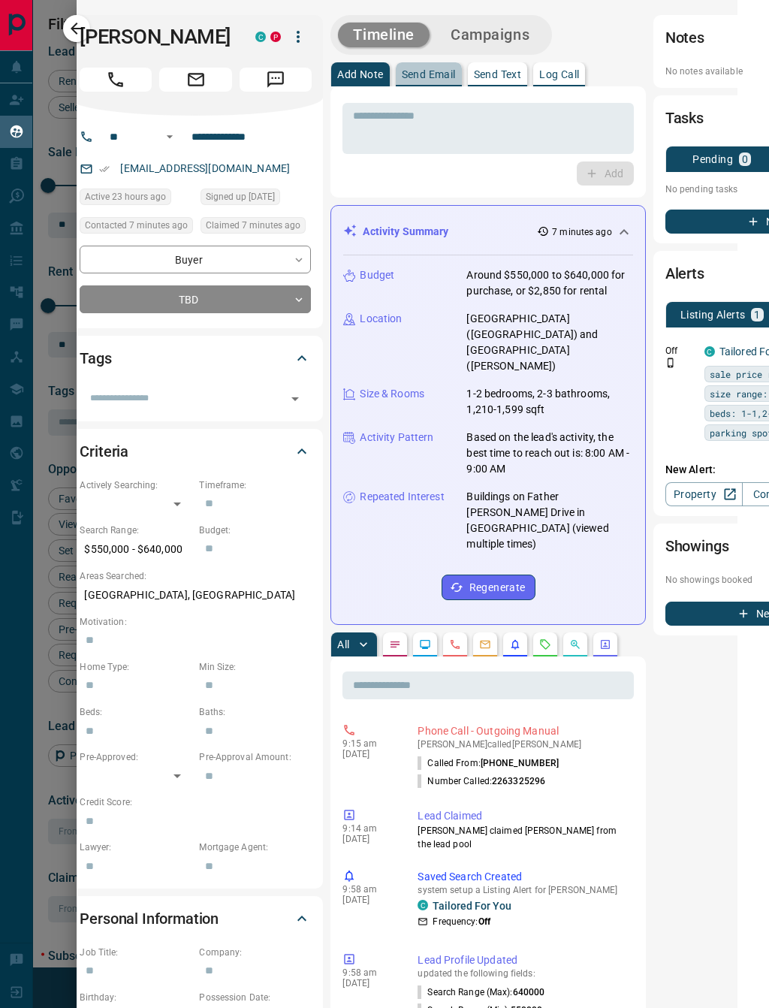
click at [443, 72] on p "Send Email" at bounding box center [429, 74] width 54 height 11
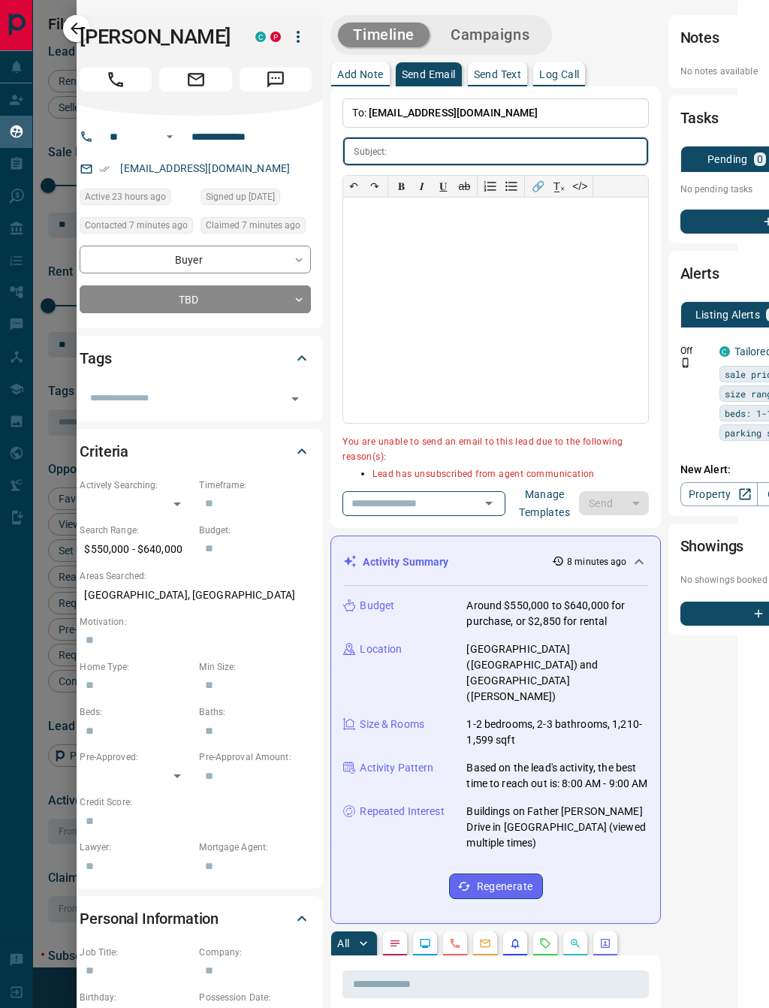
click at [366, 74] on p "Add Note" at bounding box center [360, 74] width 46 height 11
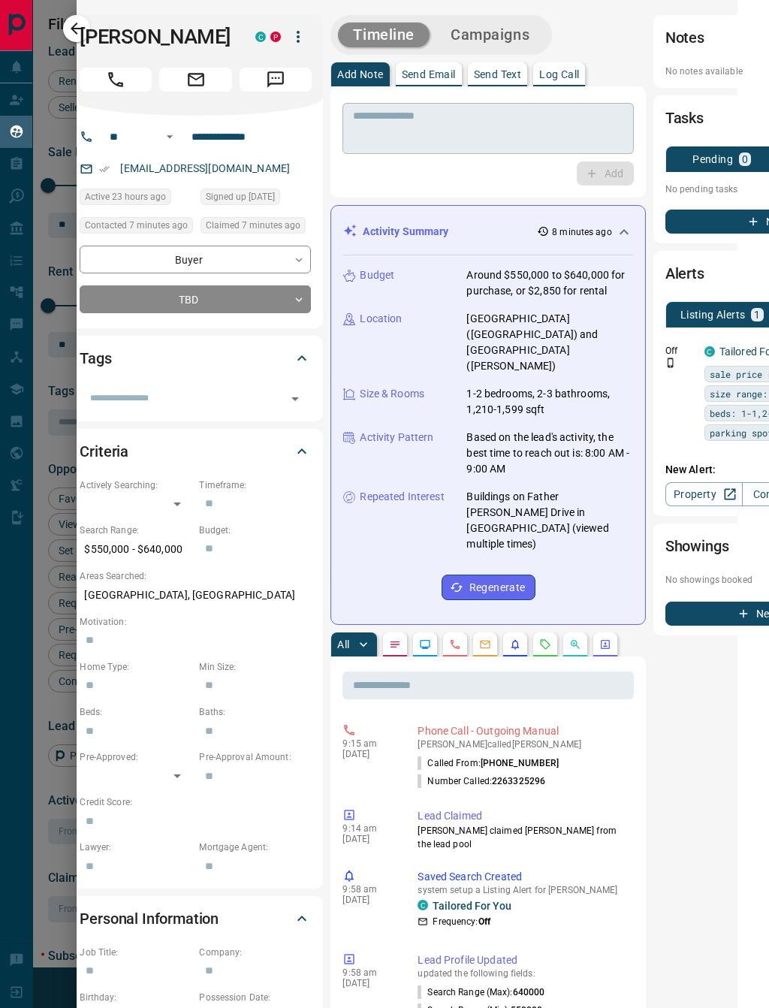
click at [418, 116] on textarea at bounding box center [488, 129] width 270 height 38
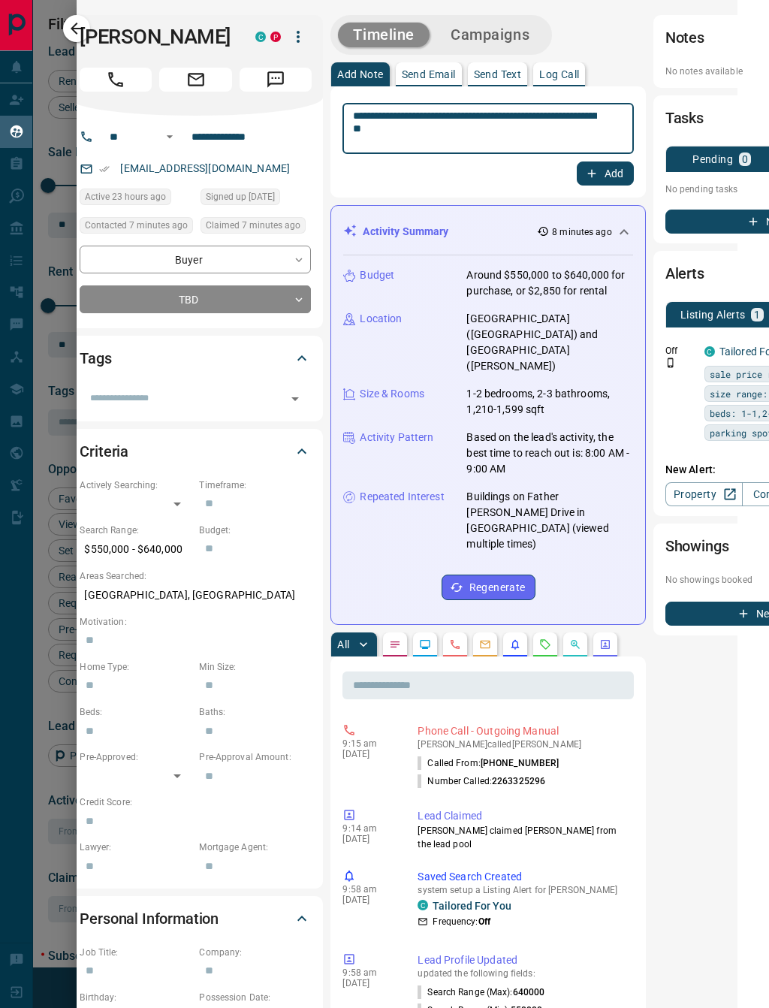
type textarea "**********"
click at [577, 180] on button "Add" at bounding box center [605, 174] width 57 height 24
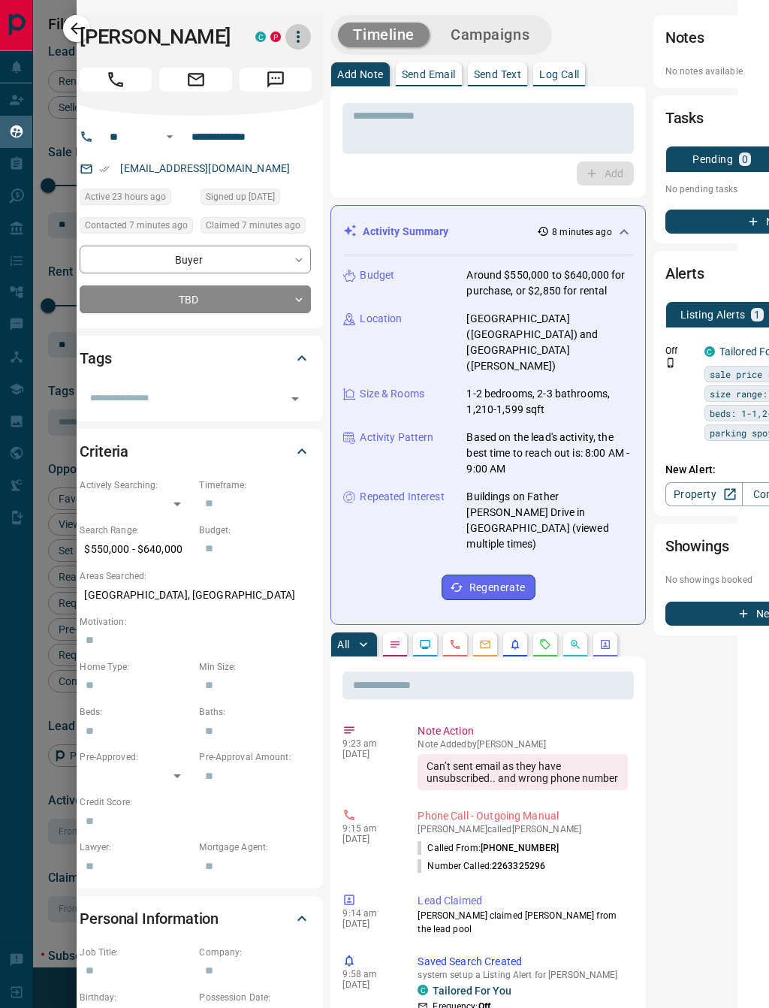
click at [297, 38] on icon "button" at bounding box center [298, 37] width 18 height 18
click at [80, 30] on div at bounding box center [384, 504] width 769 height 1008
click at [88, 32] on h1 "[PERSON_NAME]" at bounding box center [156, 37] width 153 height 24
click at [80, 29] on h1 "[PERSON_NAME]" at bounding box center [156, 37] width 153 height 24
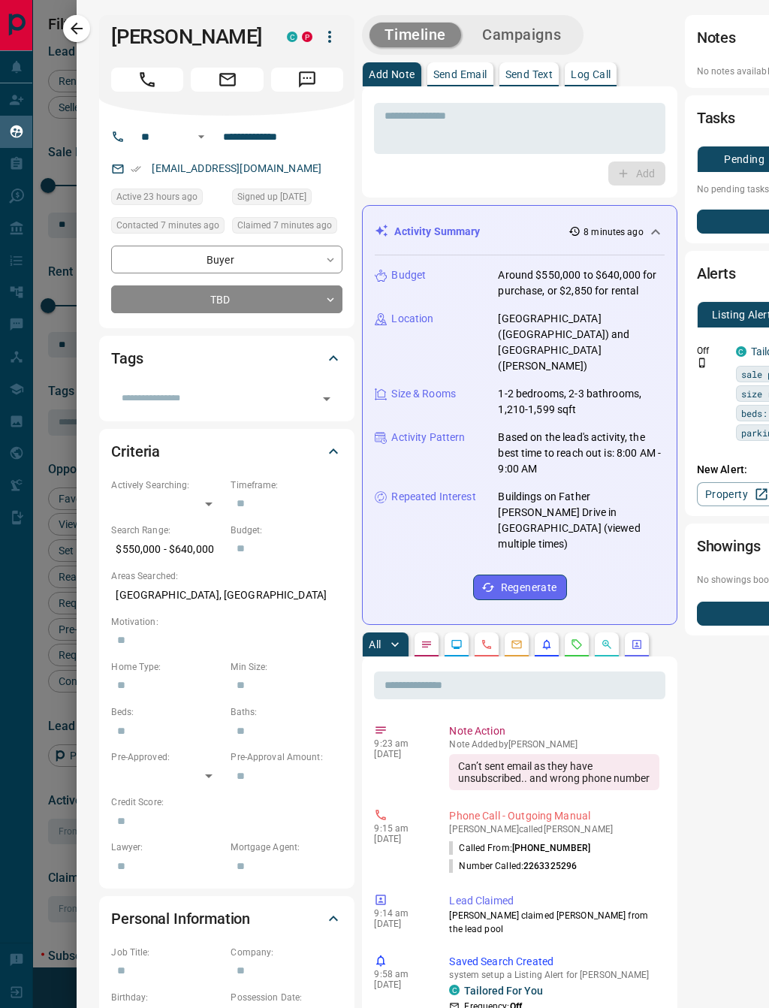
scroll to position [0, 0]
click at [89, 20] on div "**********" at bounding box center [423, 983] width 693 height 1966
click at [86, 34] on icon "button" at bounding box center [77, 29] width 18 height 18
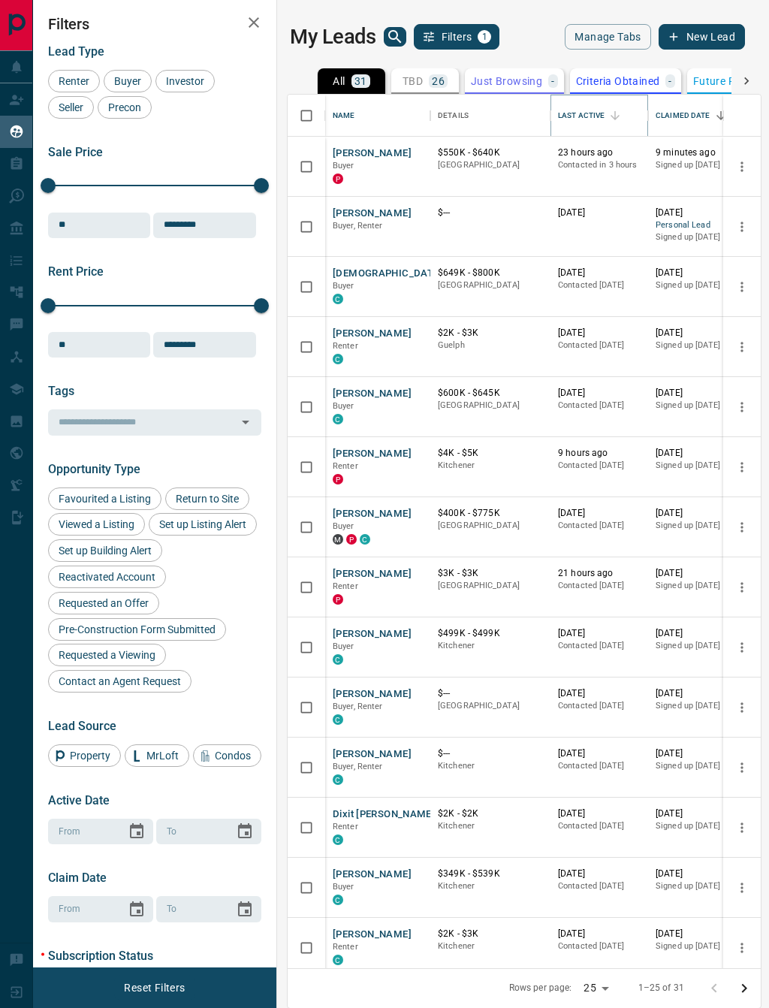
click at [609, 116] on button "Sort" at bounding box center [615, 115] width 21 height 21
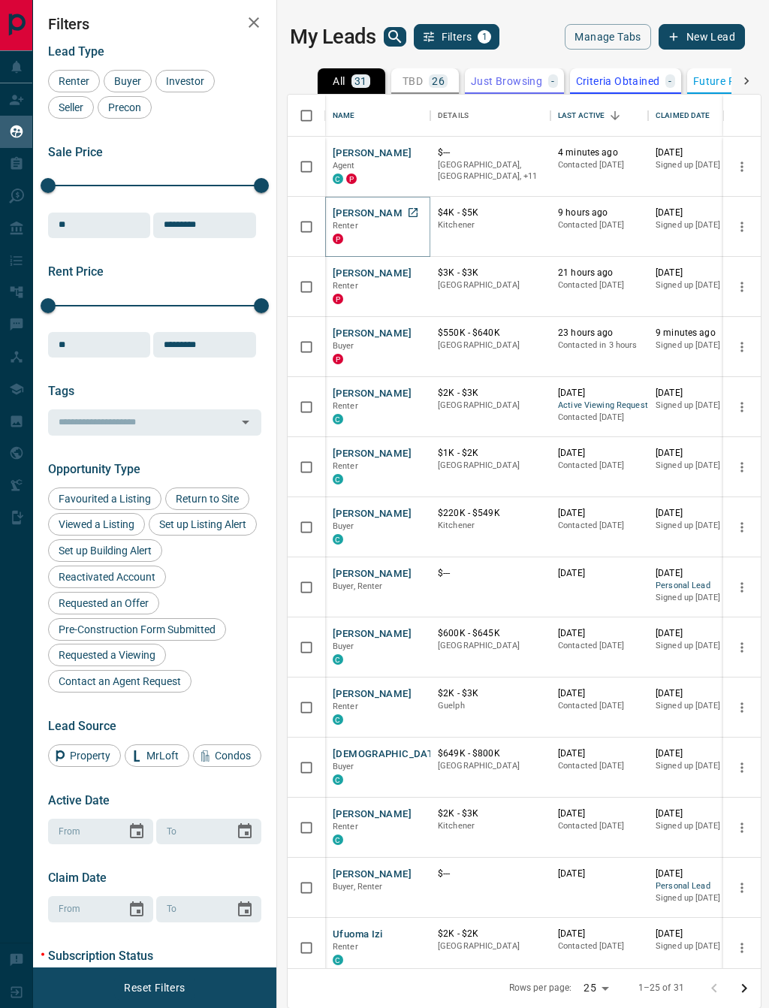
click at [360, 215] on button "[PERSON_NAME]" at bounding box center [372, 214] width 79 height 14
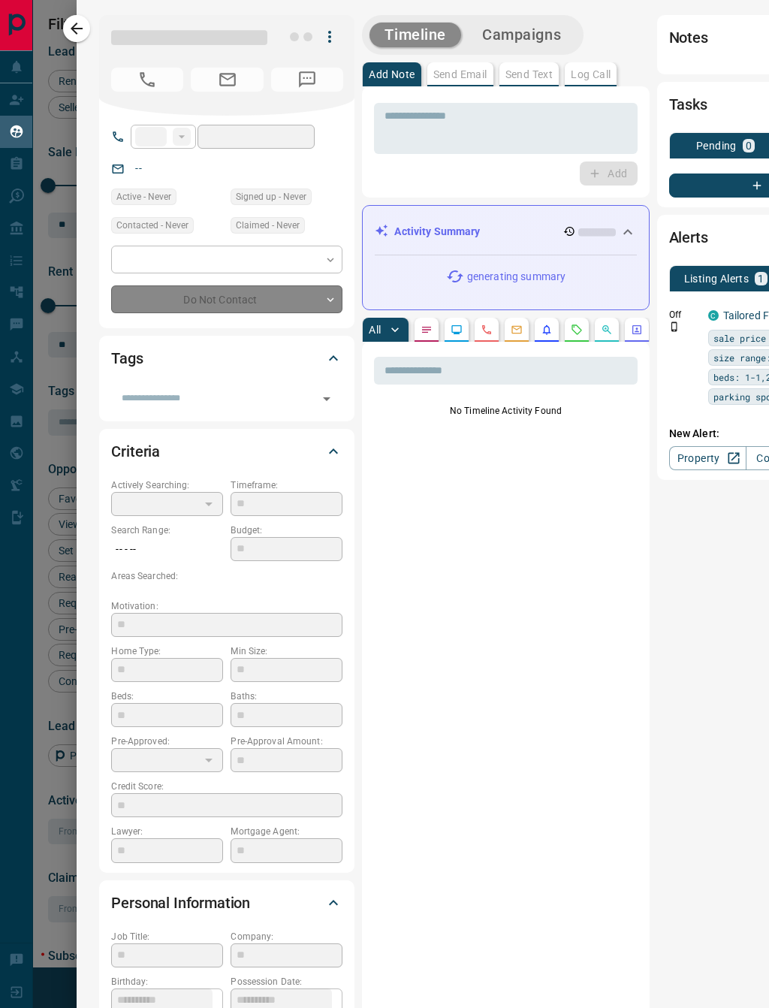
type input "**"
type input "**********"
type input "**"
type input "*"
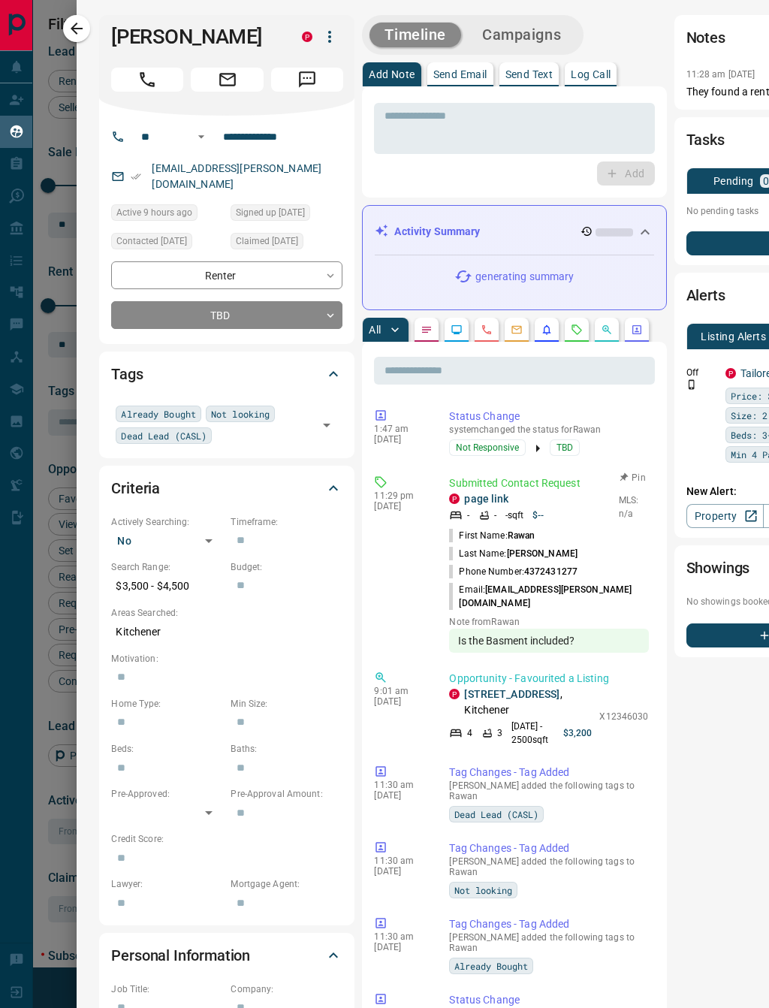
click at [536, 483] on p "Submitted Contact Request" at bounding box center [548, 484] width 199 height 16
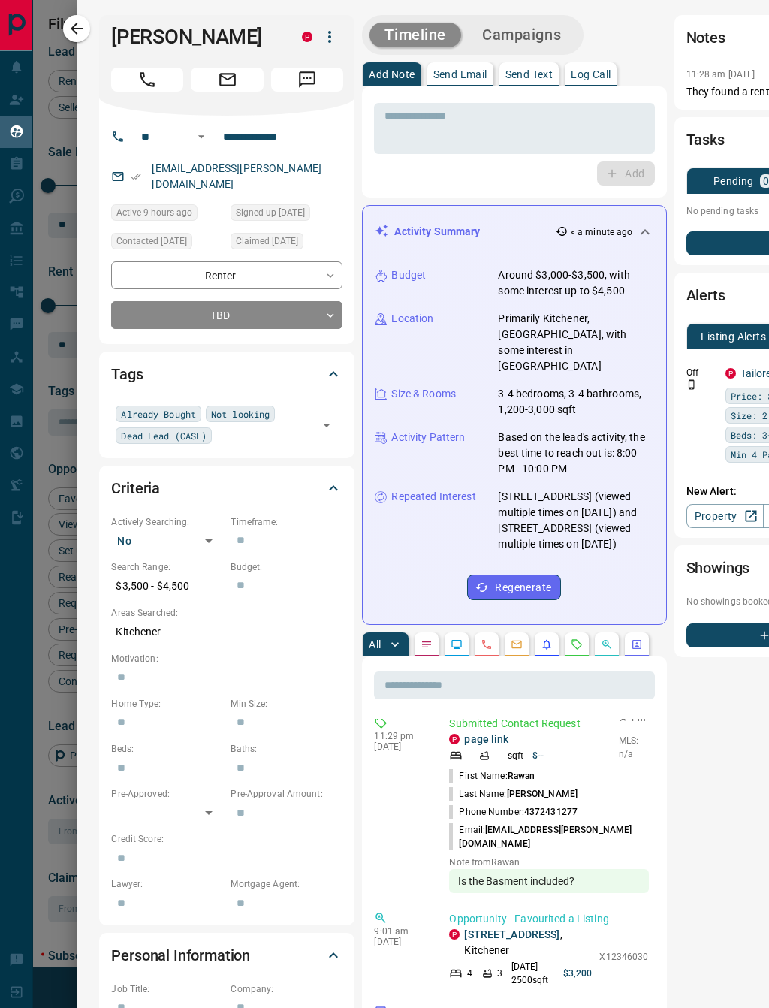
scroll to position [61, 0]
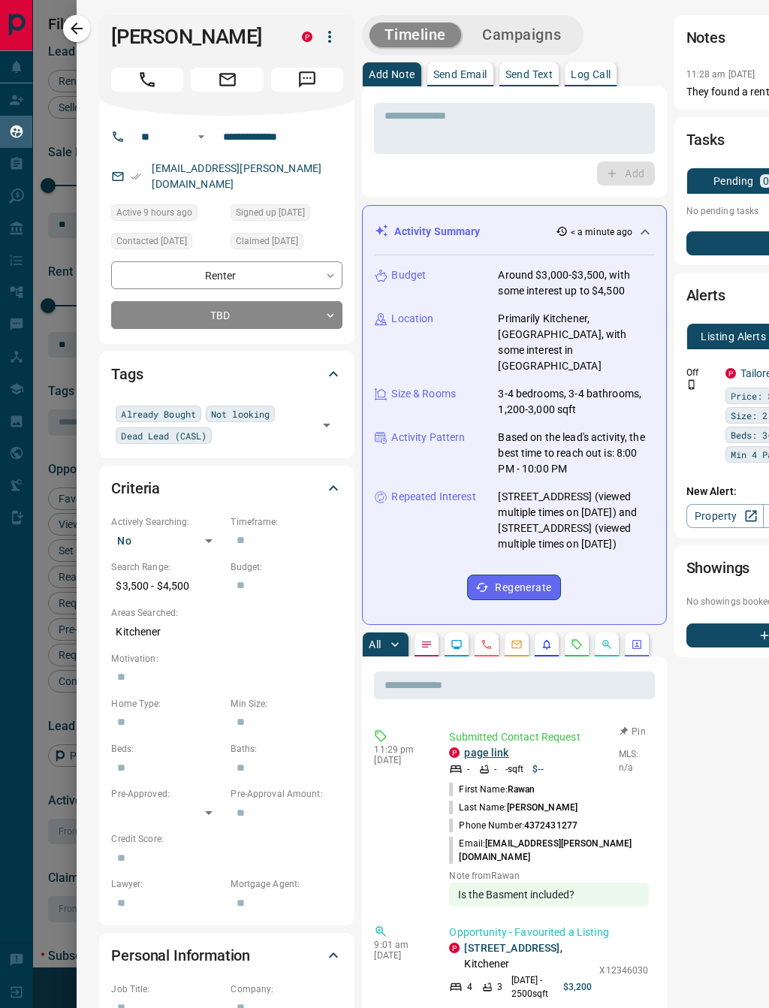
click at [492, 753] on link "page link" at bounding box center [486, 753] width 44 height 12
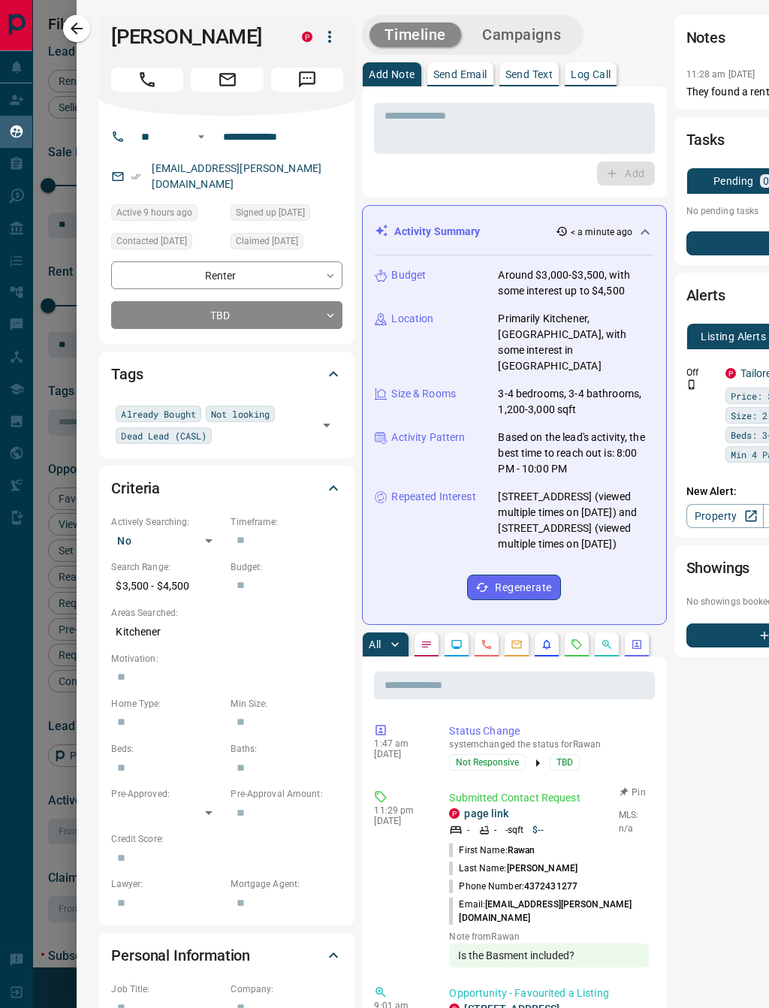
scroll to position [0, 0]
click at [484, 799] on p "Submitted Contact Request" at bounding box center [548, 798] width 199 height 16
click at [464, 73] on p "Send Email" at bounding box center [461, 74] width 54 height 11
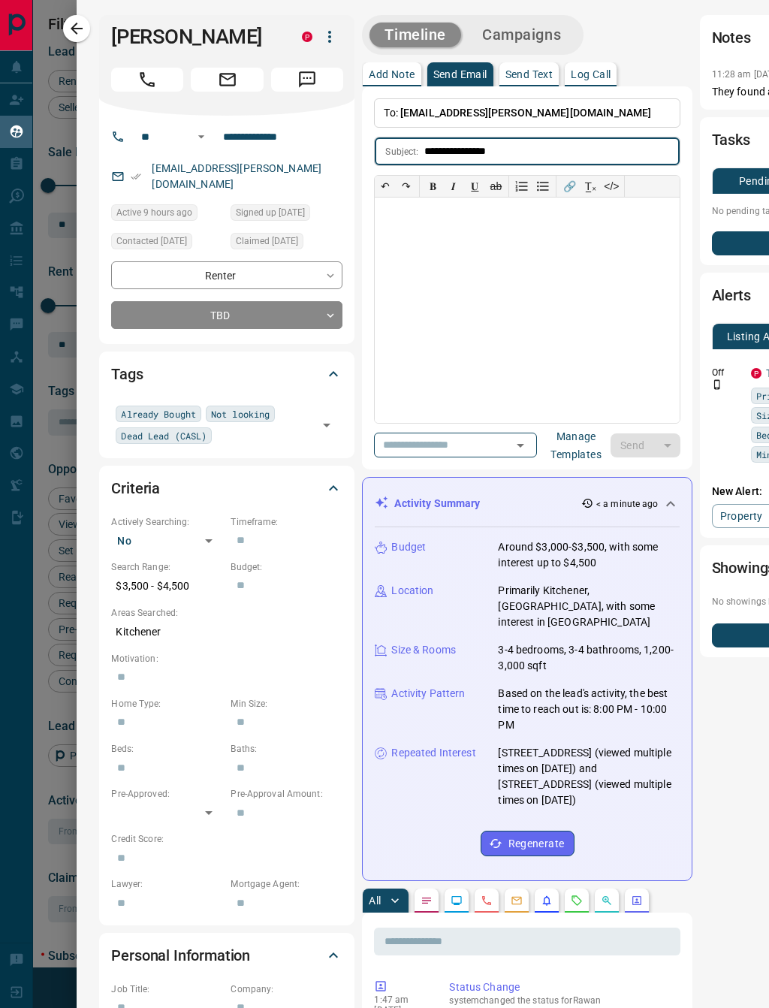
type input "**********"
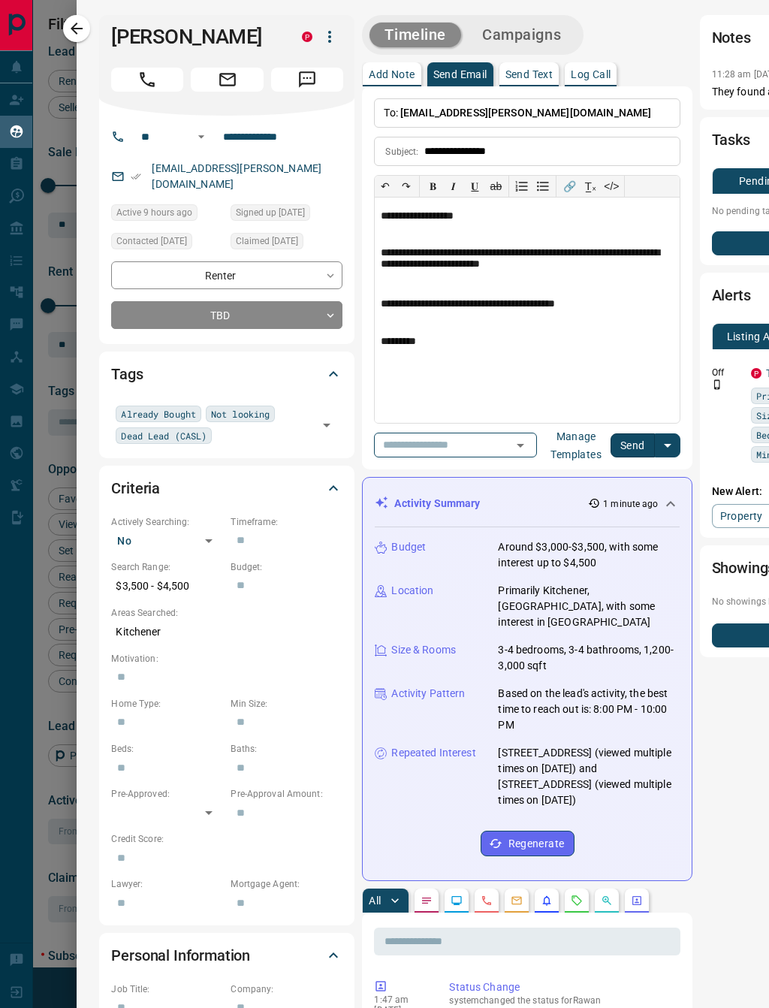
click at [627, 444] on button "Send" at bounding box center [633, 446] width 44 height 24
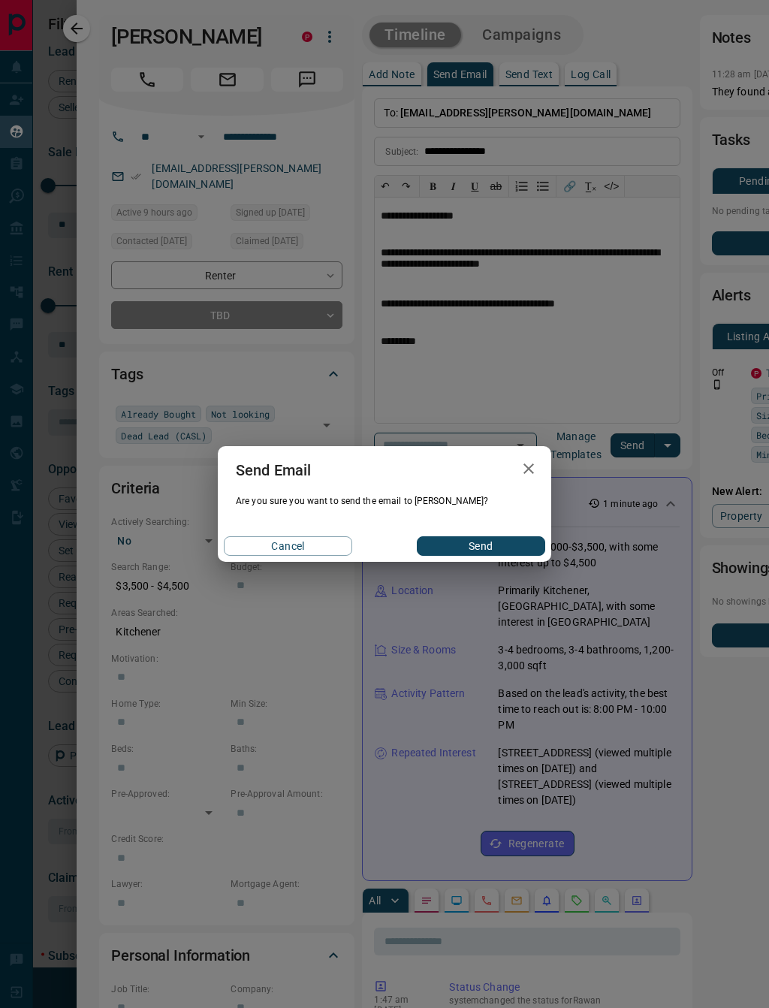
click at [526, 550] on button "Send" at bounding box center [481, 546] width 128 height 20
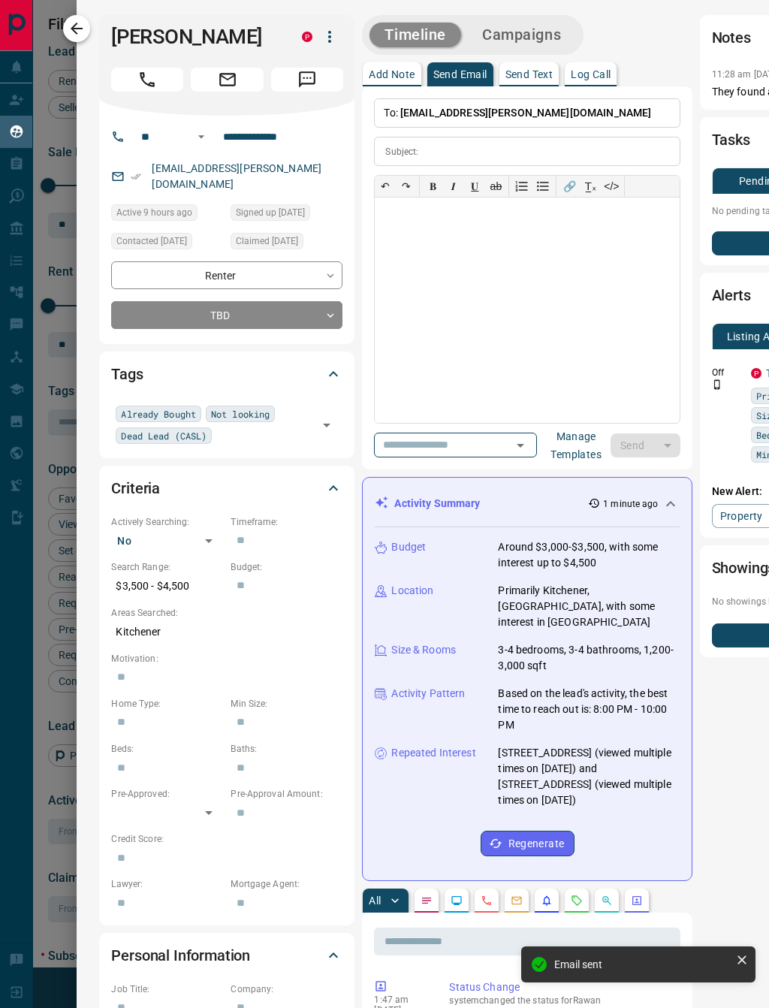
click at [90, 25] on button "button" at bounding box center [76, 28] width 27 height 27
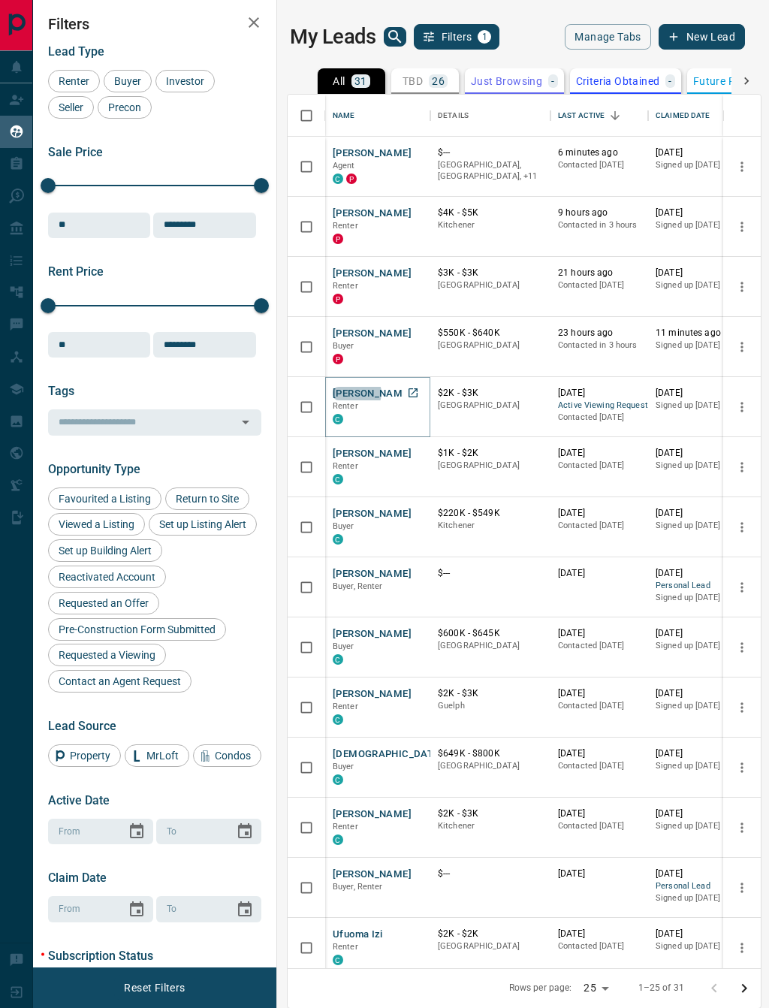
click at [356, 393] on button "[PERSON_NAME]" at bounding box center [372, 394] width 79 height 14
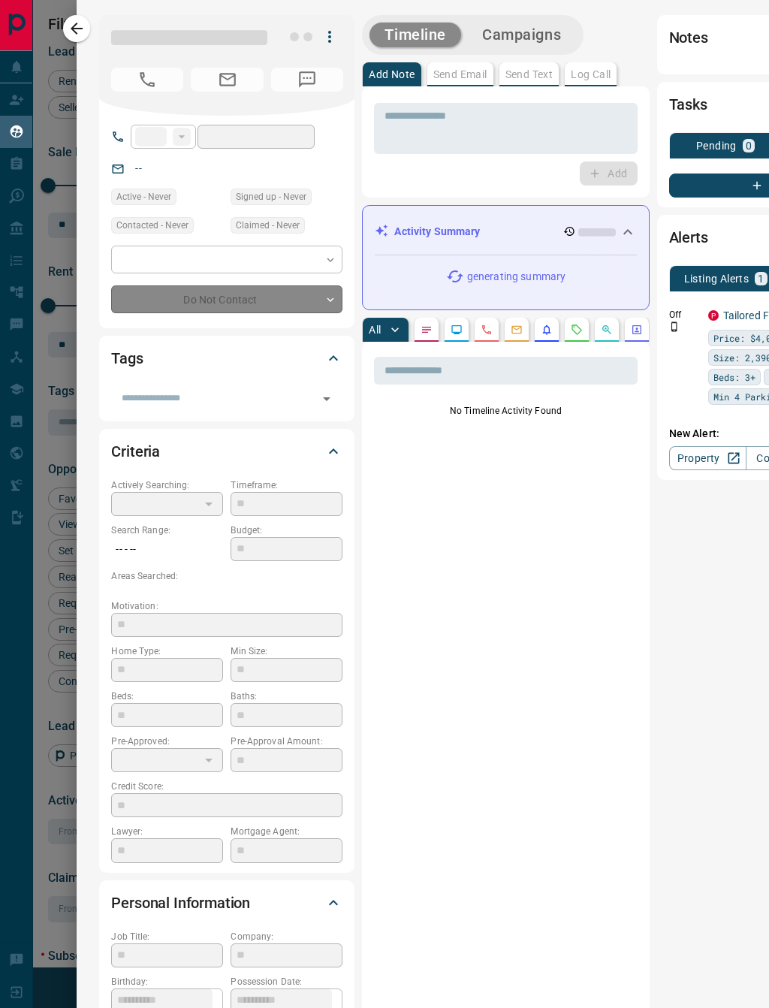
type input "**"
type input "**********"
type input "**"
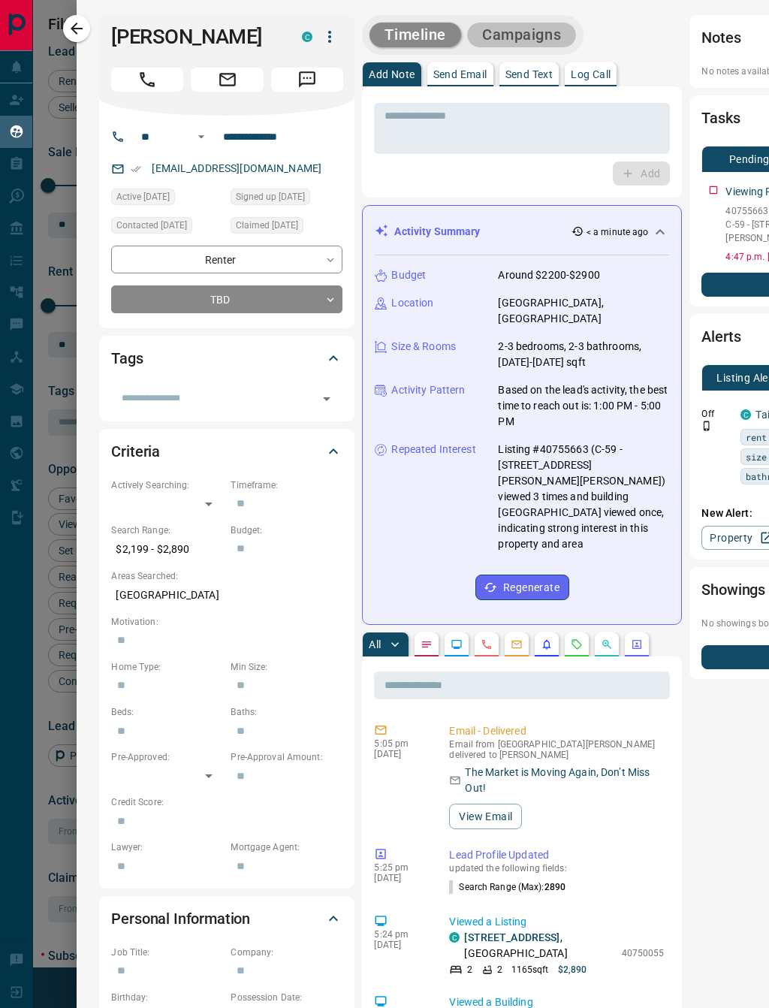
click at [530, 45] on button "Campaigns" at bounding box center [521, 35] width 109 height 25
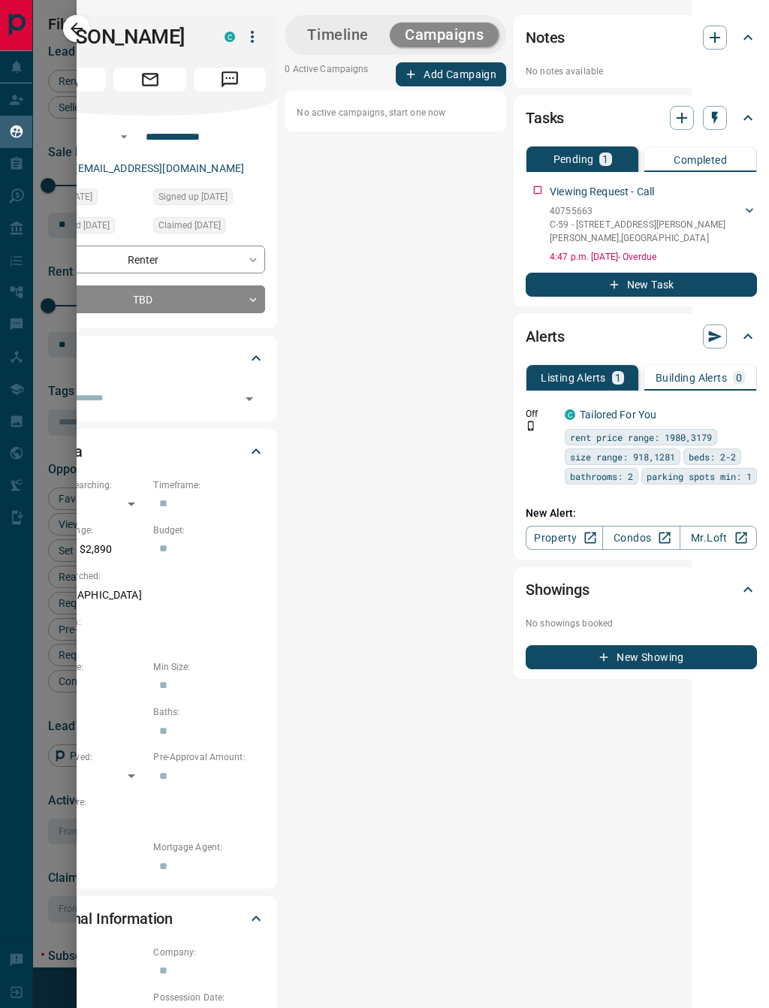
scroll to position [0, 77]
click at [587, 193] on p "Viewing Request - Call" at bounding box center [603, 192] width 104 height 16
click at [563, 225] on p "C-59 - [STREET_ADDRESS][PERSON_NAME][PERSON_NAME]" at bounding box center [647, 231] width 192 height 27
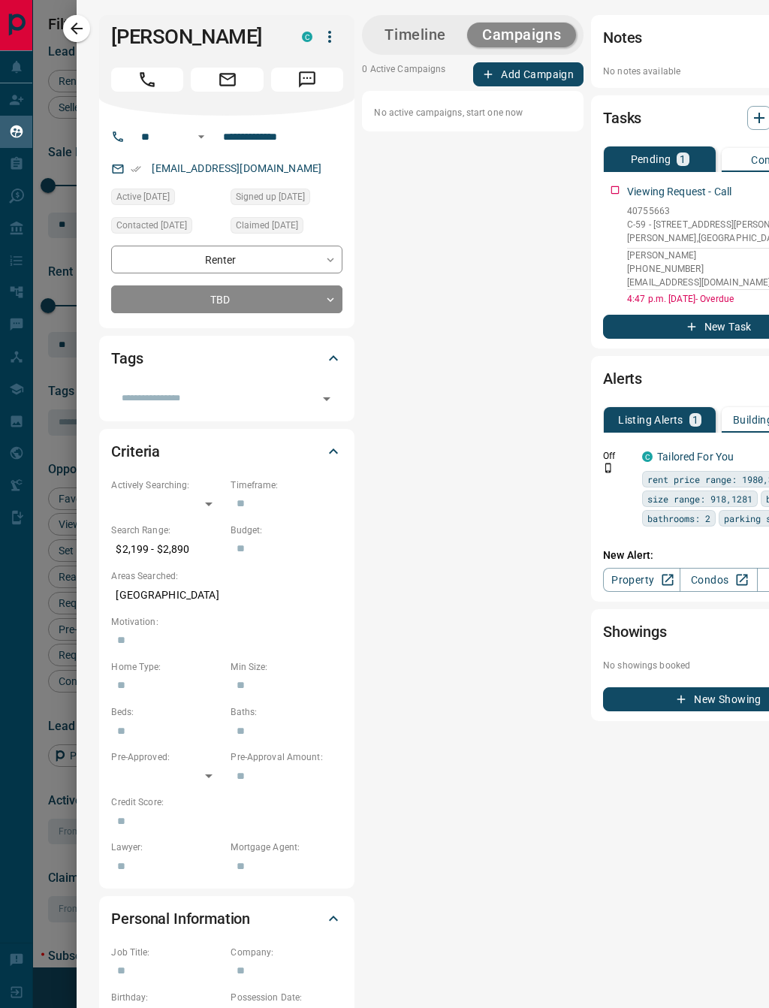
scroll to position [0, 0]
click at [406, 38] on button "Timeline" at bounding box center [416, 35] width 92 height 25
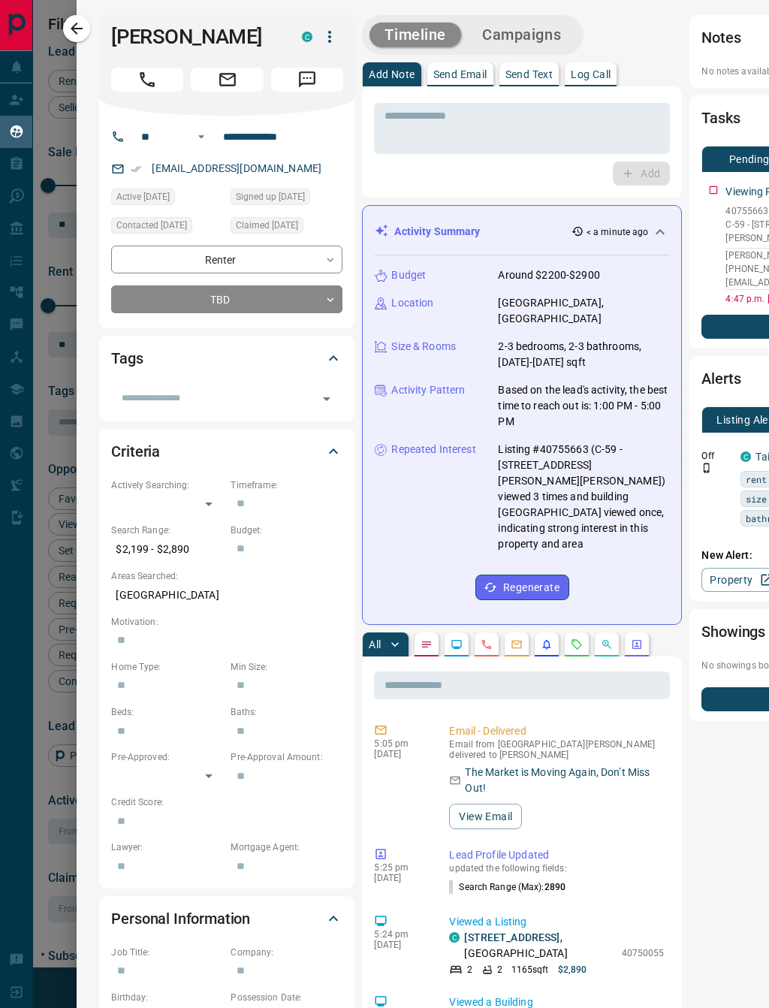
click at [533, 76] on p "Send Text" at bounding box center [530, 74] width 48 height 11
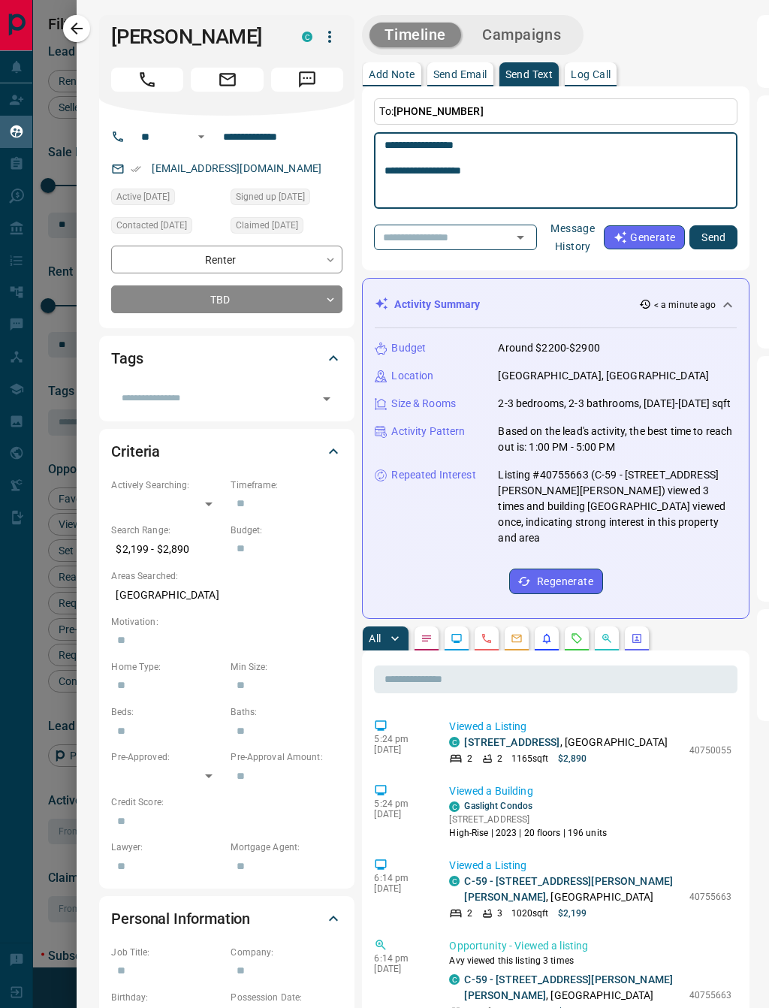
scroll to position [174, 0]
click at [616, 873] on p "C-59 - [STREET_ADDRESS][PERSON_NAME][PERSON_NAME]" at bounding box center [572, 889] width 217 height 32
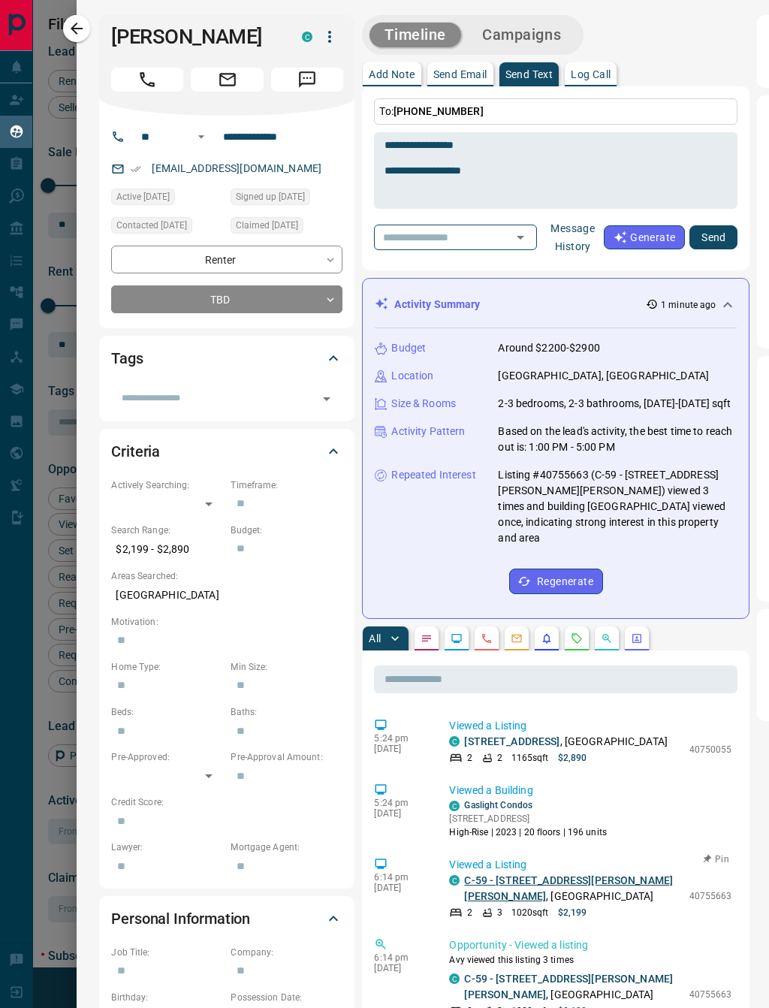
click at [539, 875] on link "C-59 - [STREET_ADDRESS][PERSON_NAME][PERSON_NAME]" at bounding box center [568, 889] width 209 height 28
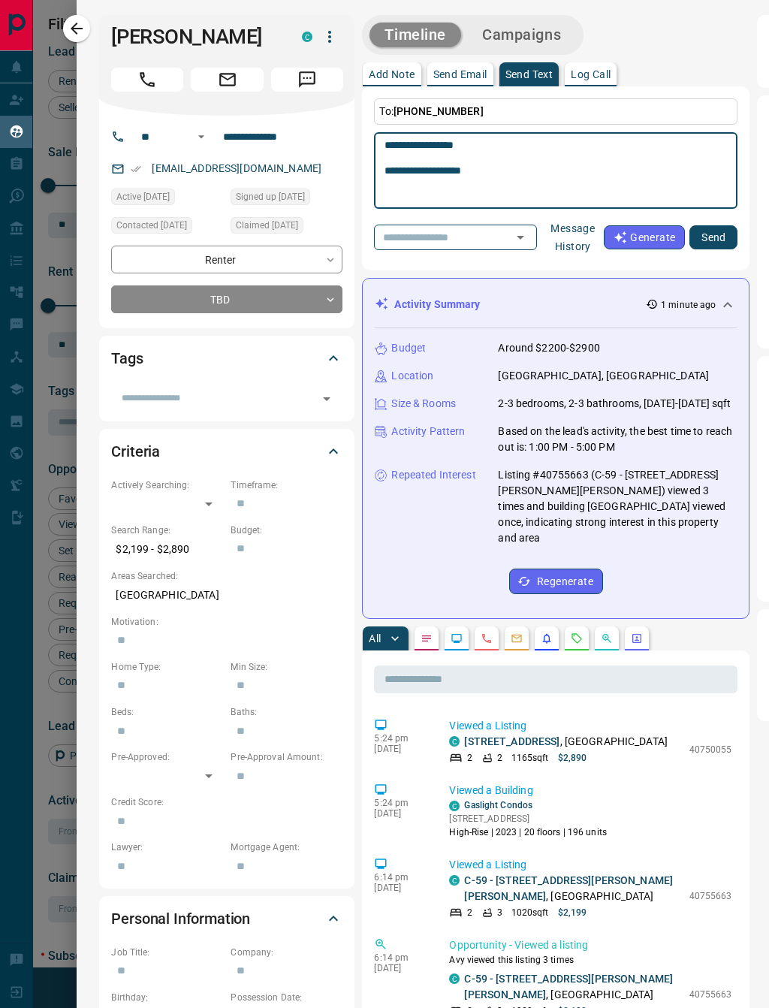
click at [499, 174] on textarea "**********" at bounding box center [550, 171] width 331 height 64
type textarea "**********"
click at [709, 229] on button "Send" at bounding box center [714, 237] width 48 height 24
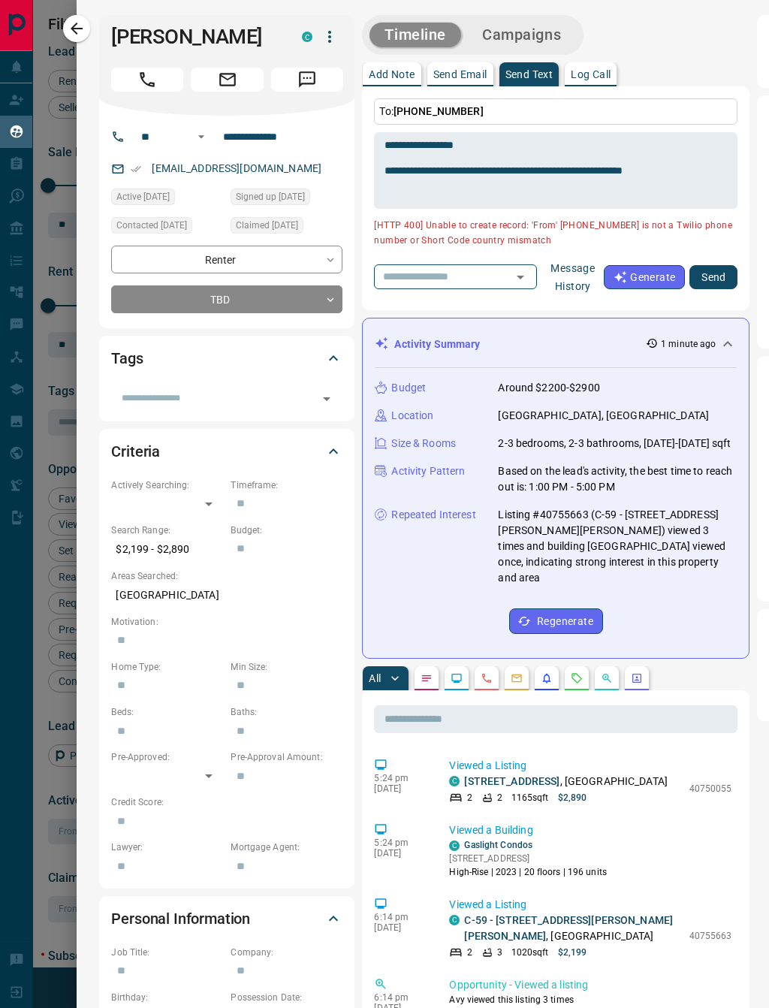
scroll to position [0, 0]
click at [87, 34] on button "button" at bounding box center [76, 28] width 27 height 27
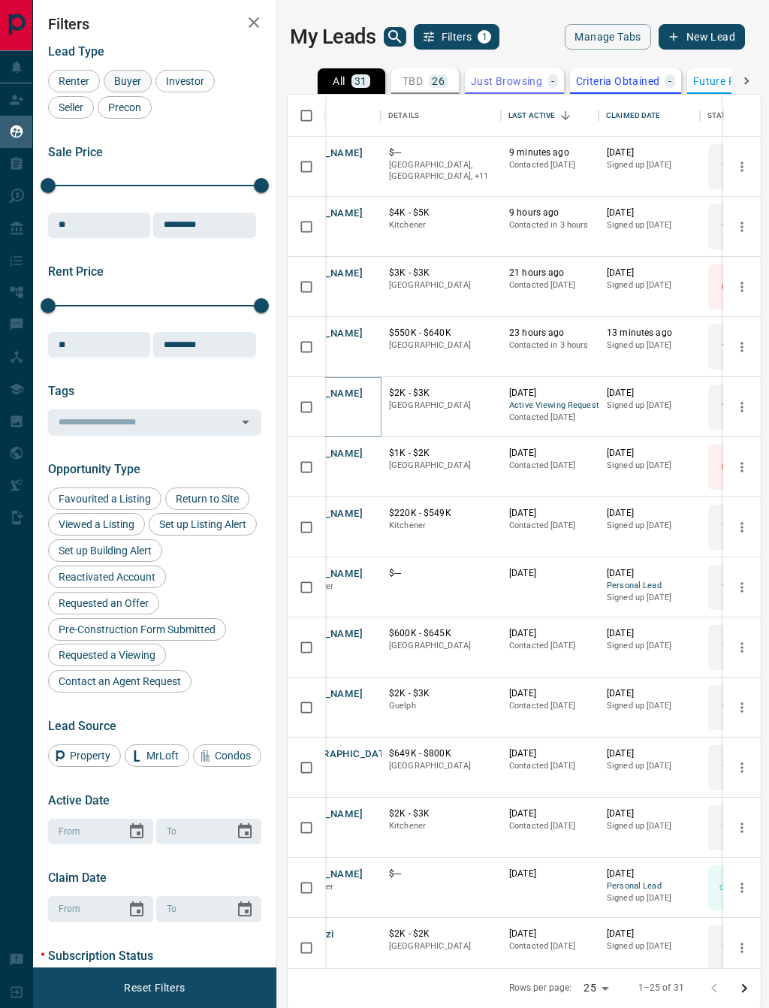
scroll to position [0, 50]
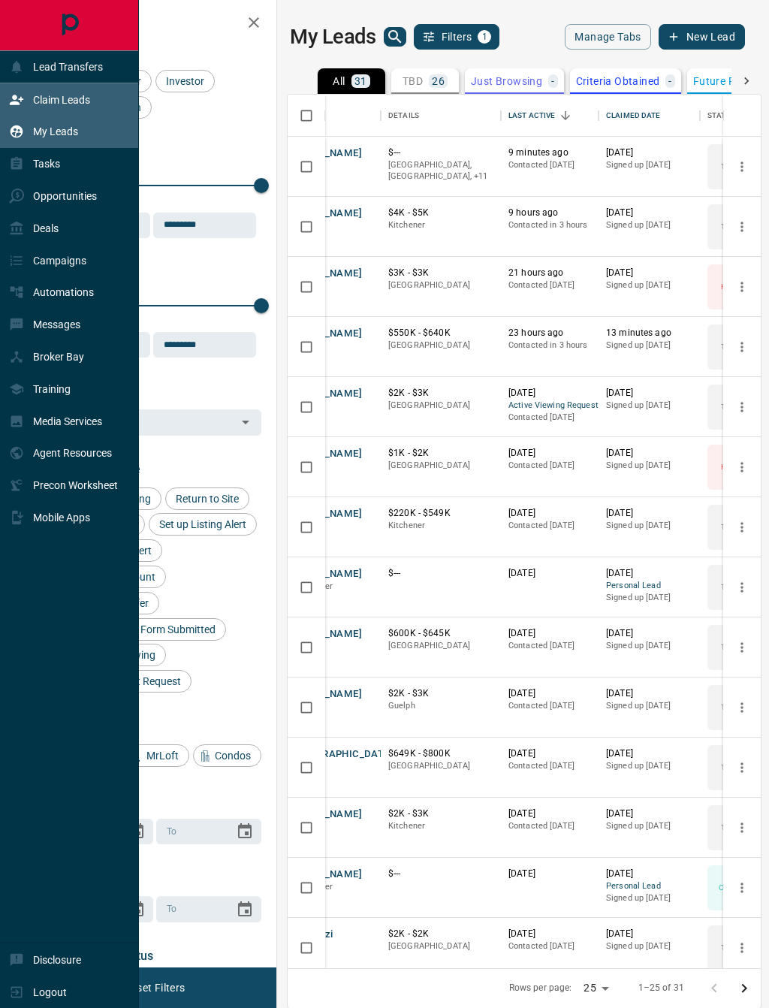
click at [17, 101] on icon at bounding box center [16, 99] width 15 height 15
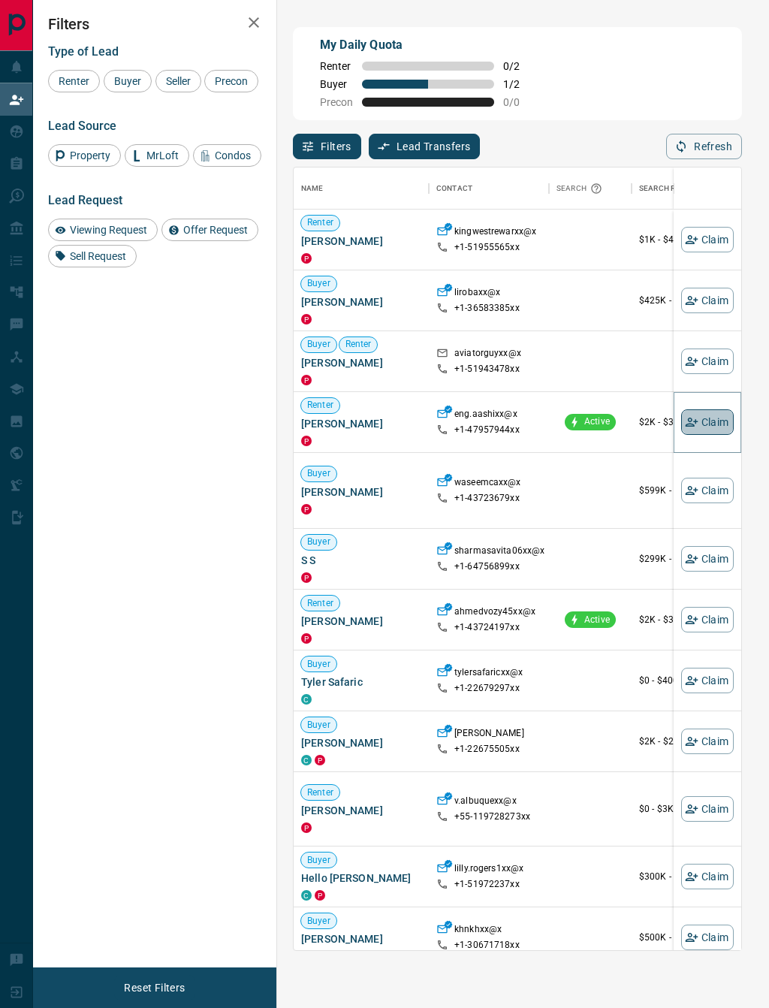
click at [711, 423] on button "Claim" at bounding box center [707, 422] width 53 height 26
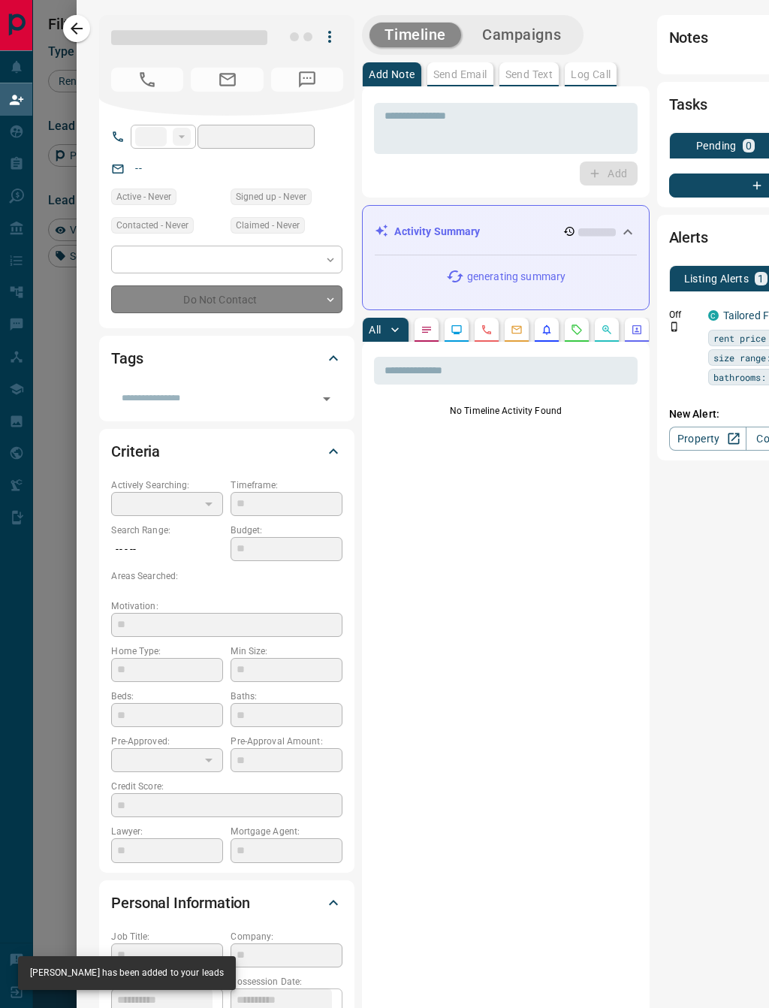
type input "**"
type input "**********"
type input "**"
type input "*"
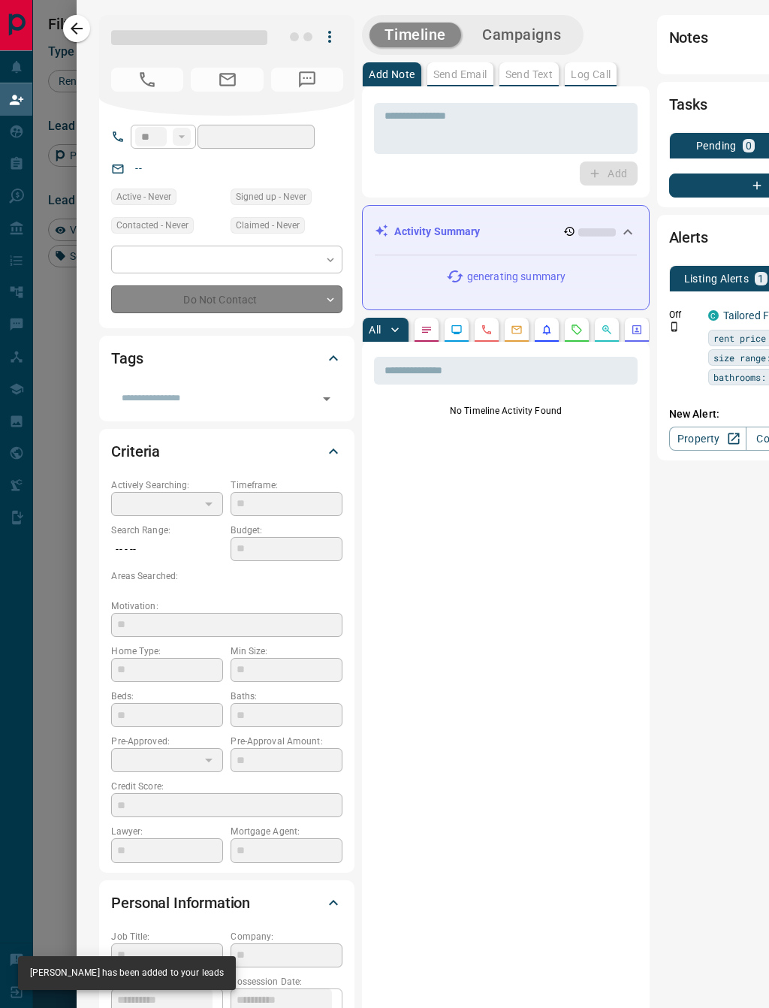
type input "**********"
type input "*******"
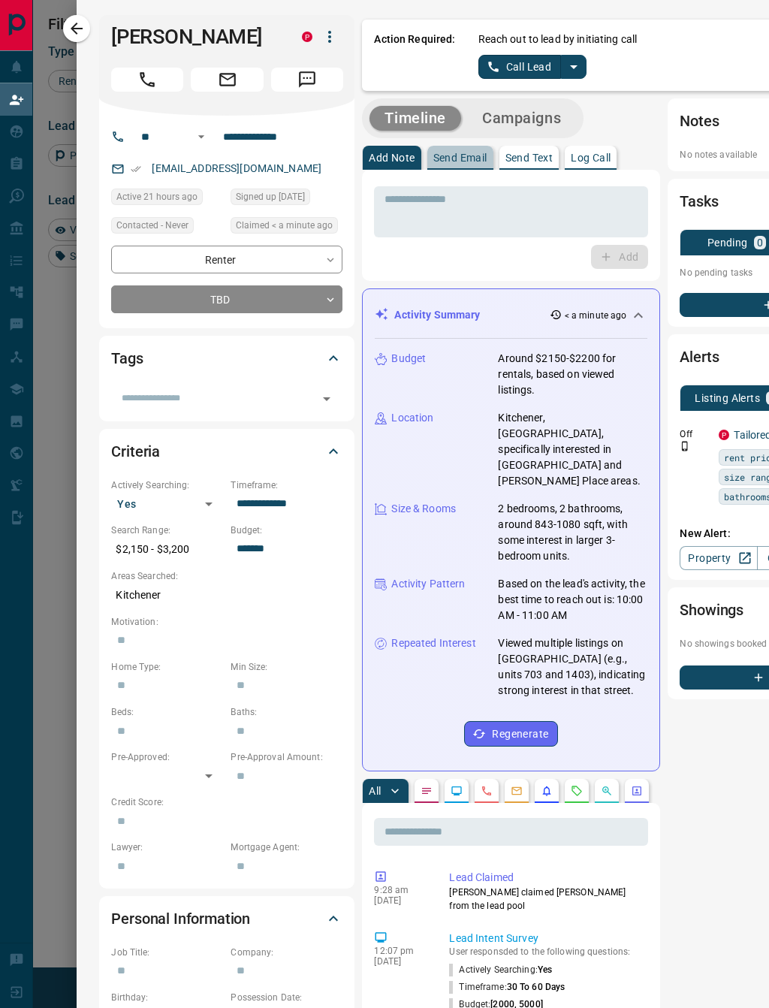
click at [453, 154] on p "Send Email" at bounding box center [461, 158] width 54 height 11
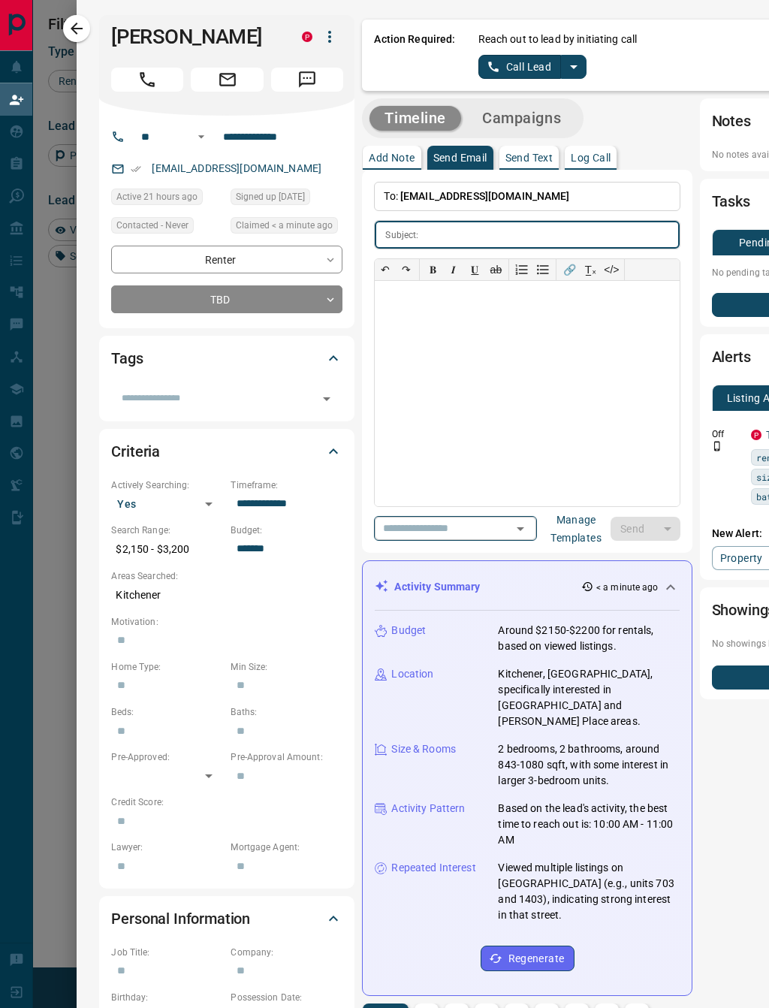
click at [510, 532] on button "Open" at bounding box center [520, 528] width 21 height 21
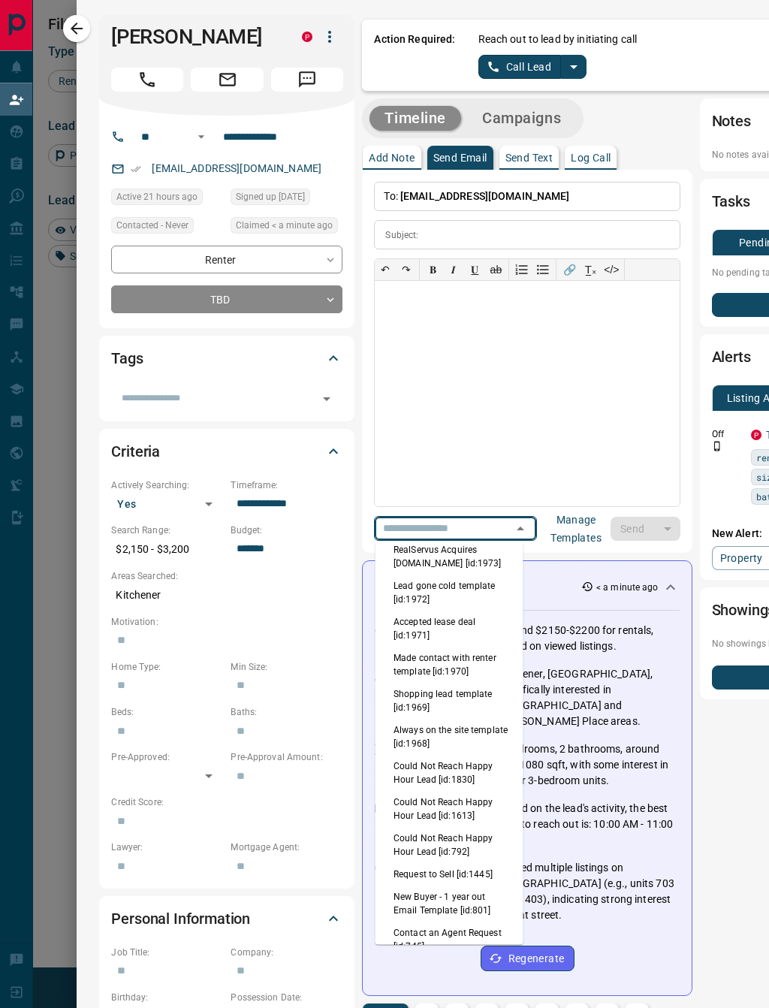
scroll to position [500, 0]
click at [445, 684] on li "Shopping lead template [id:1969]" at bounding box center [450, 702] width 148 height 36
type input "**********"
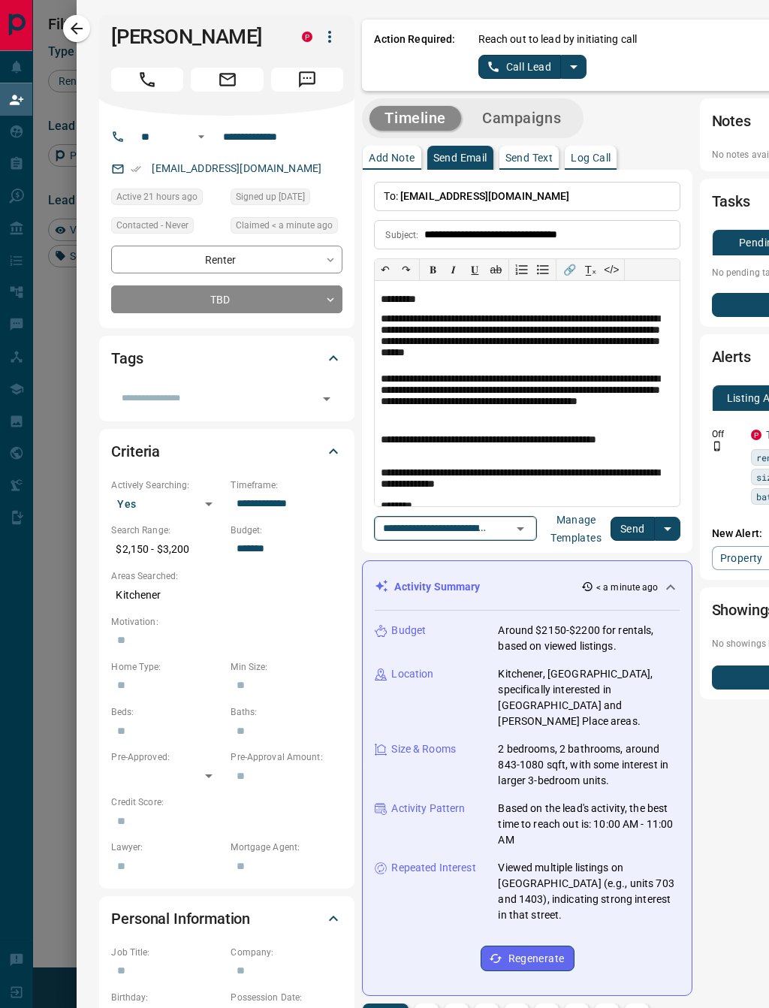
click at [512, 527] on icon "Open" at bounding box center [521, 529] width 18 height 18
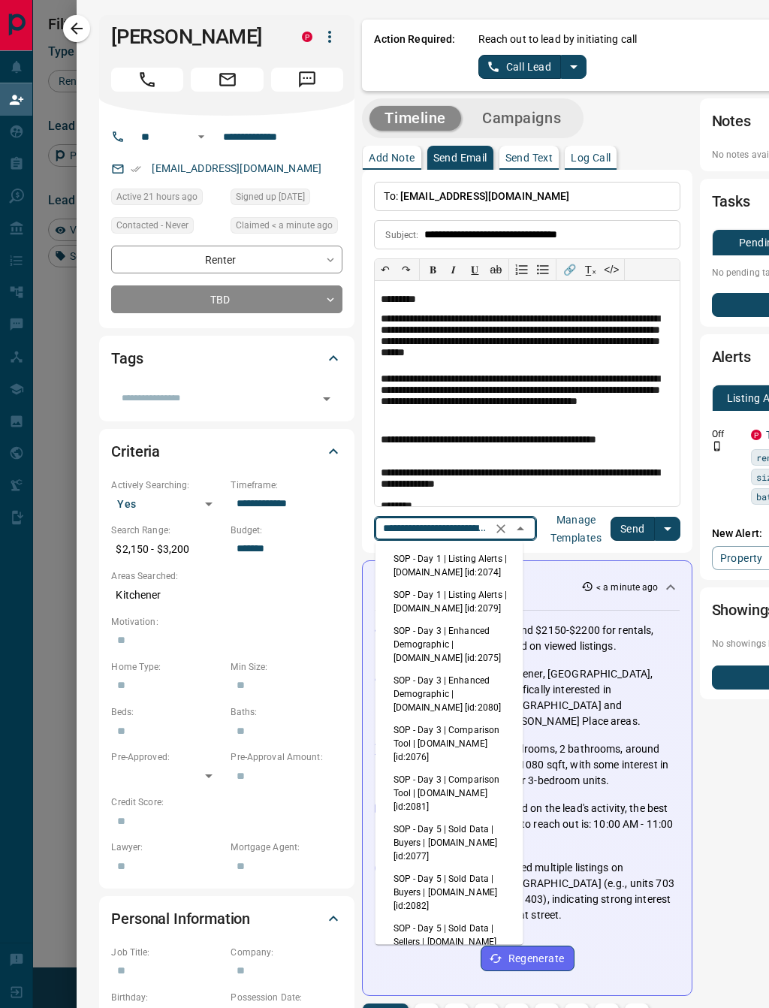
scroll to position [0, 0]
click at [452, 570] on li "SOP - Day 1 | Listing Alerts | [DOMAIN_NAME] [id:2074]" at bounding box center [450, 566] width 148 height 36
type input "**********"
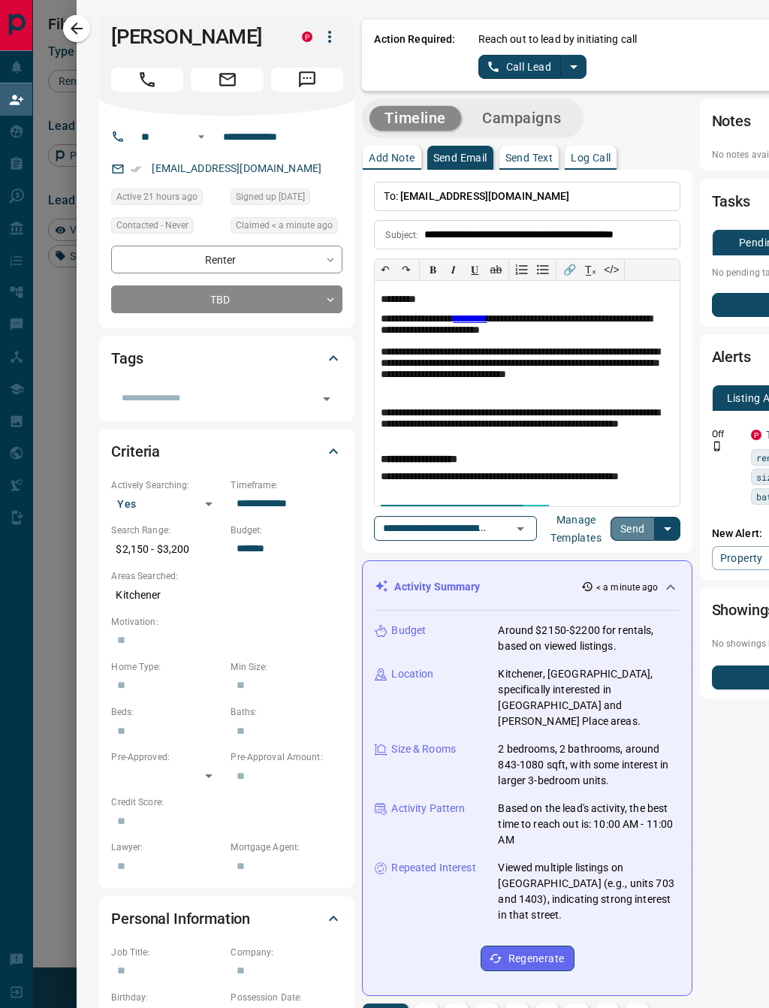
click at [625, 522] on button "Send" at bounding box center [633, 529] width 44 height 24
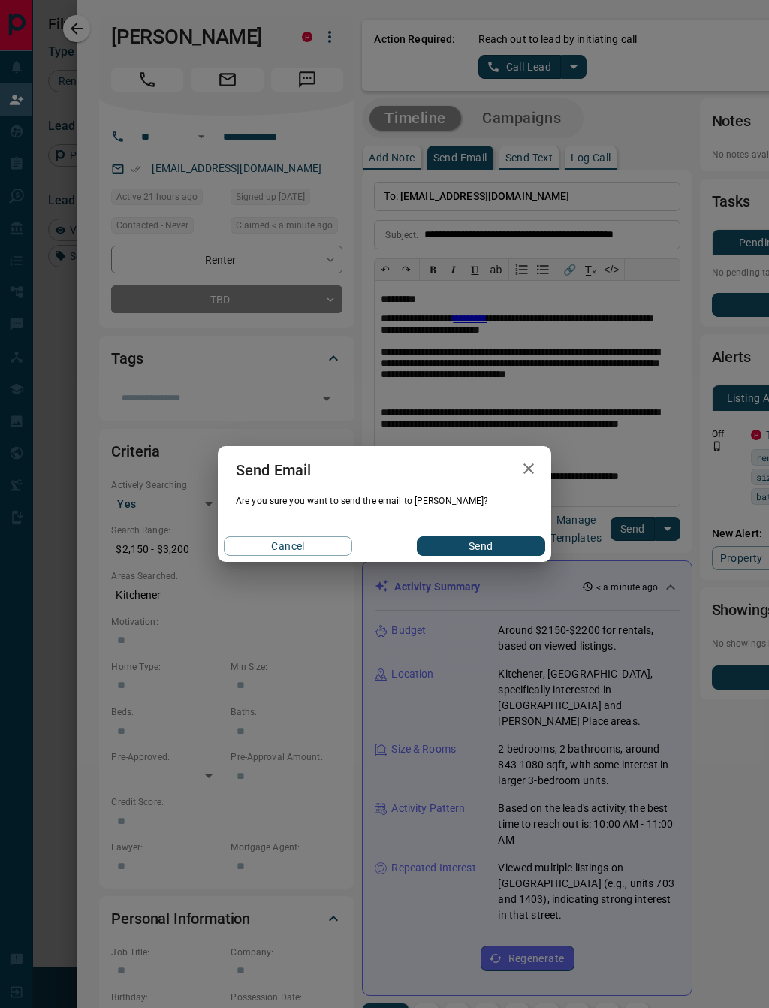
click at [481, 548] on button "Send" at bounding box center [481, 546] width 128 height 20
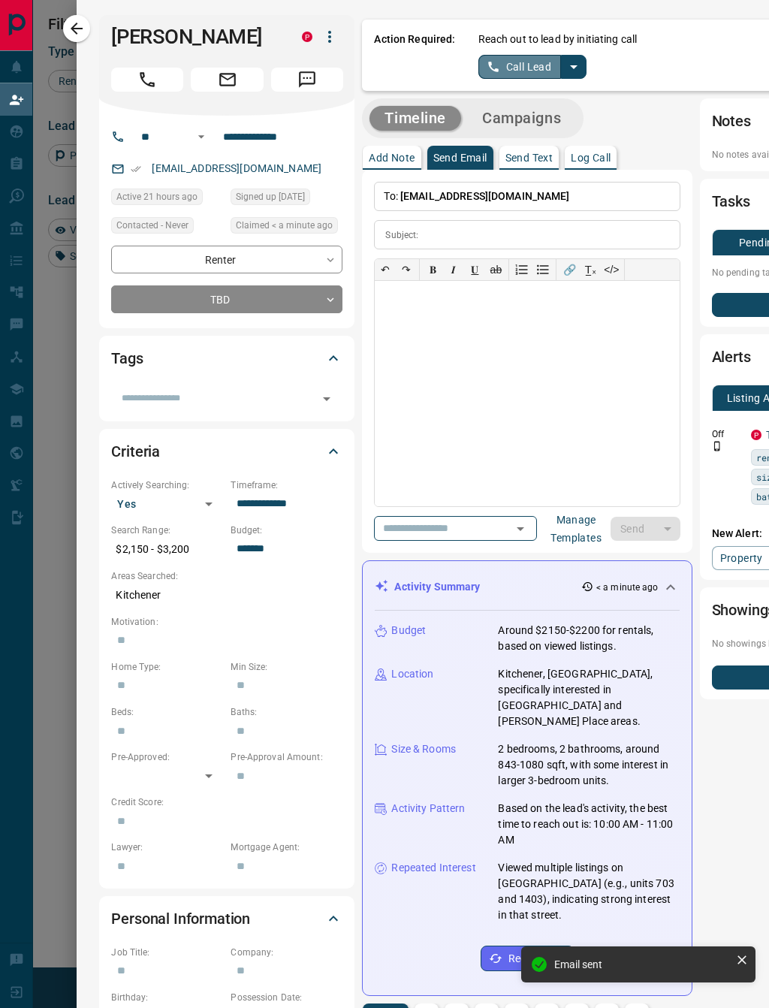
click at [550, 65] on link "Call Lead" at bounding box center [520, 67] width 83 height 24
click at [521, 63] on button "No" at bounding box center [521, 66] width 26 height 23
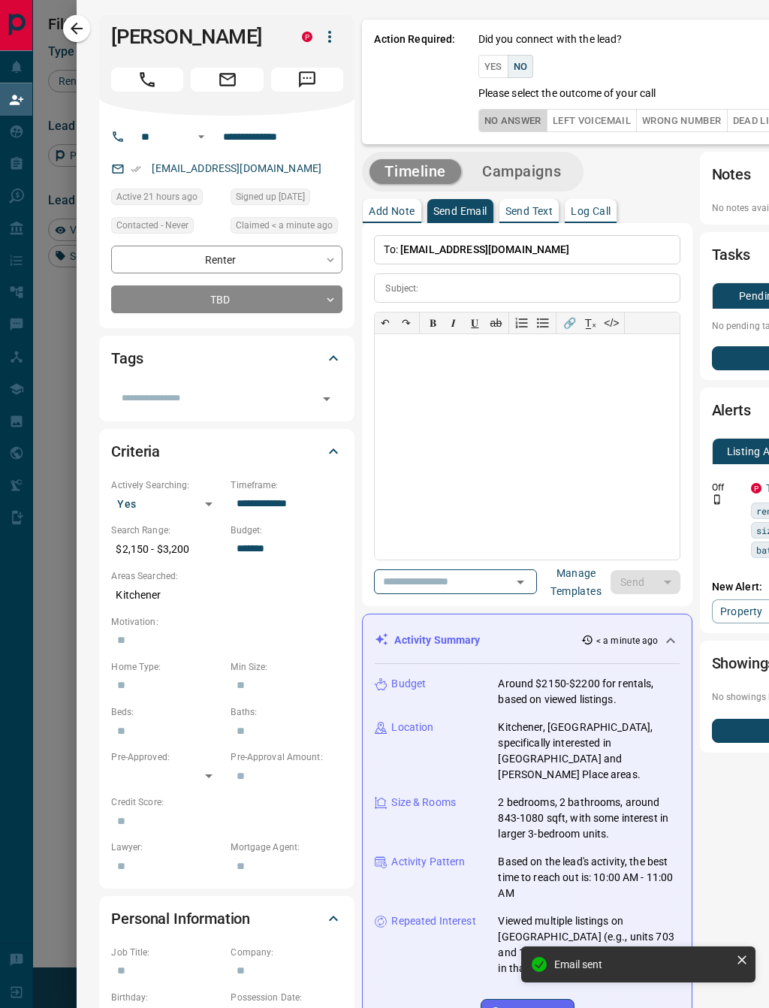
click at [509, 123] on button "No Answer" at bounding box center [513, 120] width 69 height 23
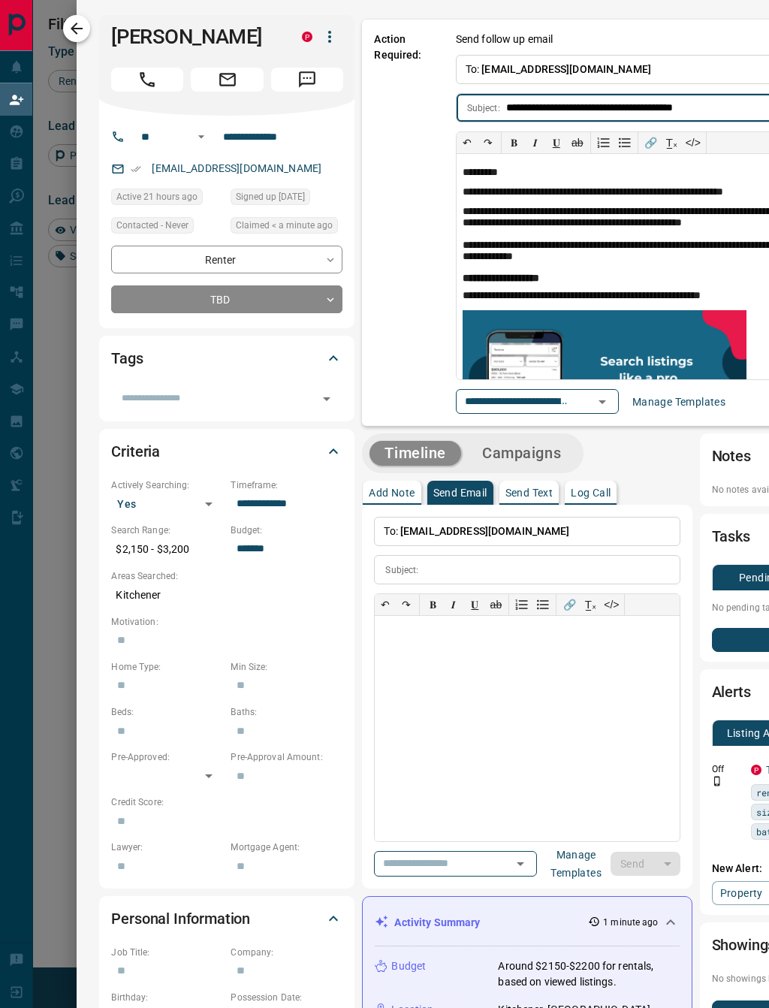
click at [82, 26] on icon "button" at bounding box center [77, 29] width 18 height 18
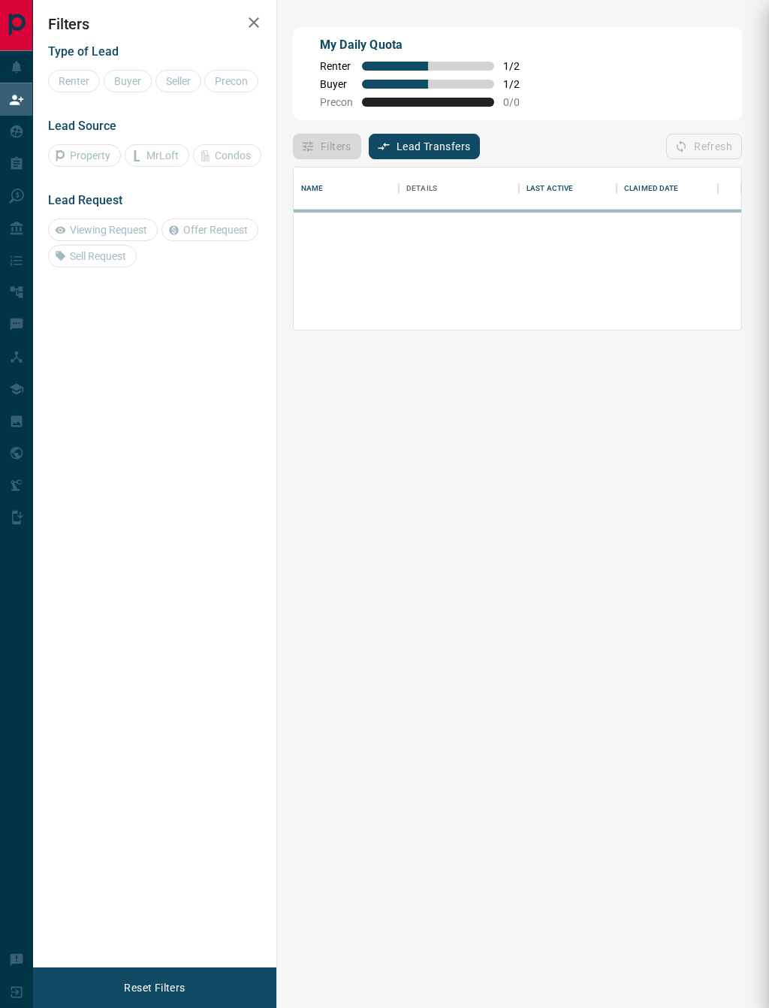
scroll to position [102, 448]
